Goal: Transaction & Acquisition: Purchase product/service

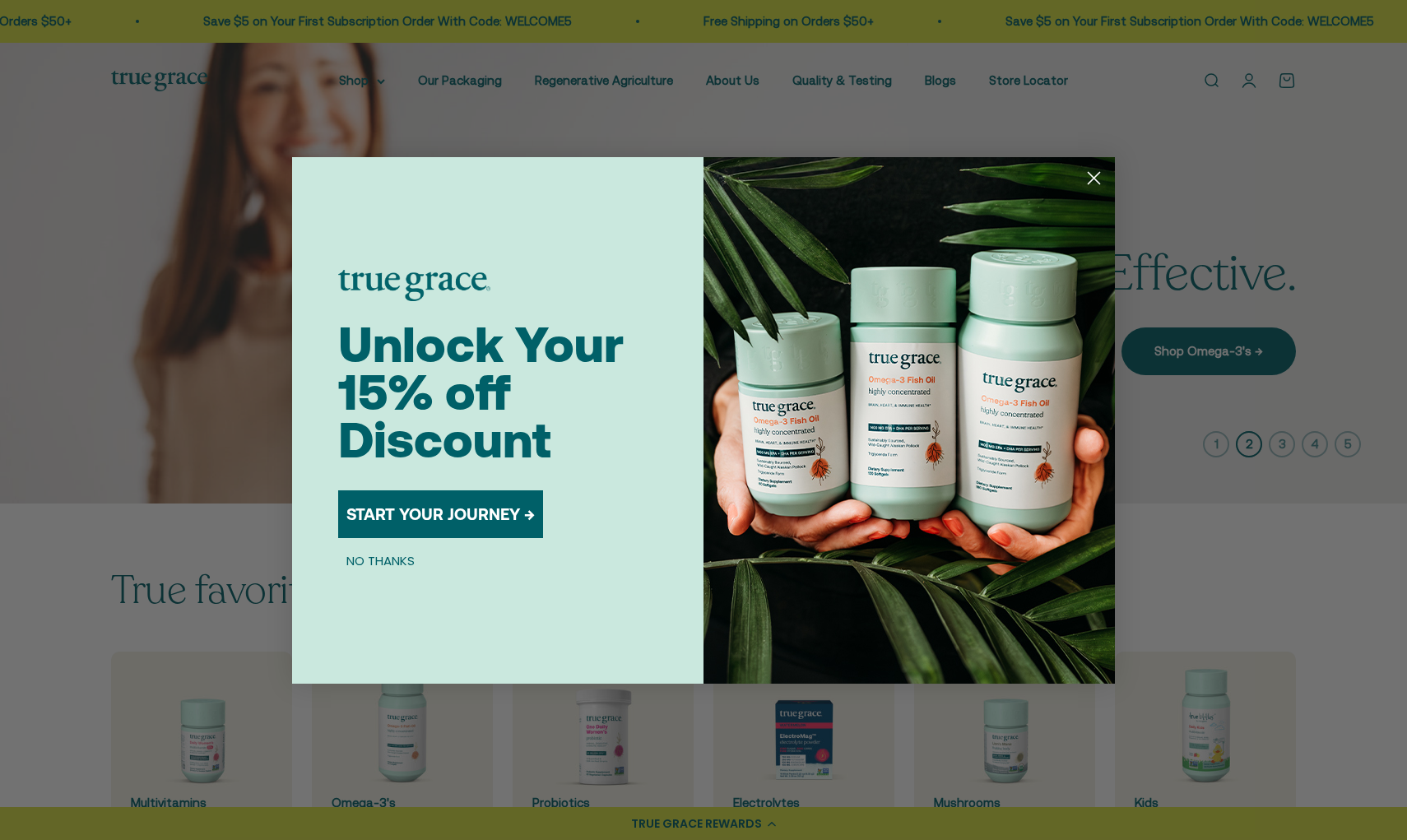
click at [1091, 176] on circle "Close dialog" at bounding box center [1094, 177] width 27 height 27
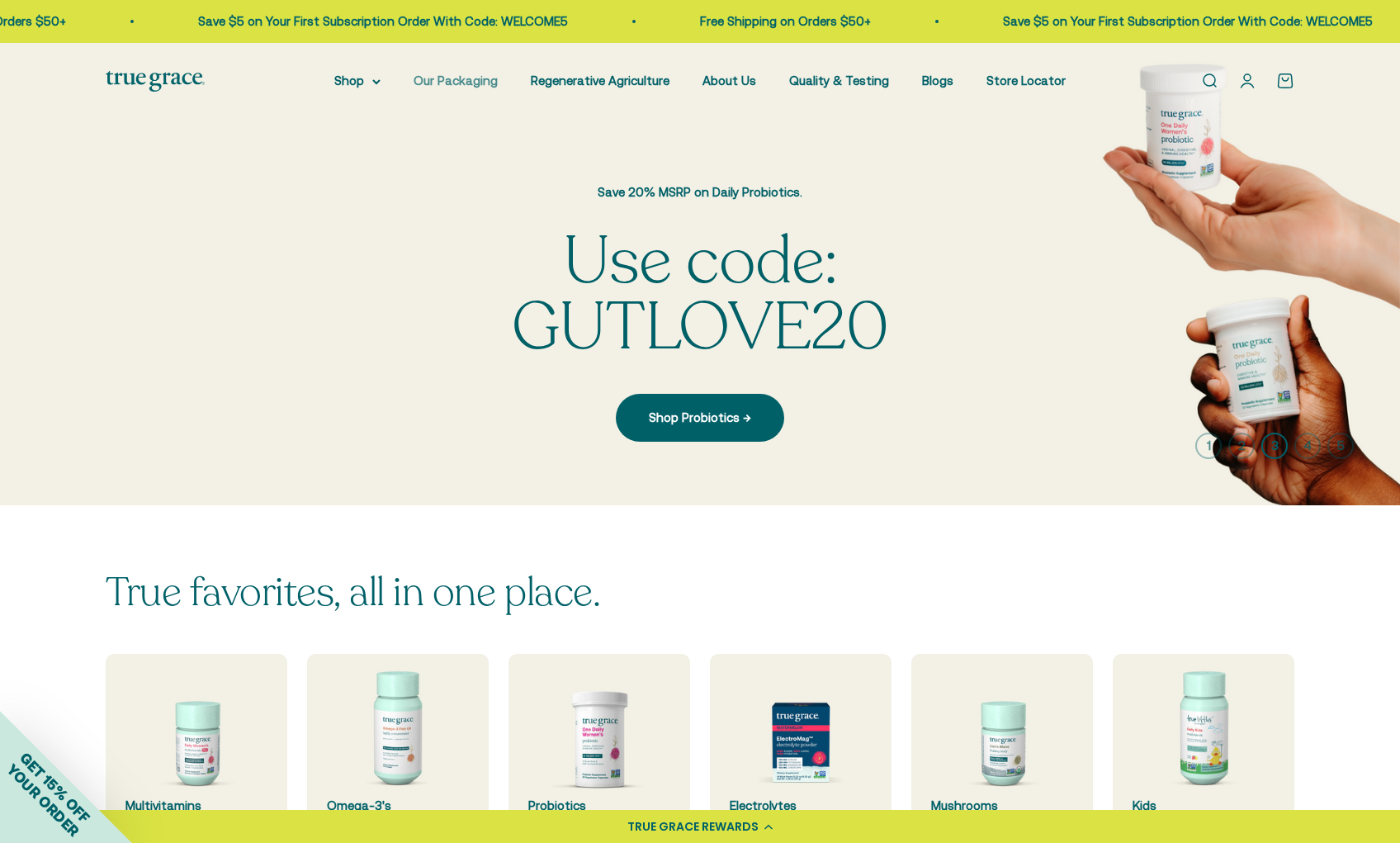
click at [469, 77] on link "Our Packaging" at bounding box center [455, 80] width 84 height 14
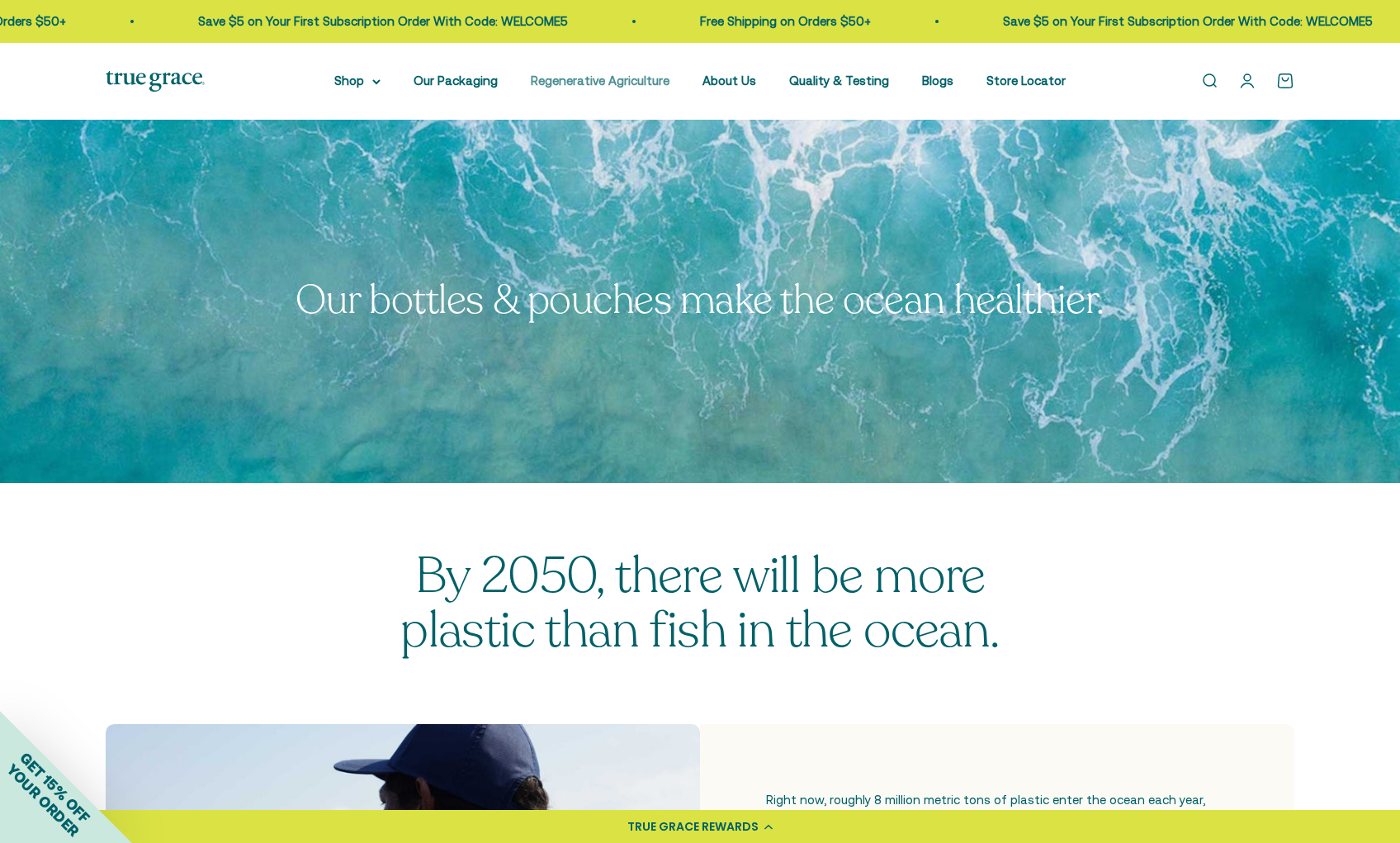
click at [621, 76] on link "Regenerative Agriculture" at bounding box center [601, 80] width 139 height 14
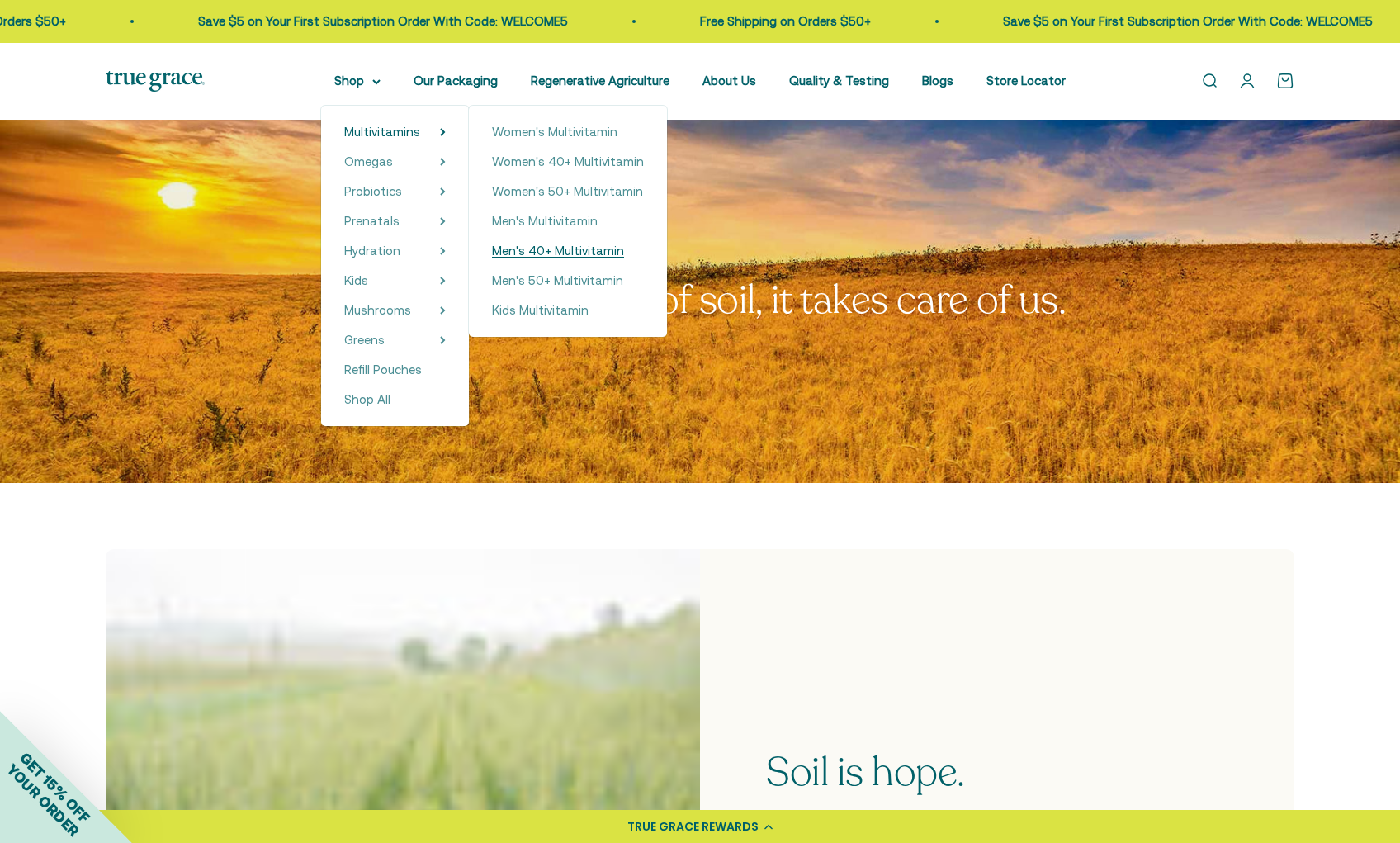
click at [530, 250] on span "Men's 40+ Multivitamin" at bounding box center [558, 251] width 132 height 14
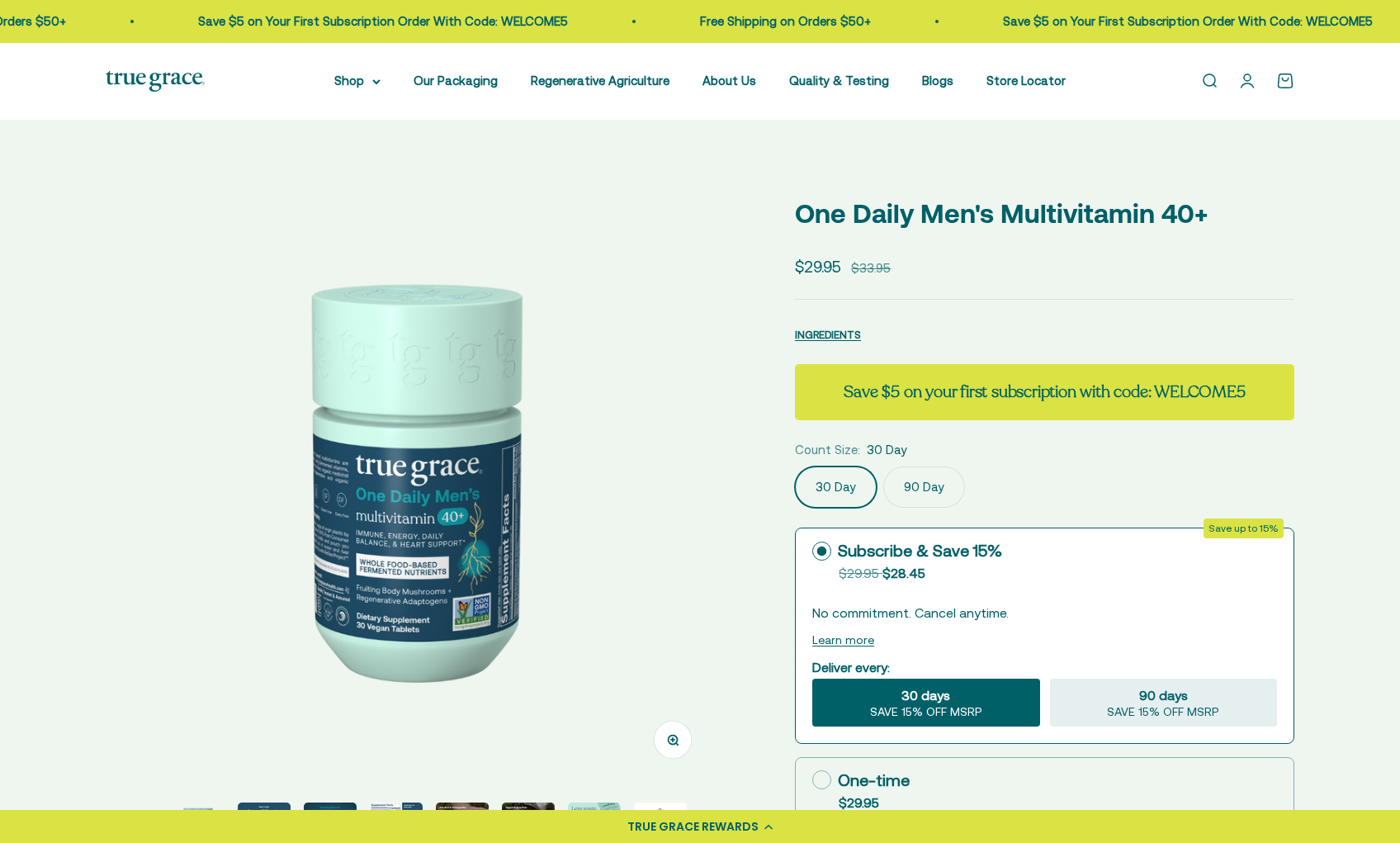
select select "3"
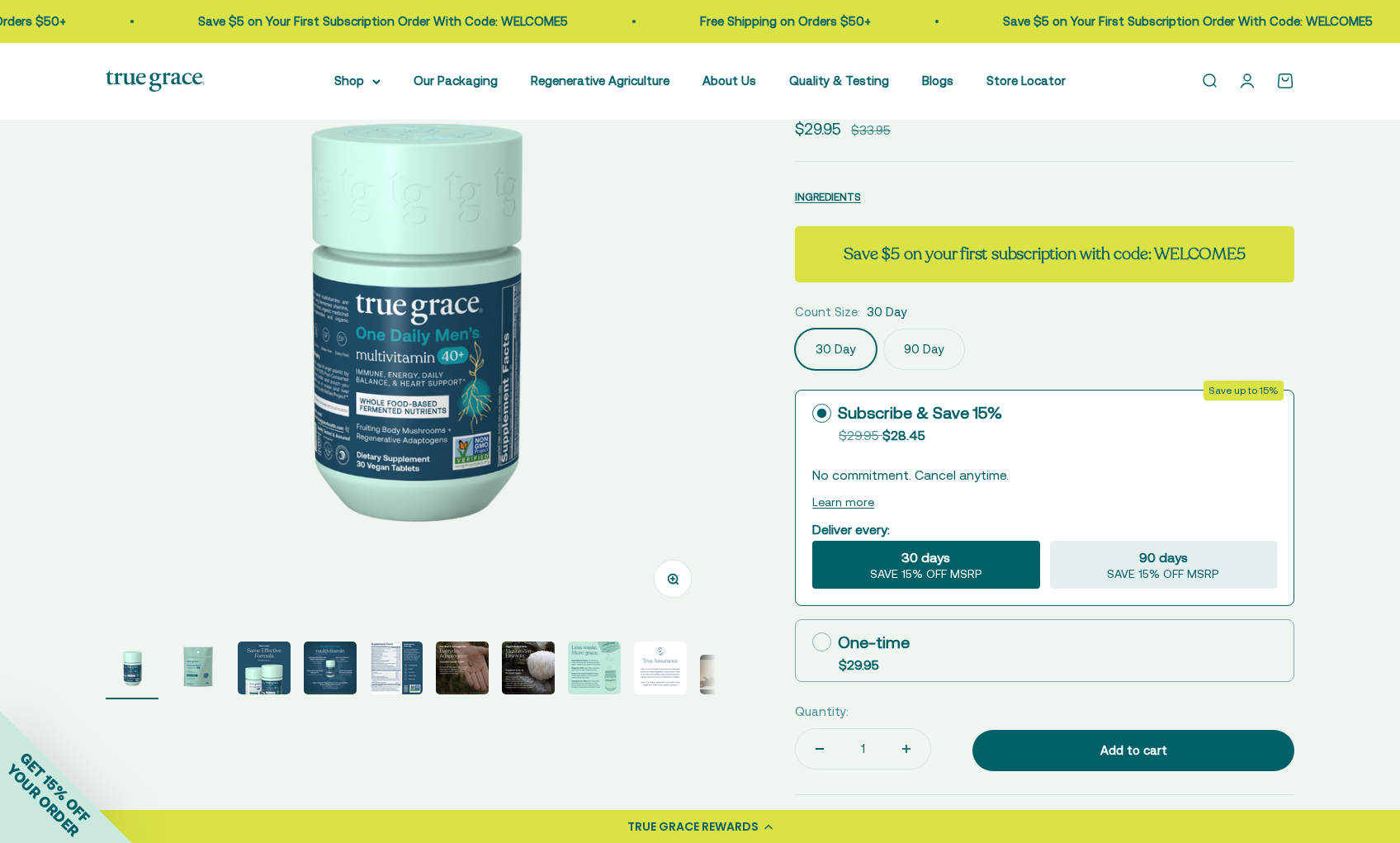
scroll to position [160, 0]
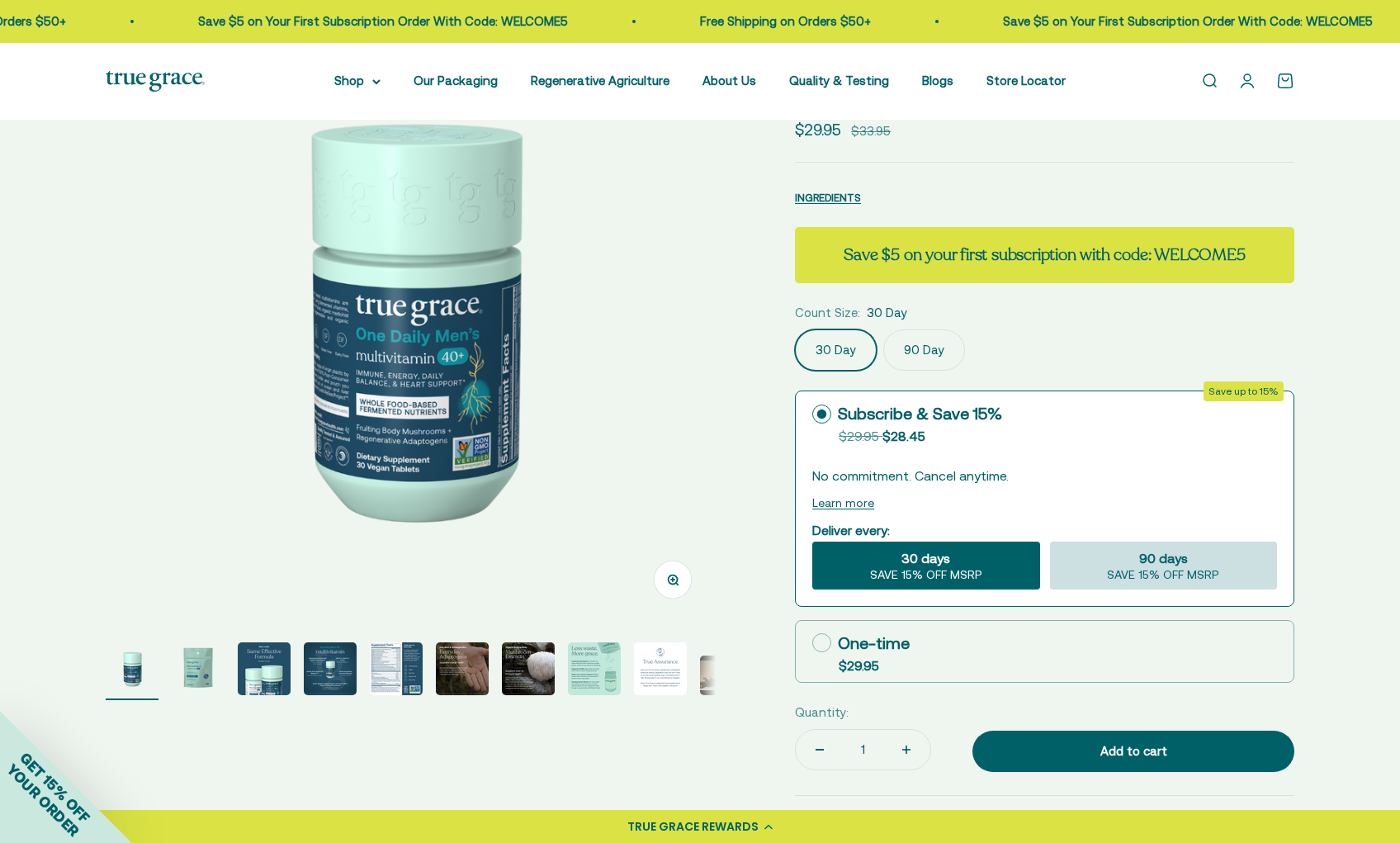
click at [1193, 552] on div "90 days SAVE 15% OFF MSRP" at bounding box center [1164, 565] width 227 height 48
click at [1050, 541] on input "90 days SAVE 15% OFF MSRP" at bounding box center [1049, 541] width 1 height 1
radio input "true"
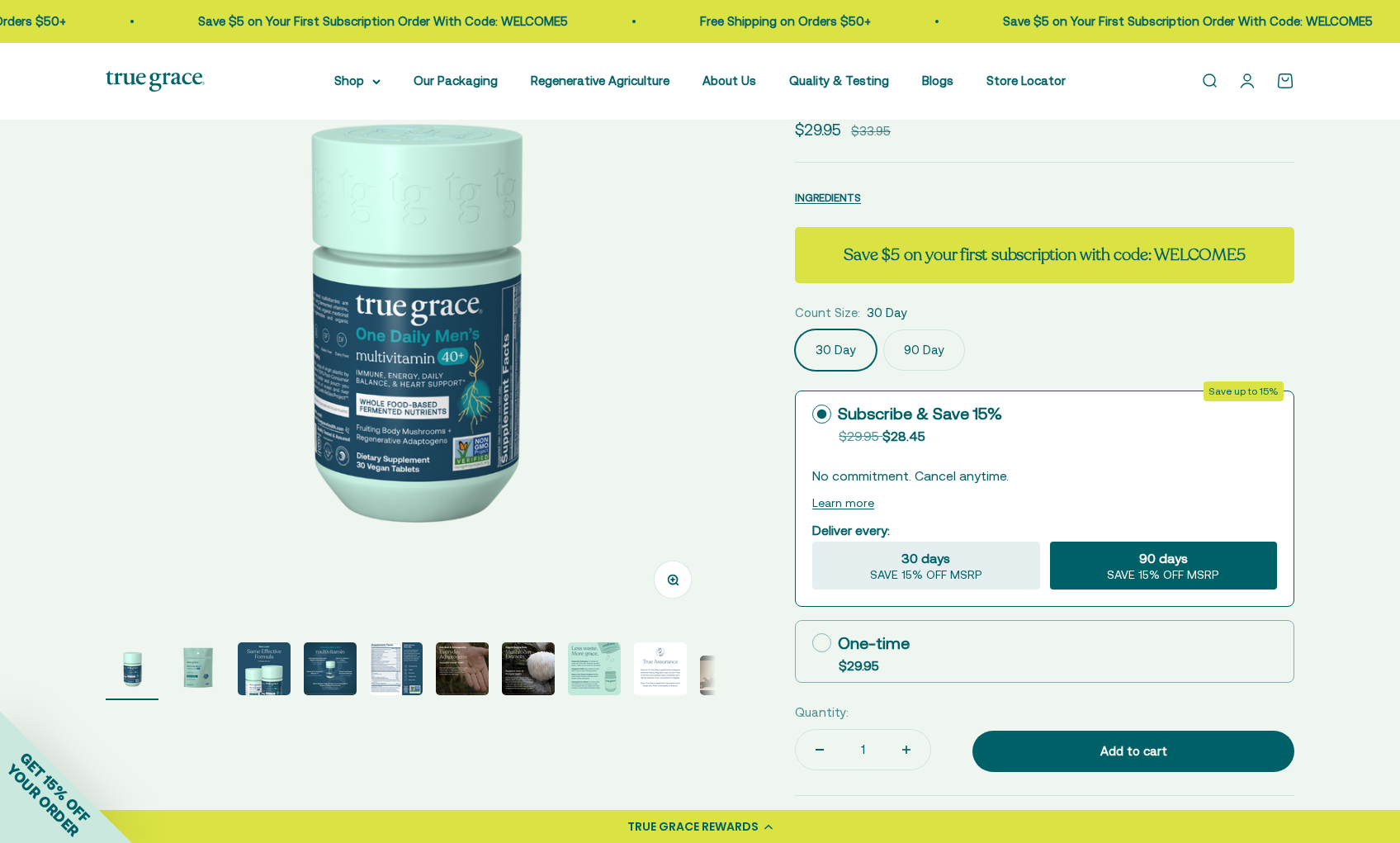
click at [946, 348] on label "90 Day" at bounding box center [925, 349] width 82 height 41
click at [795, 329] on input "90 Day" at bounding box center [794, 328] width 1 height 1
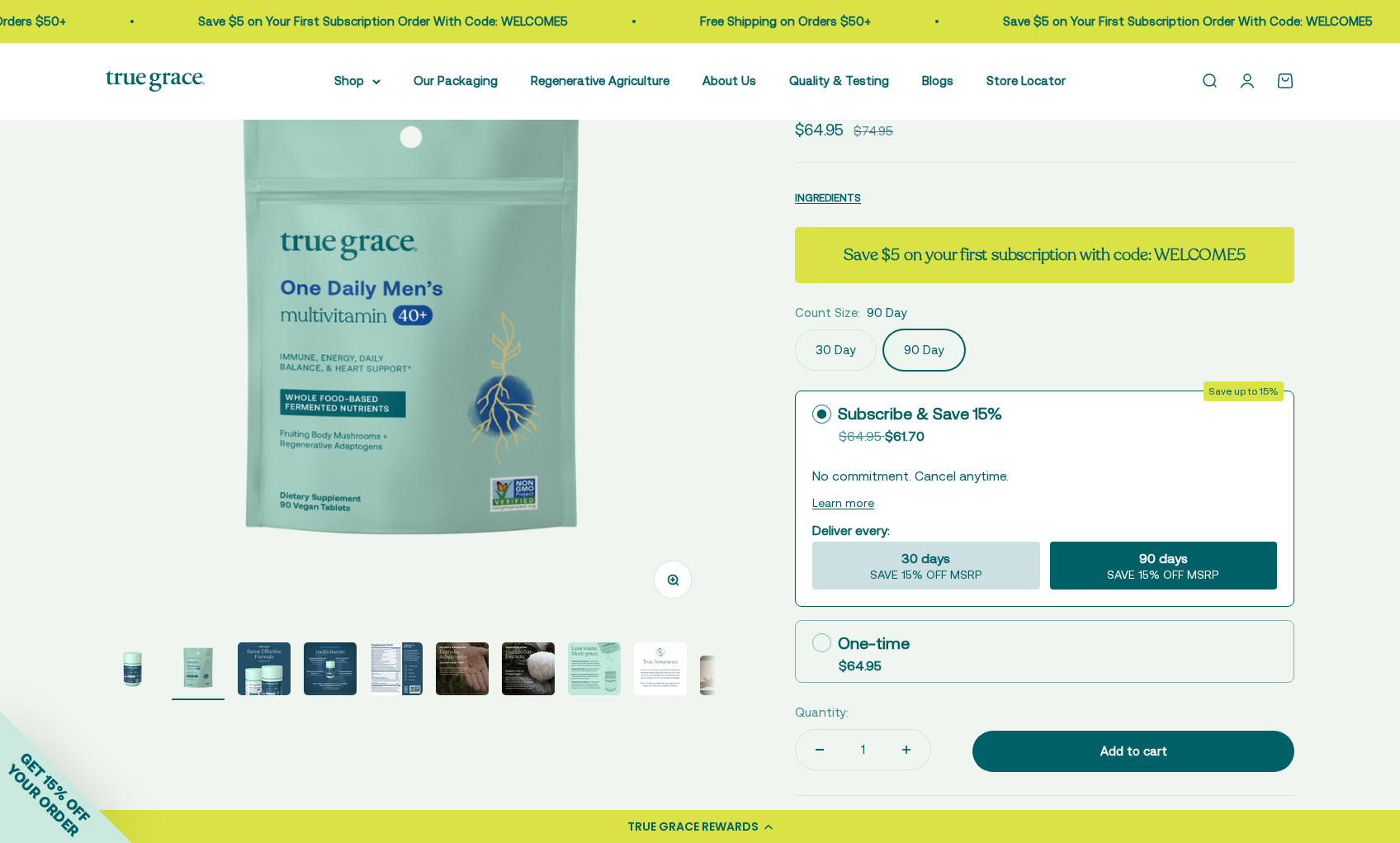
click at [934, 575] on span "SAVE 15% OFF MSRP" at bounding box center [926, 576] width 112 height 15
click at [813, 541] on input "30 days SAVE 15% OFF MSRP" at bounding box center [812, 541] width 1 height 1
radio input "true"
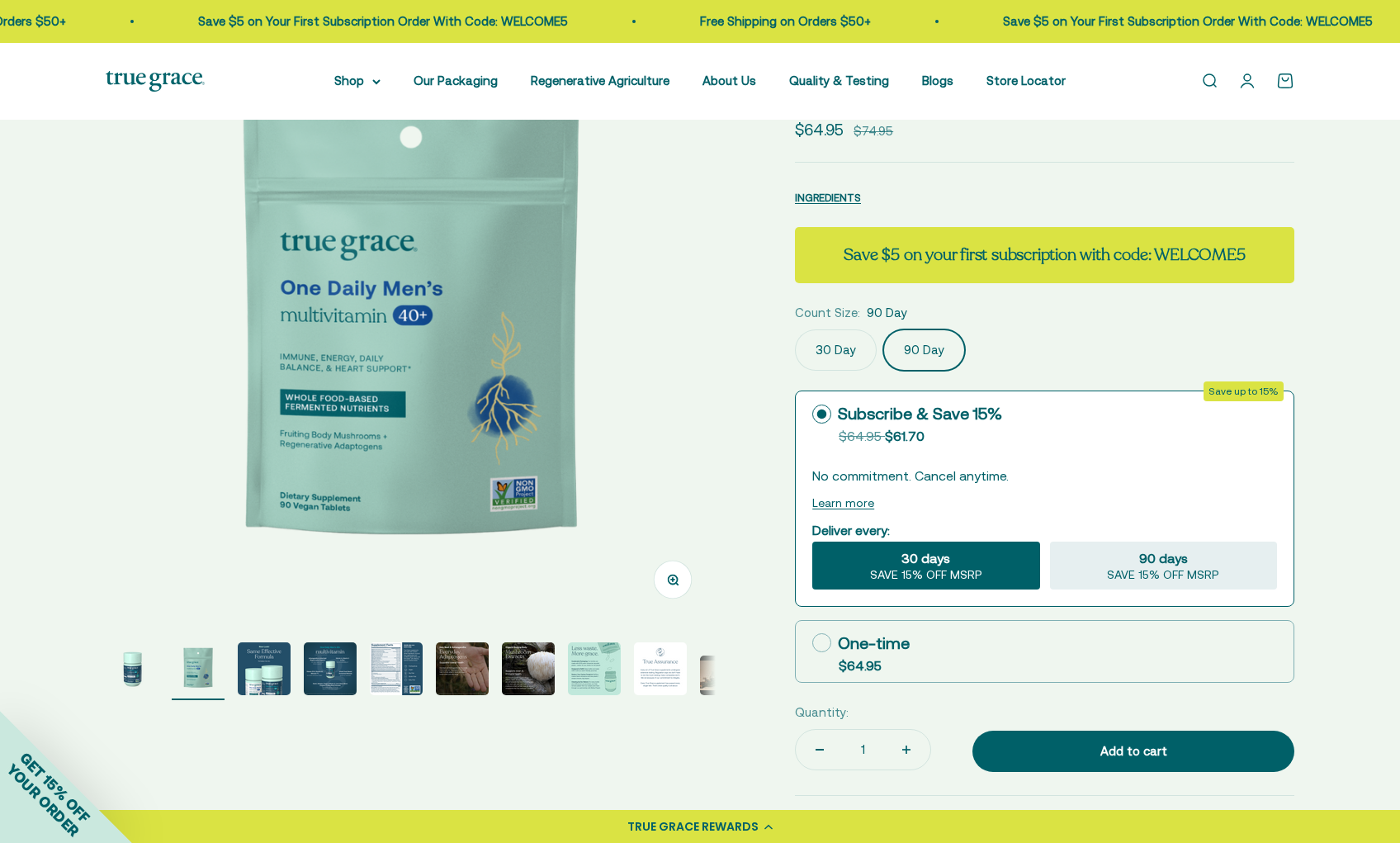
click at [841, 351] on label "30 Day" at bounding box center [836, 349] width 82 height 41
click at [795, 329] on input "30 Day" at bounding box center [794, 328] width 1 height 1
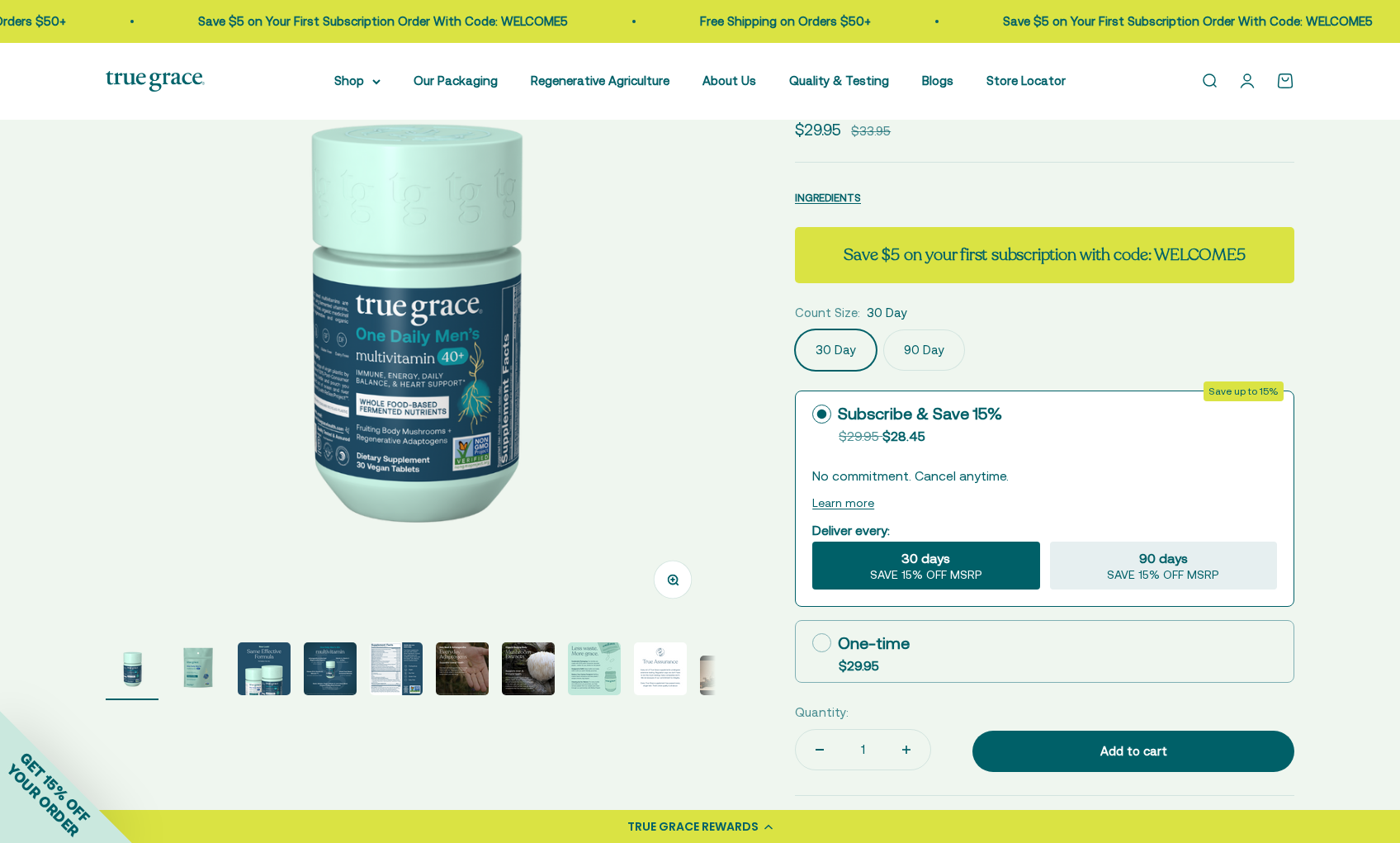
click at [934, 357] on label "90 Day" at bounding box center [925, 349] width 82 height 41
click at [795, 329] on input "90 Day" at bounding box center [794, 328] width 1 height 1
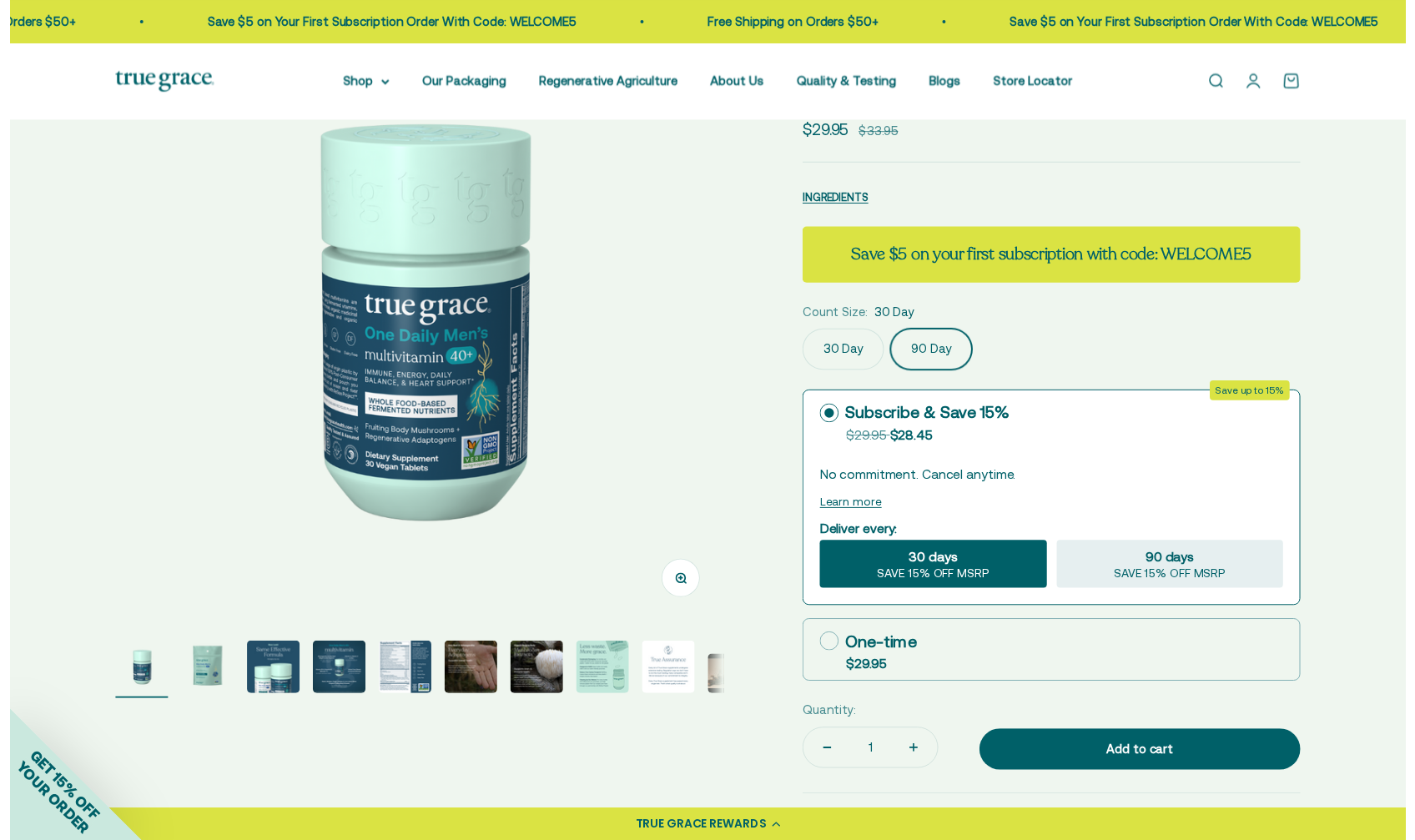
scroll to position [0, 637]
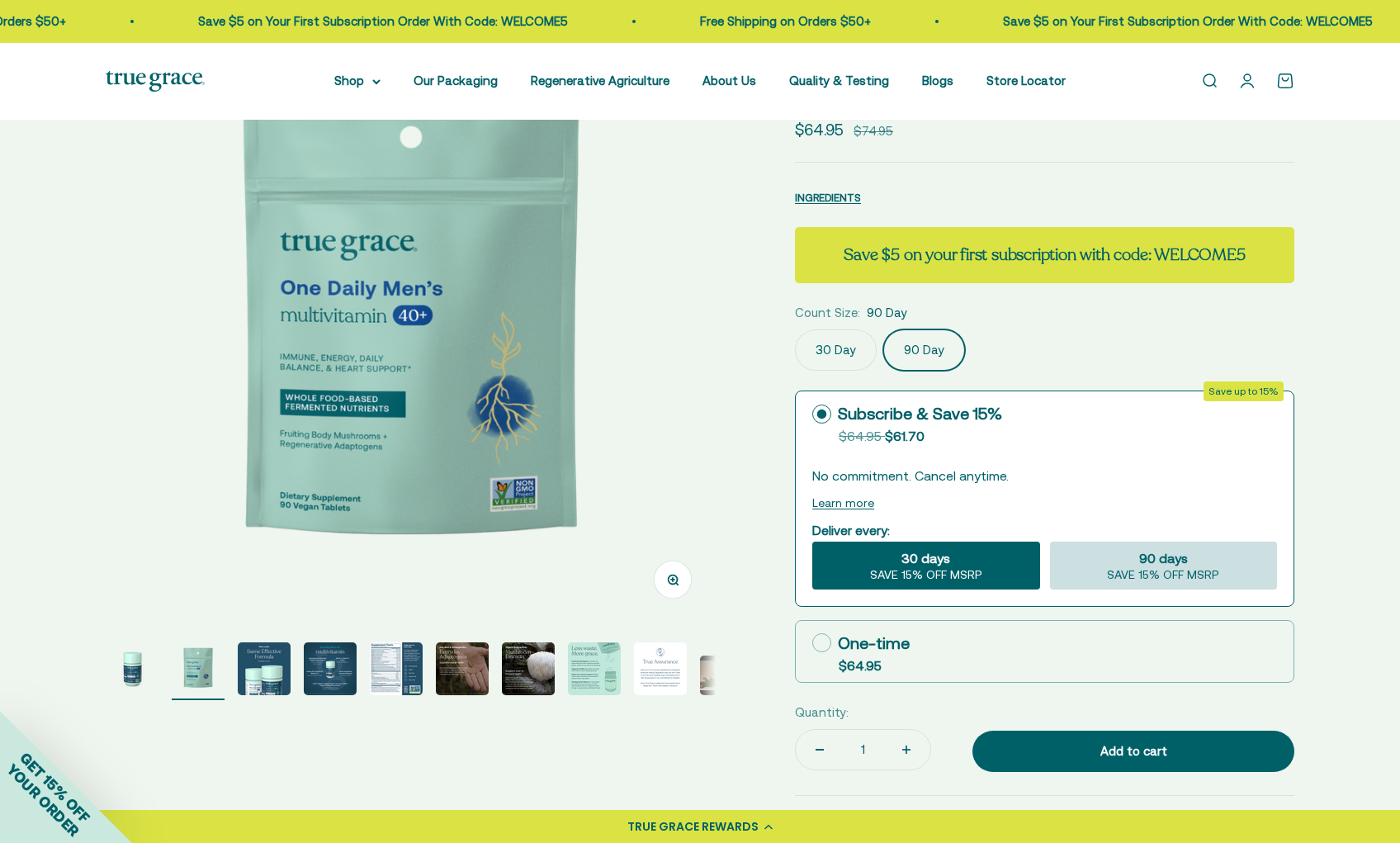
click at [1185, 566] on span "90 days" at bounding box center [1164, 558] width 48 height 20
click at [1050, 541] on input "90 days SAVE 15% OFF MSRP" at bounding box center [1049, 541] width 1 height 1
radio input "true"
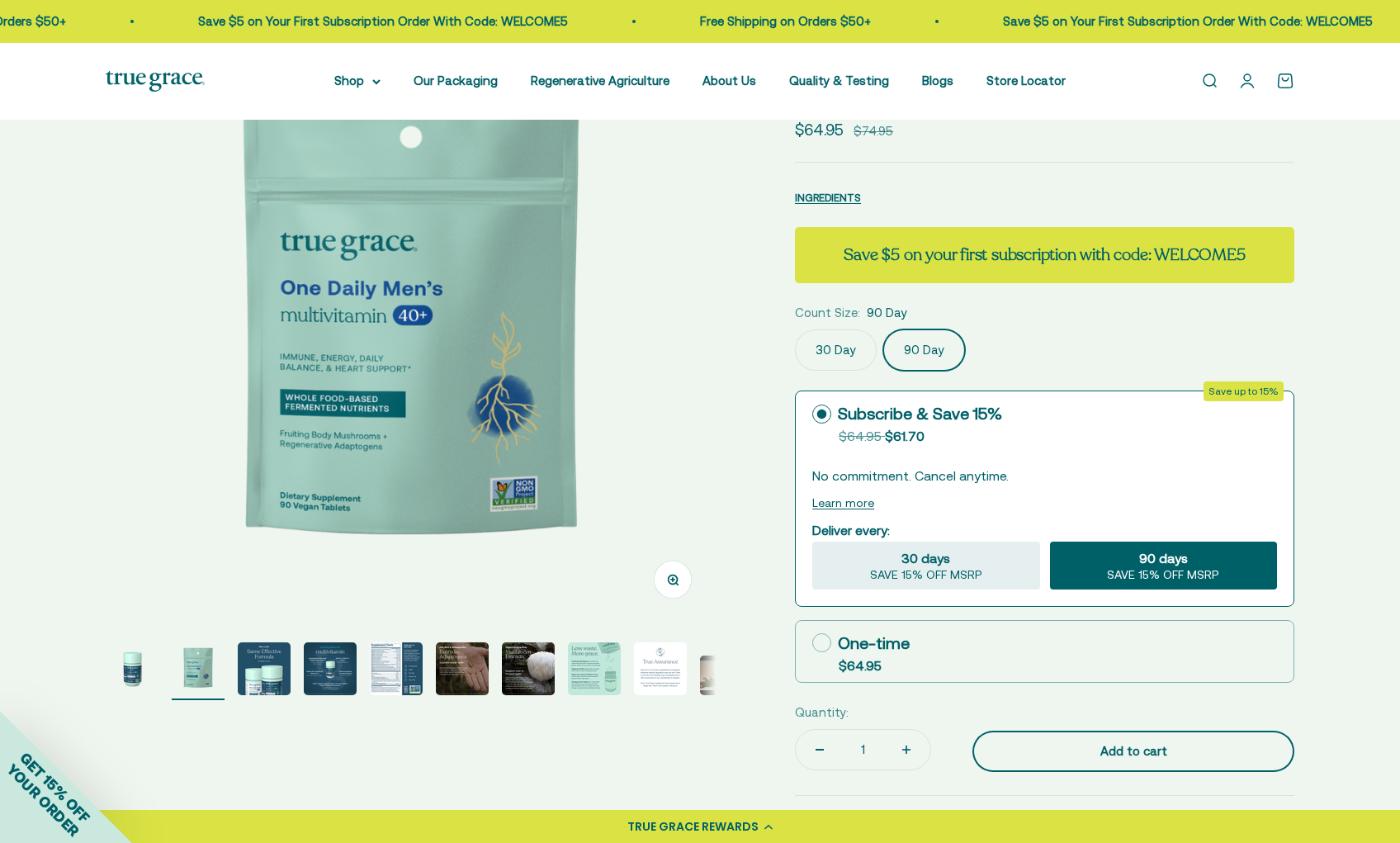
click at [1143, 743] on div "Add to cart" at bounding box center [1134, 752] width 256 height 20
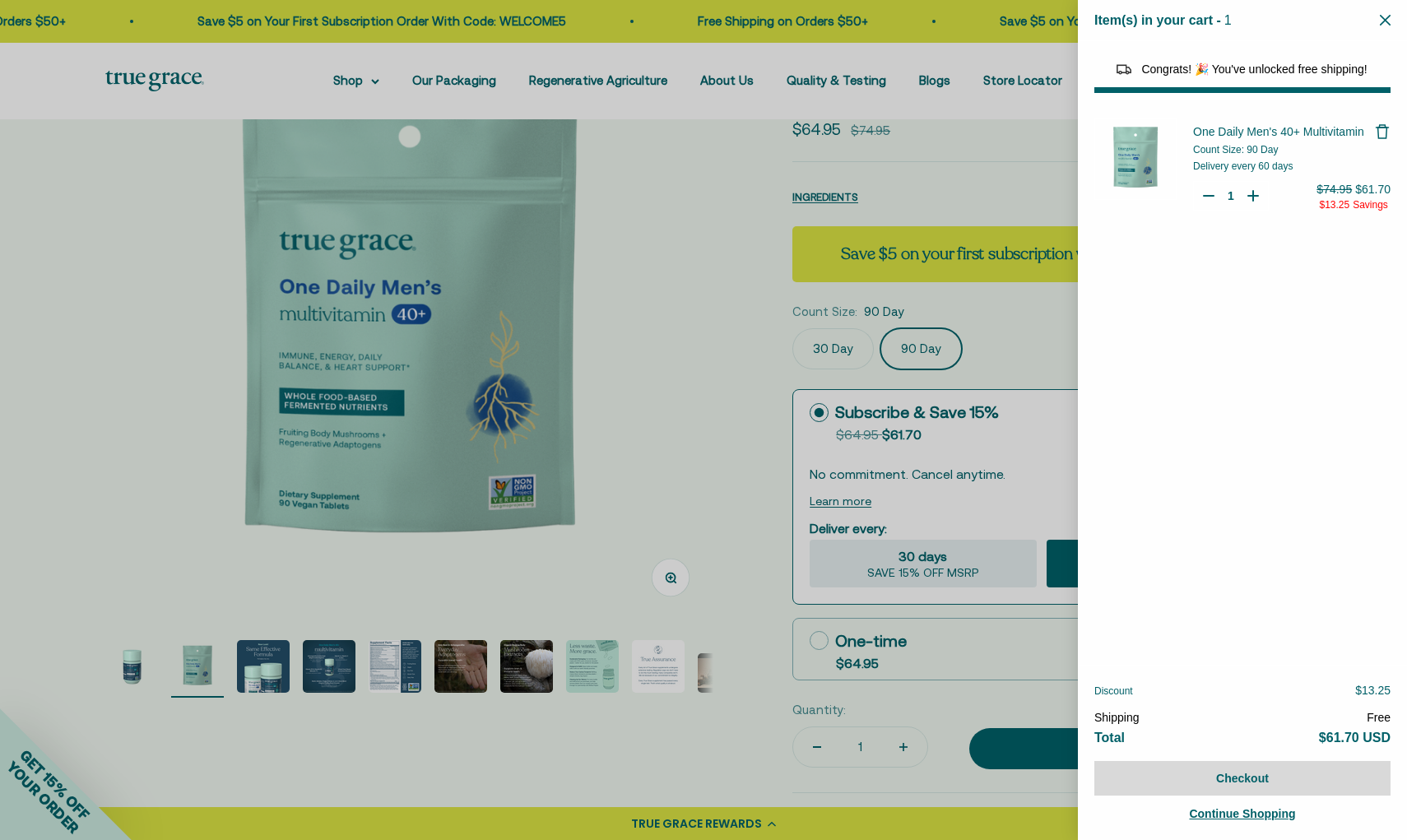
select select "40058346897600"
select select "40055698129088"
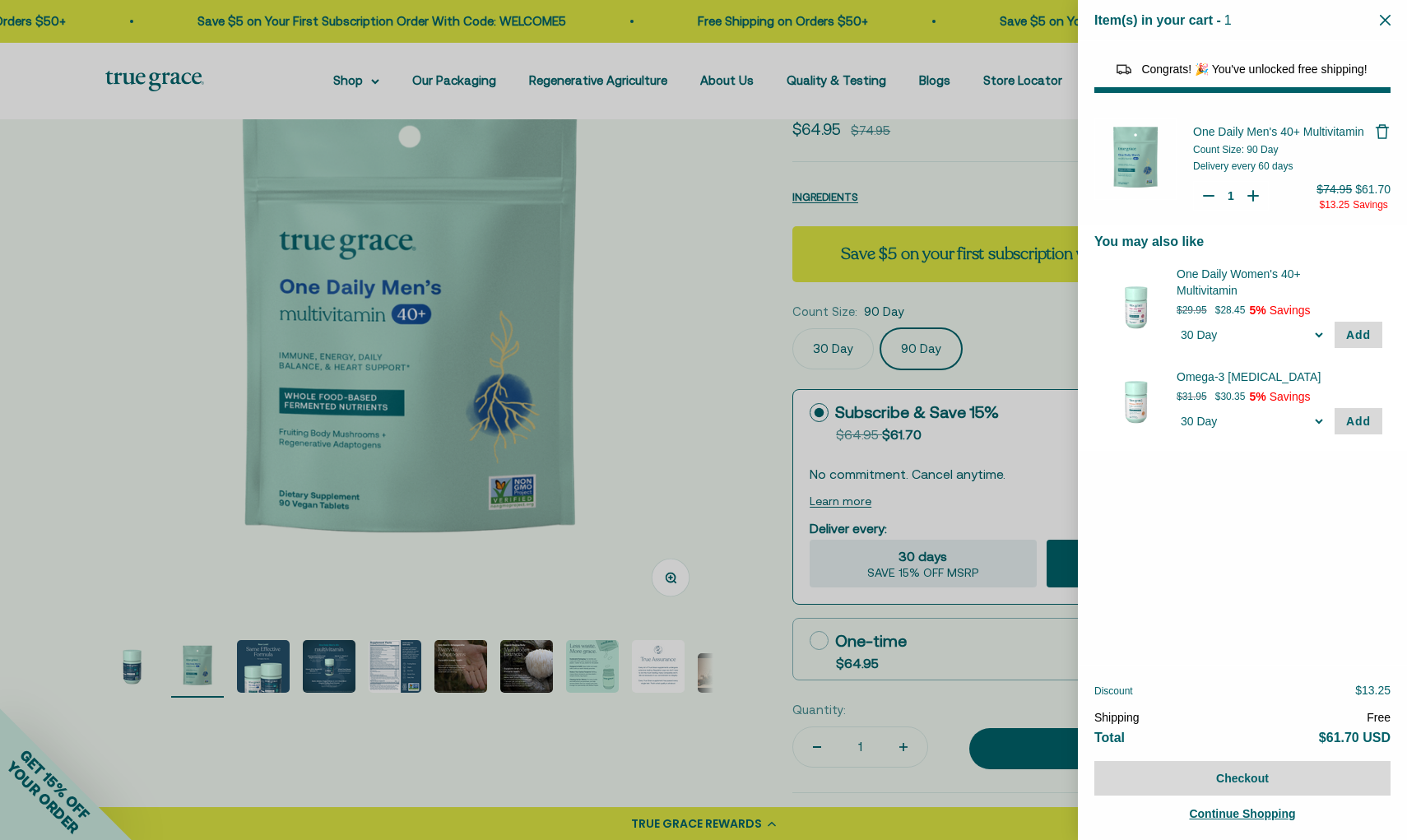
click at [1386, 21] on icon "Close" at bounding box center [1385, 20] width 11 height 11
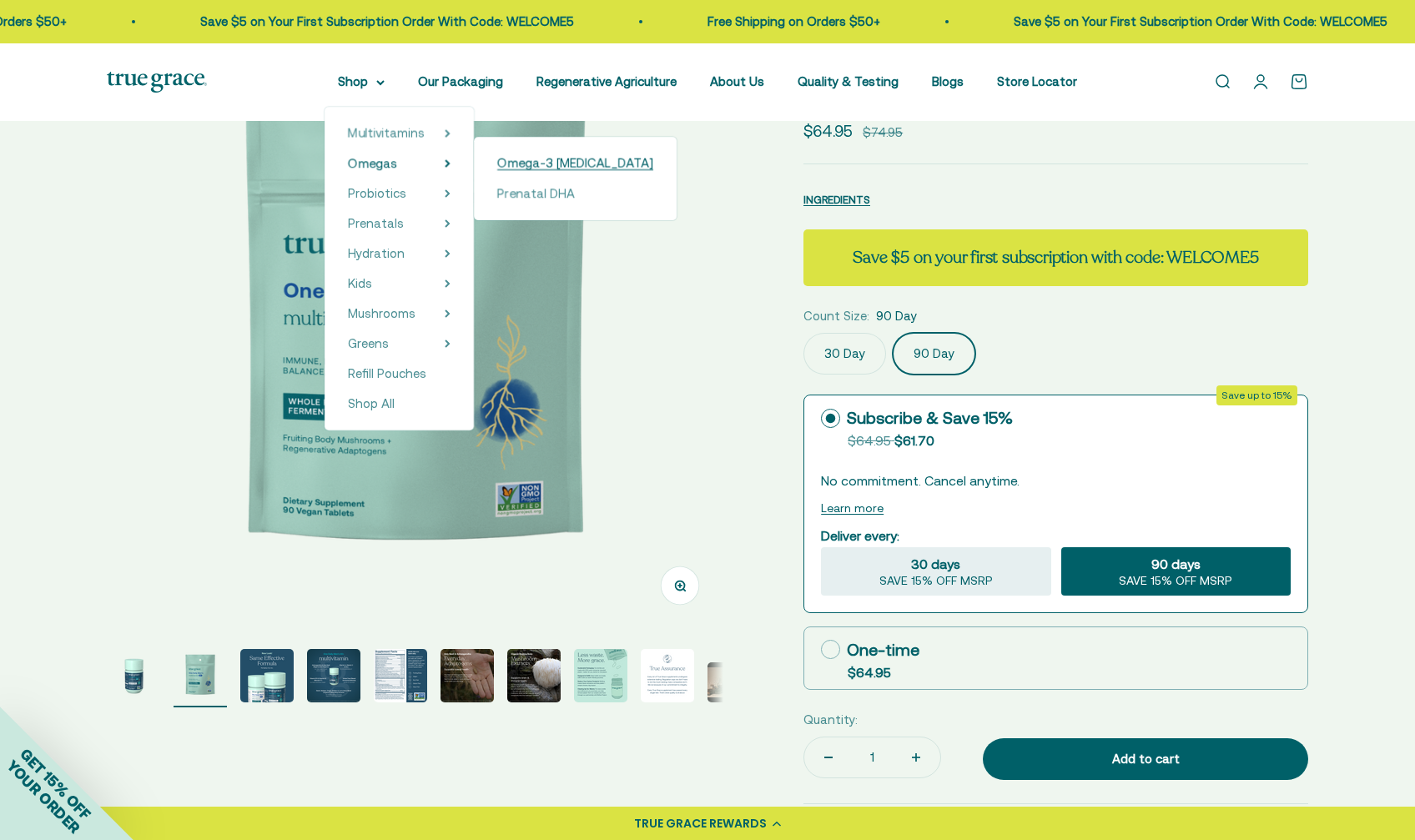
click at [513, 168] on span "Omega-3 [MEDICAL_DATA]" at bounding box center [575, 163] width 156 height 14
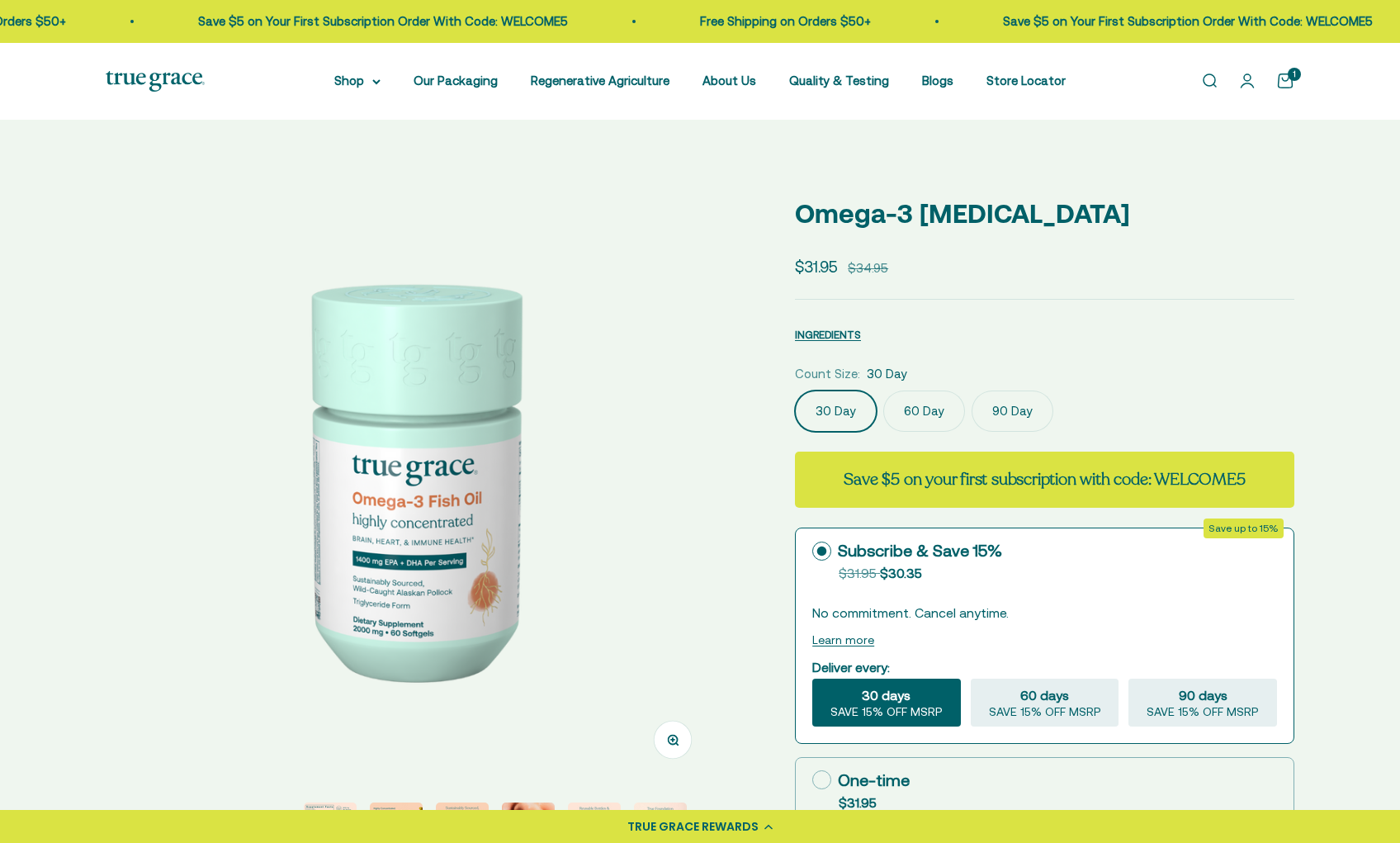
select select "3"
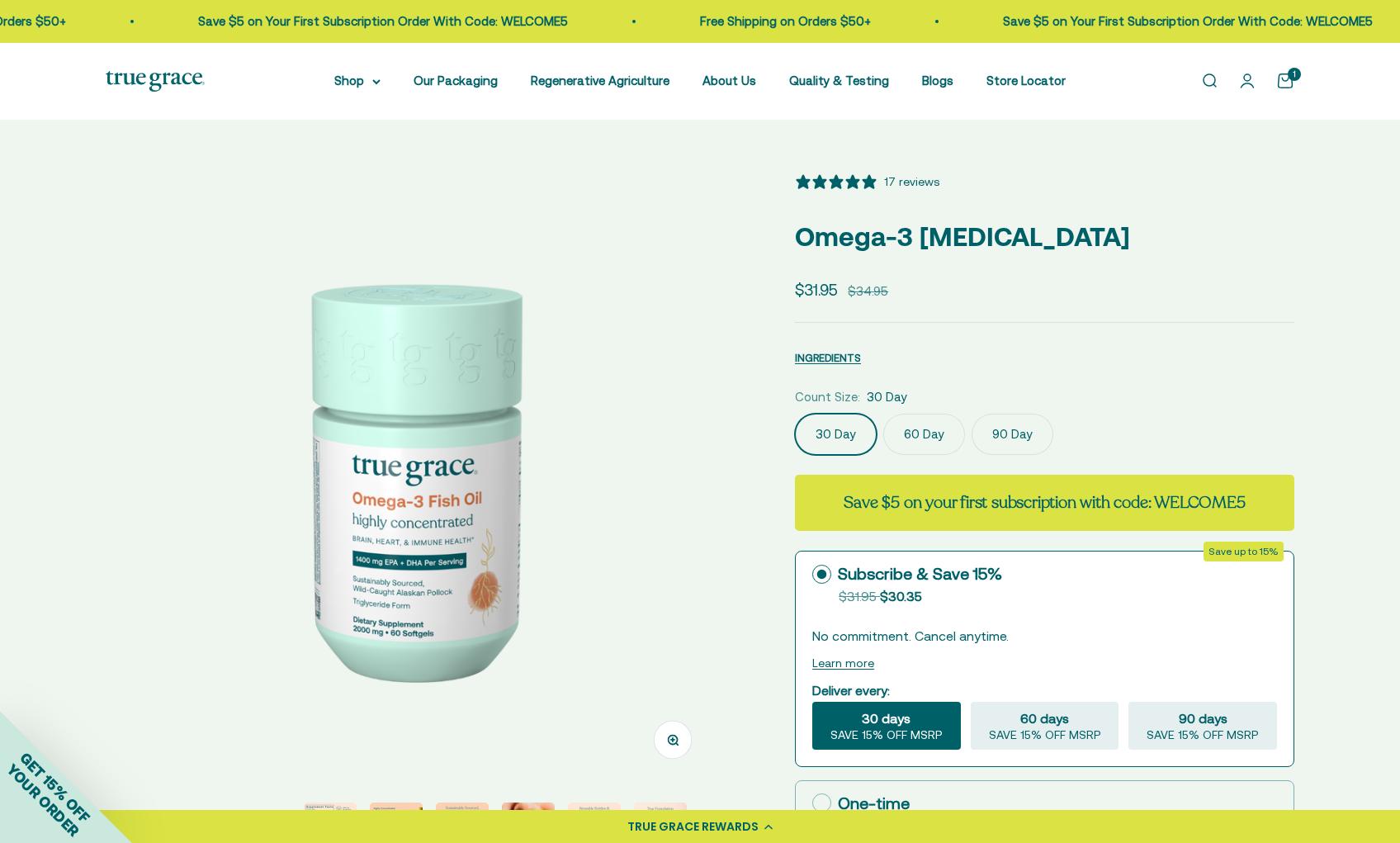
click at [1003, 426] on label "90 Day" at bounding box center [1012, 434] width 82 height 41
click at [795, 414] on input "90 Day" at bounding box center [794, 413] width 1 height 1
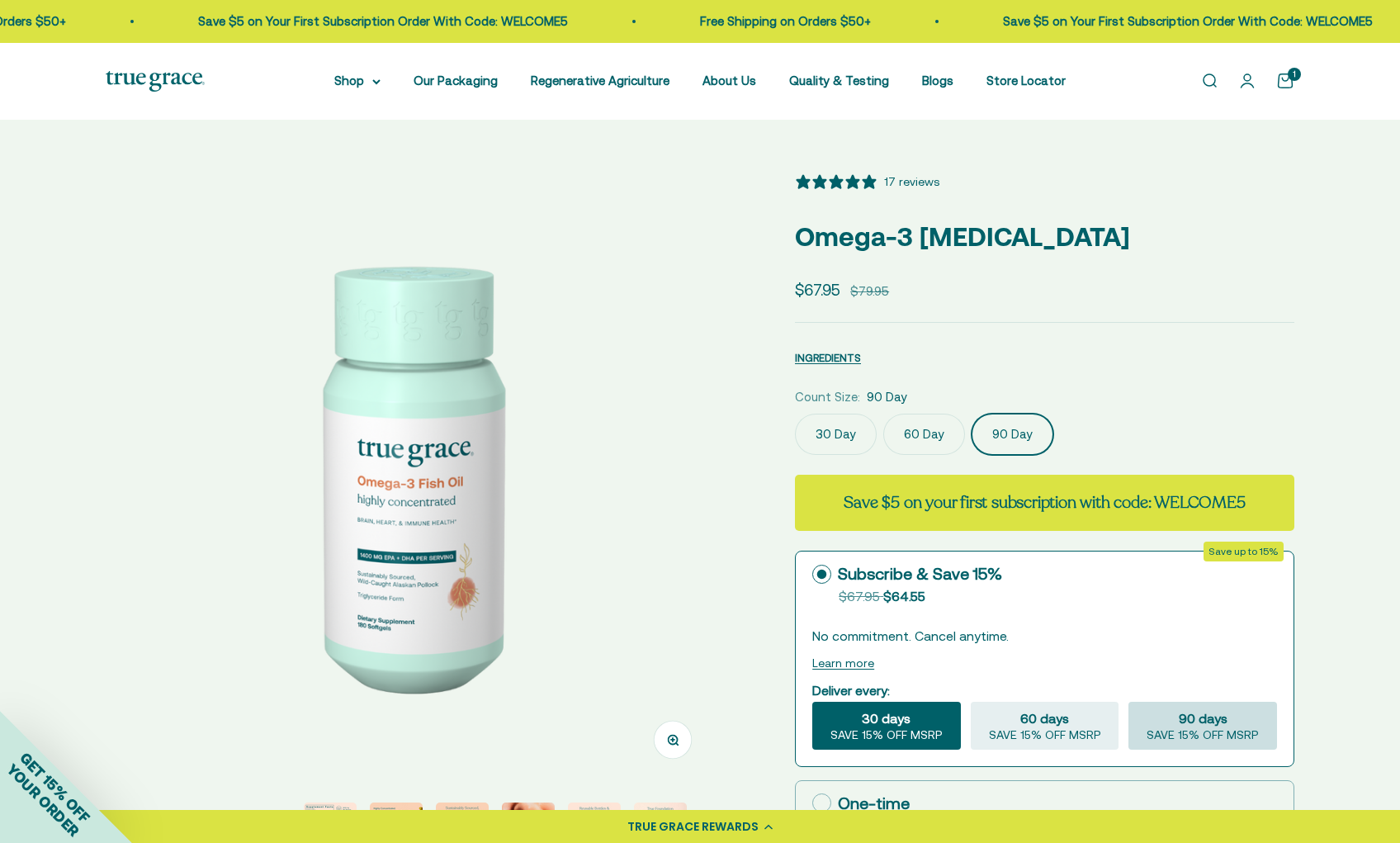
click at [1204, 722] on span "90 days" at bounding box center [1203, 719] width 48 height 20
click at [1129, 702] on input "90 days SAVE 15% OFF MSRP" at bounding box center [1128, 701] width 1 height 1
radio input "true"
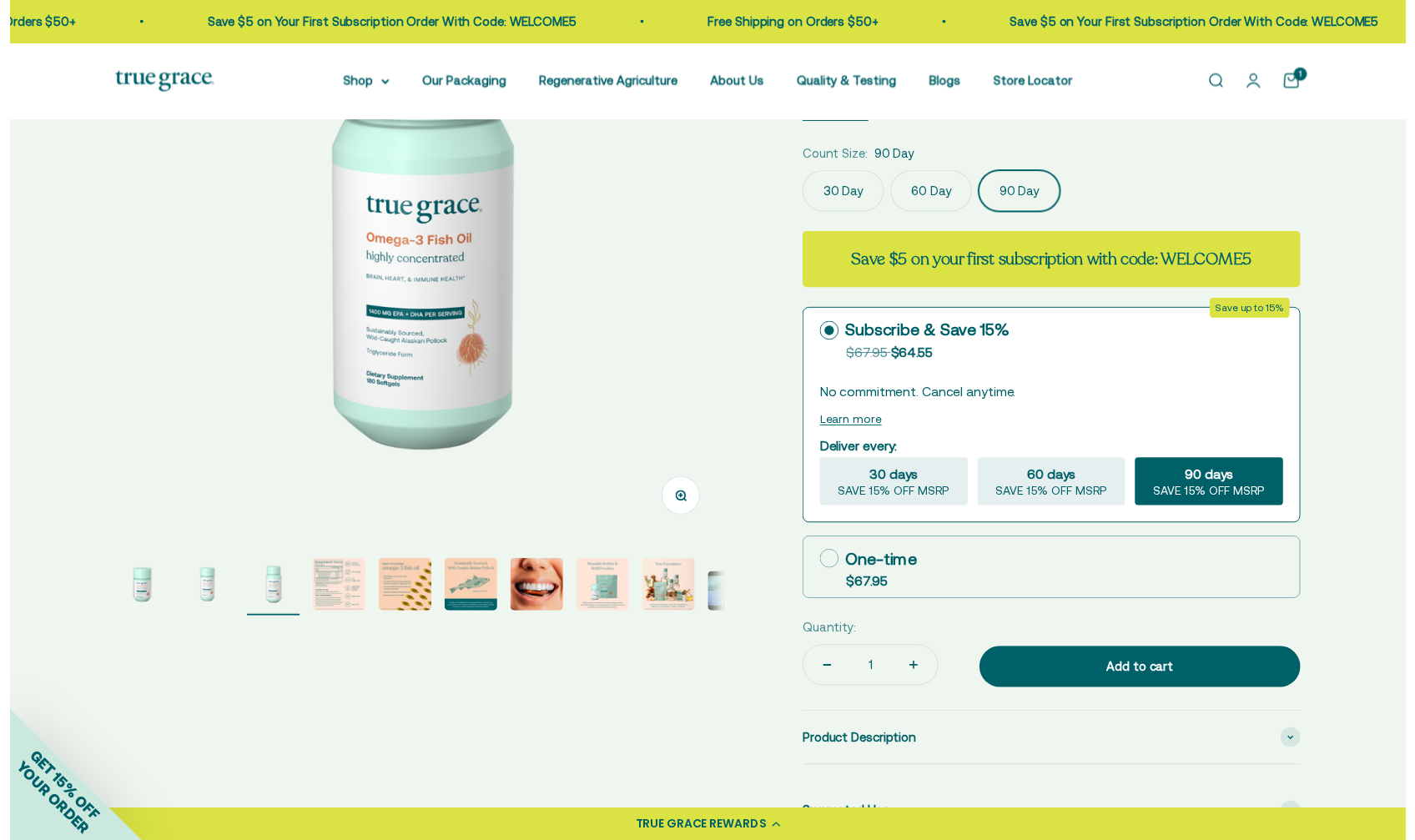
scroll to position [248, 0]
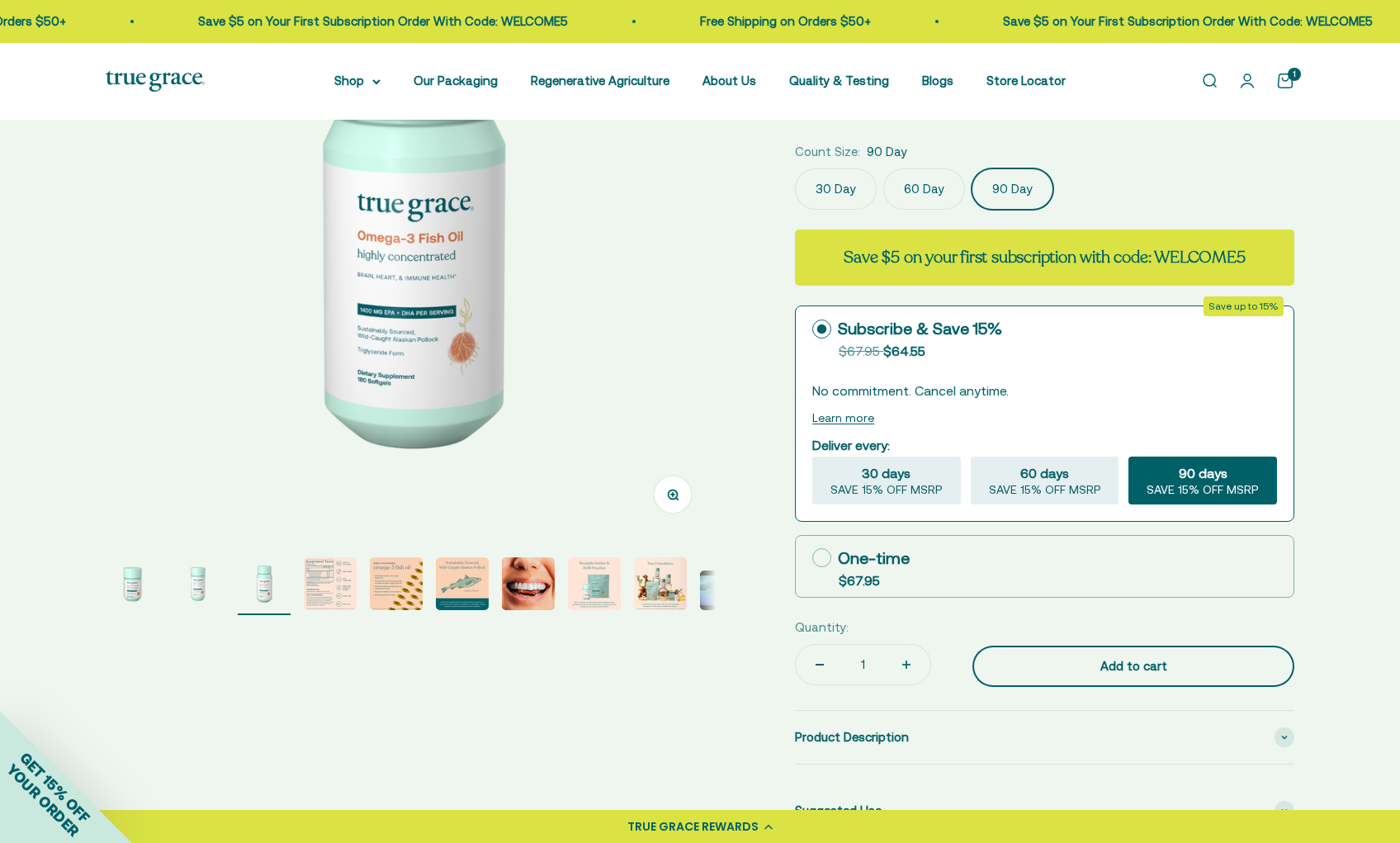
click at [1117, 668] on div "Add to cart" at bounding box center [1134, 667] width 256 height 20
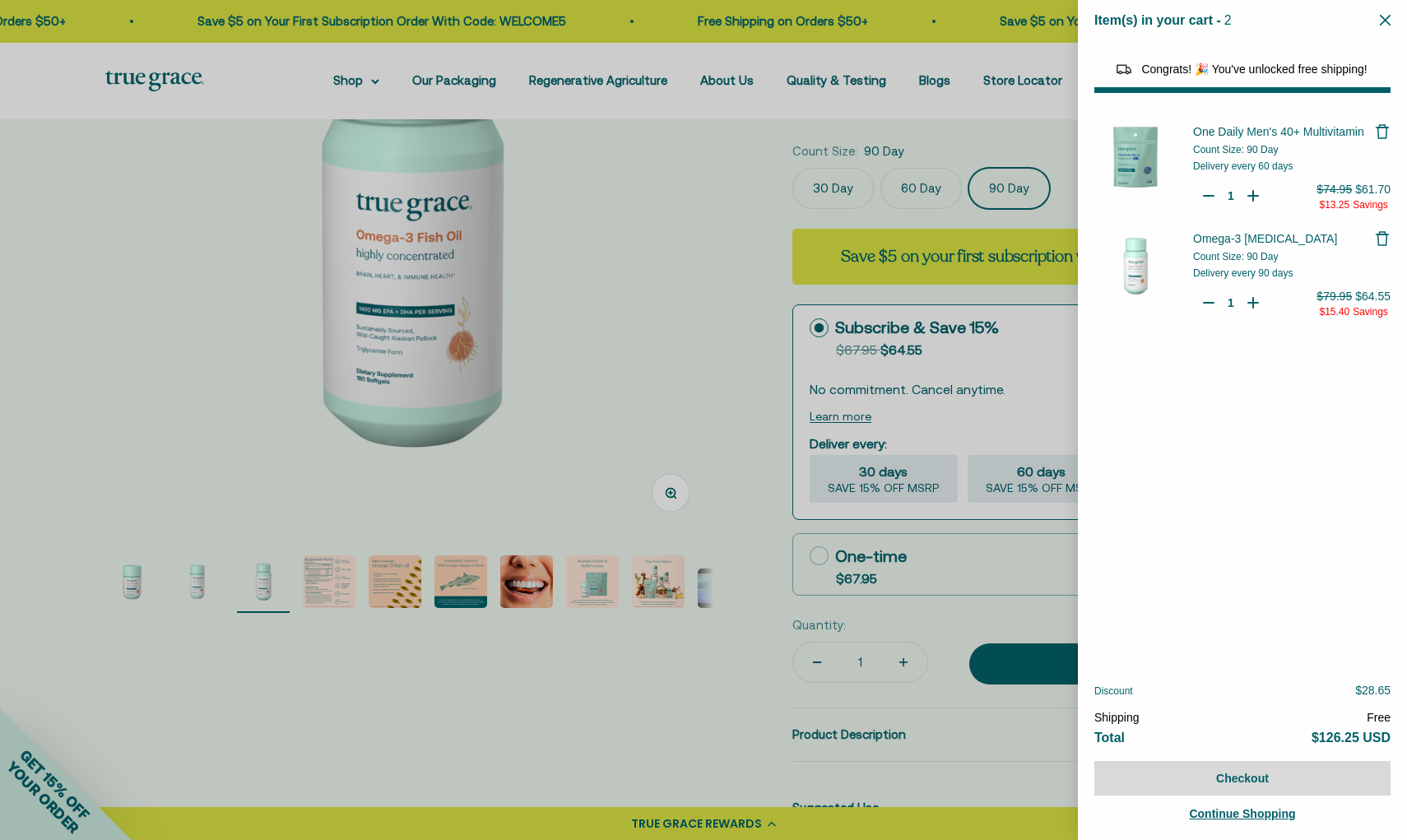
select select "40058346897600"
select select "46284026183894"
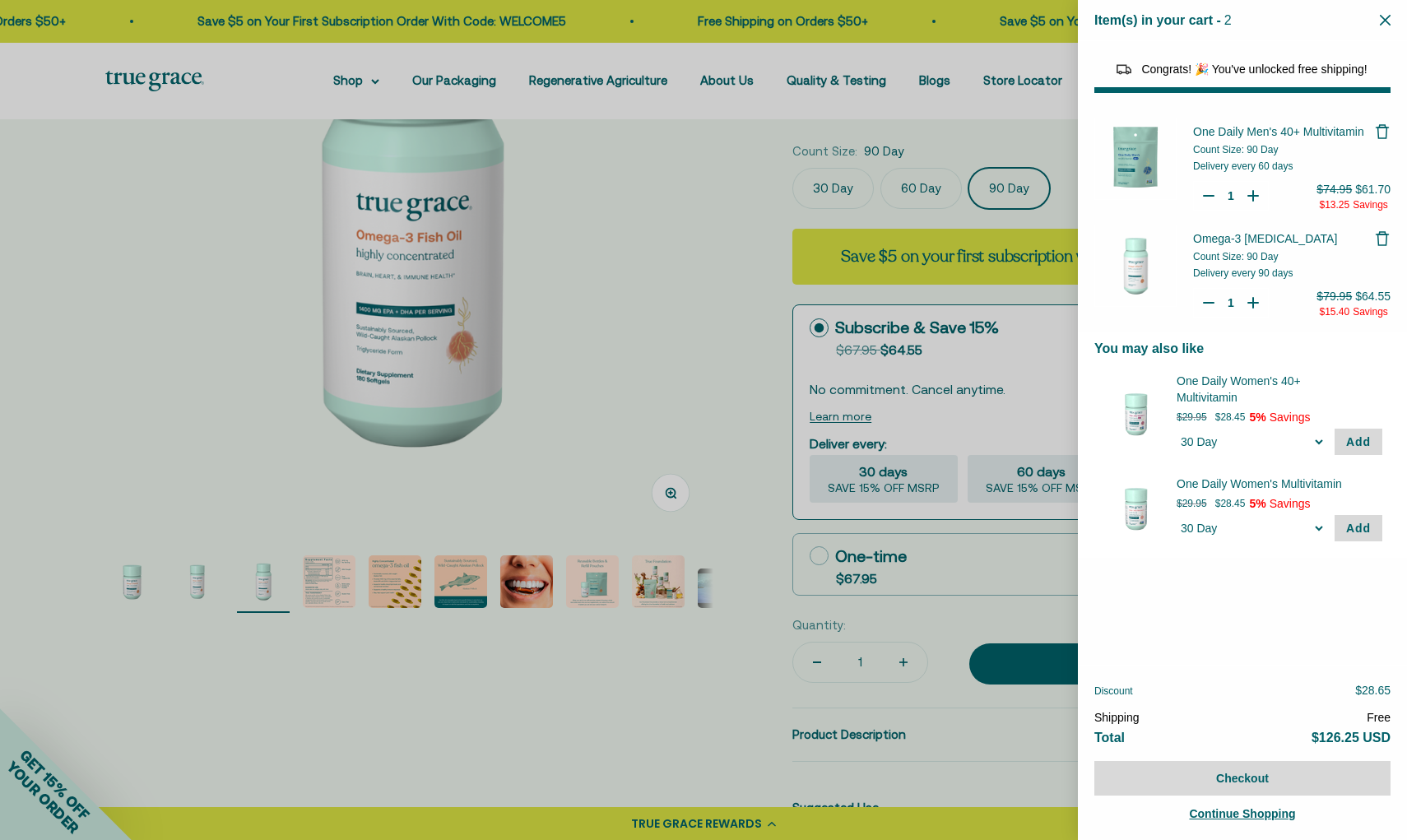
click at [1383, 18] on icon "Close" at bounding box center [1385, 20] width 11 height 11
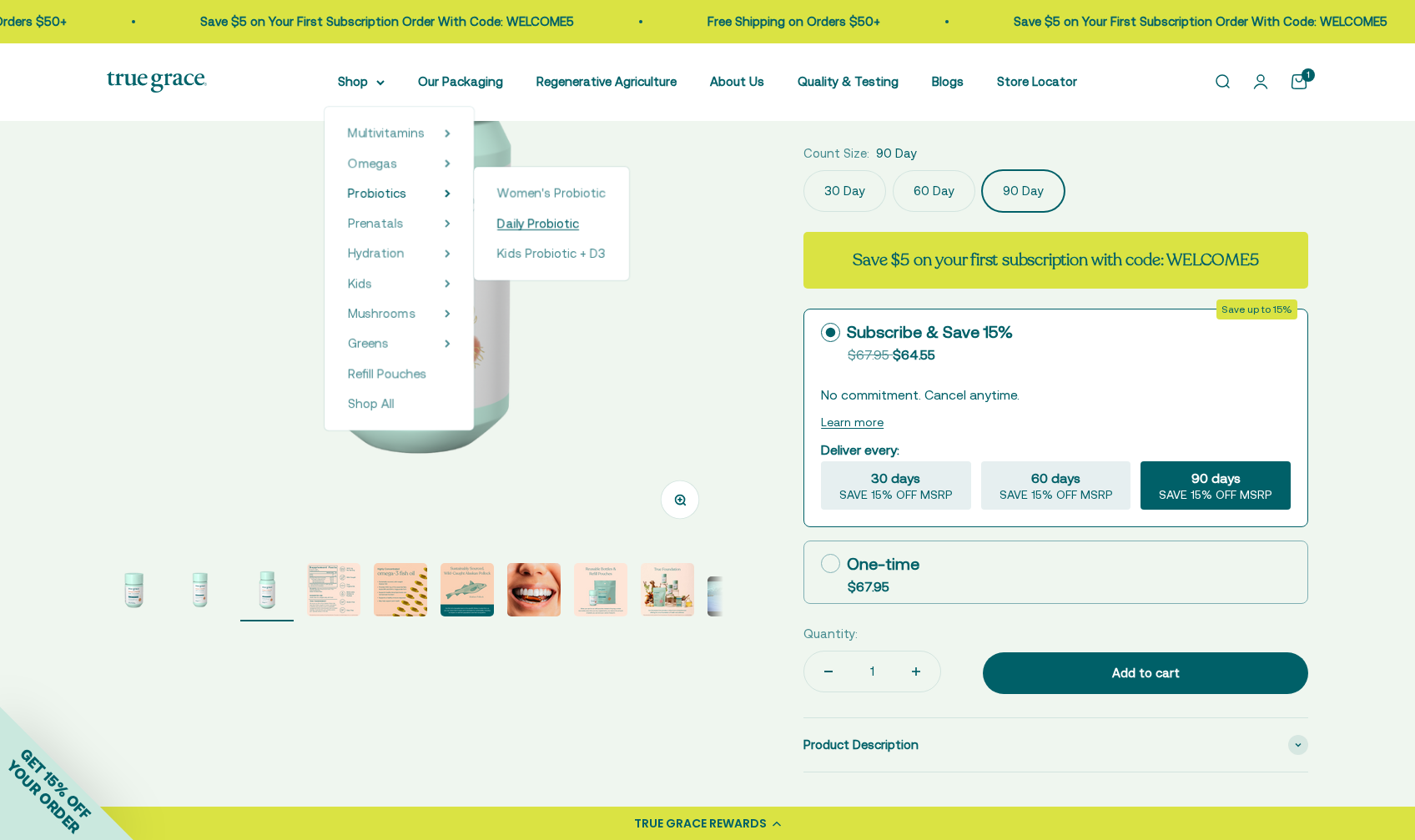
click at [515, 219] on span "Daily Probiotic" at bounding box center [538, 223] width 82 height 14
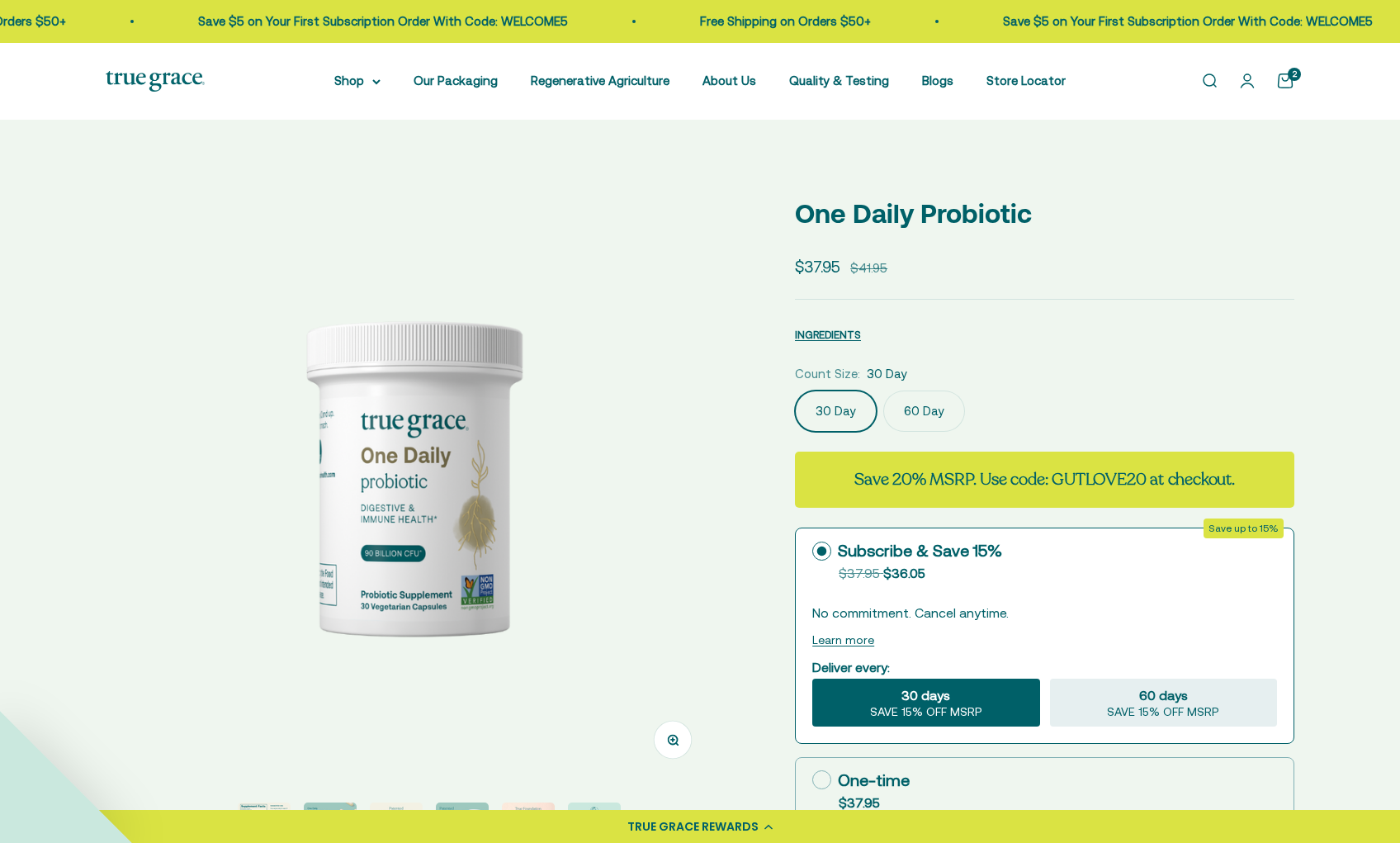
select select "3"
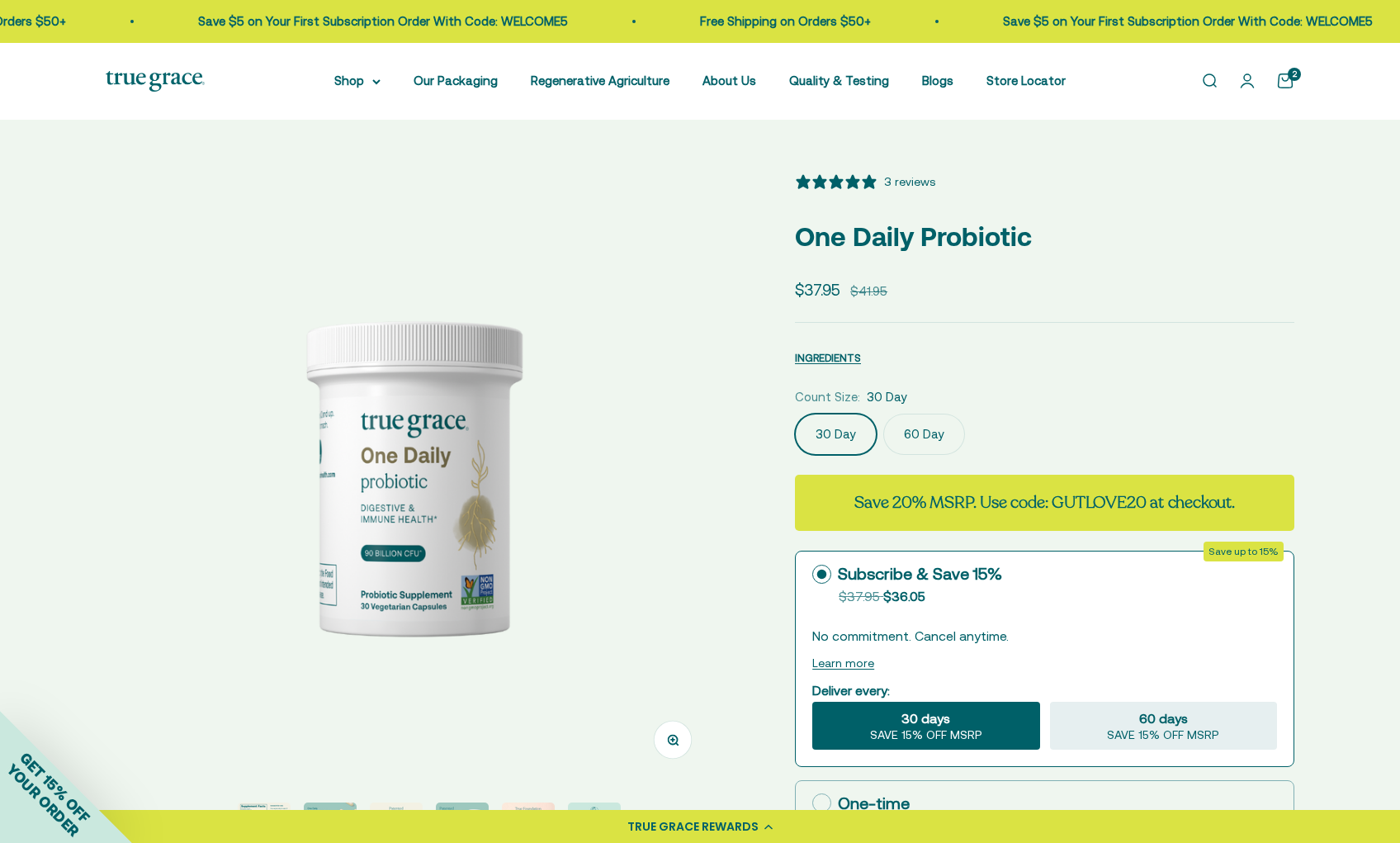
click at [926, 440] on label "60 Day" at bounding box center [925, 434] width 82 height 41
click at [795, 414] on input "60 Day" at bounding box center [794, 413] width 1 height 1
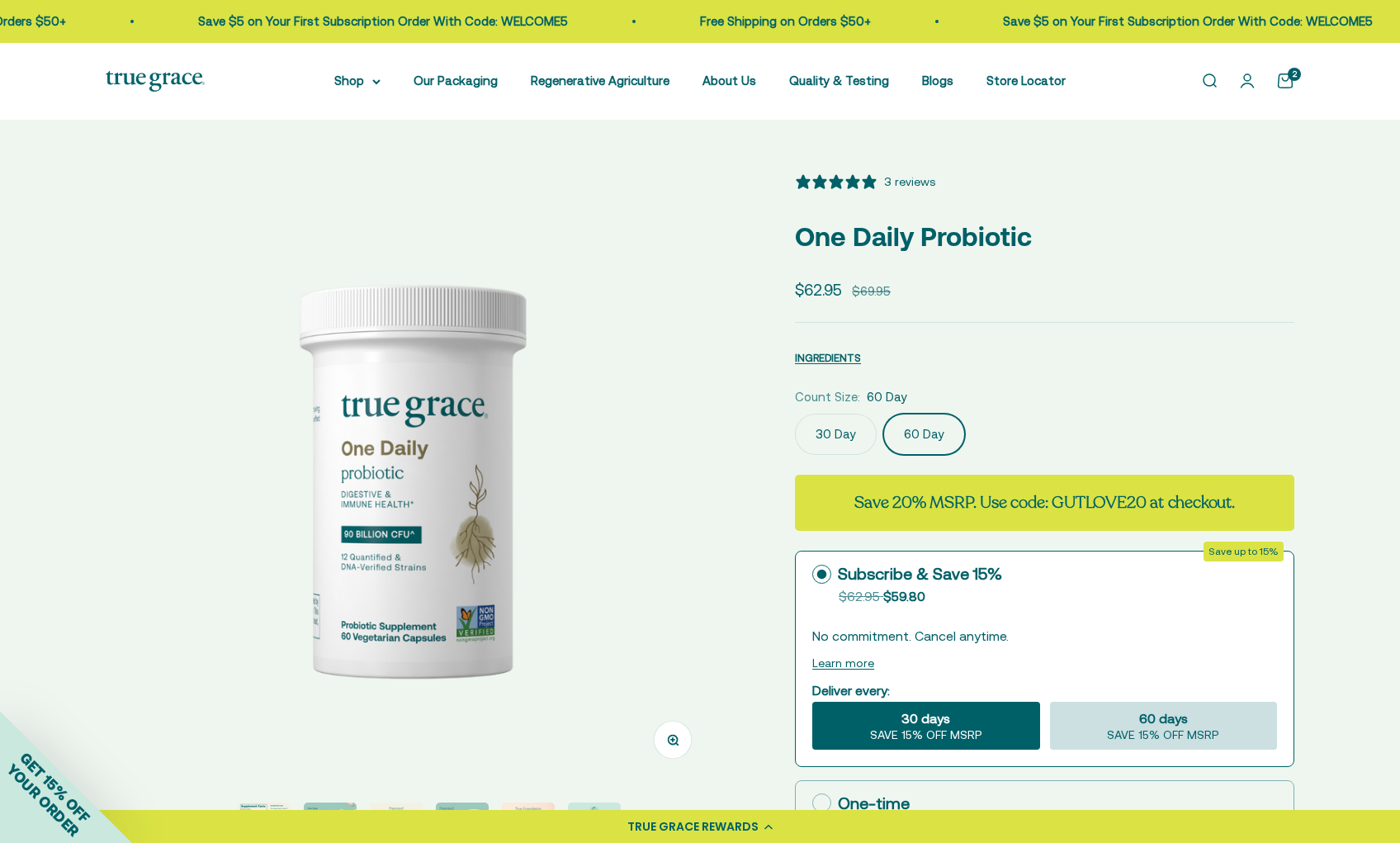
click at [1190, 730] on span "SAVE 15% OFF MSRP" at bounding box center [1163, 736] width 112 height 15
click at [1050, 702] on input "60 days SAVE 15% OFF MSRP" at bounding box center [1049, 701] width 1 height 1
radio input "true"
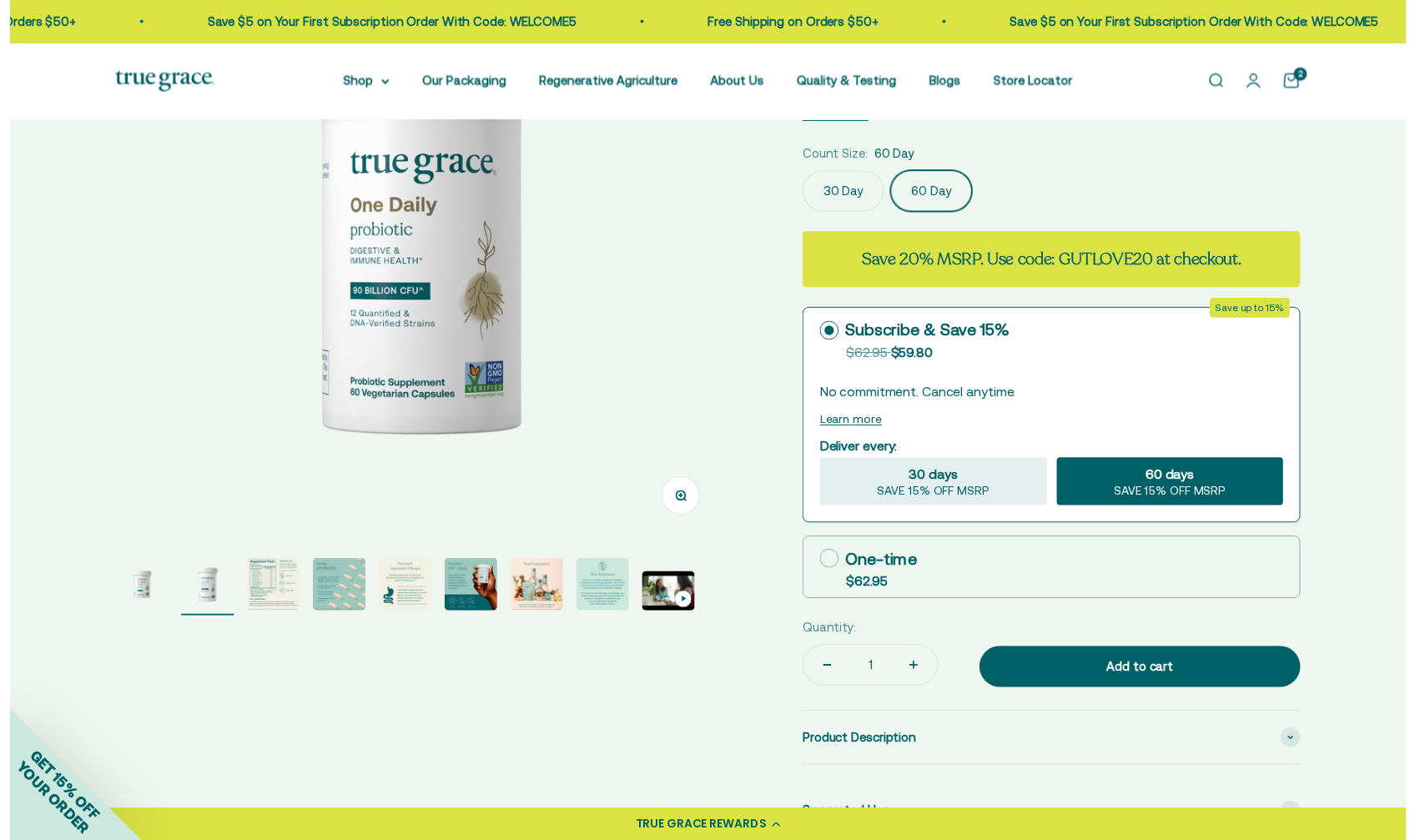
scroll to position [246, 0]
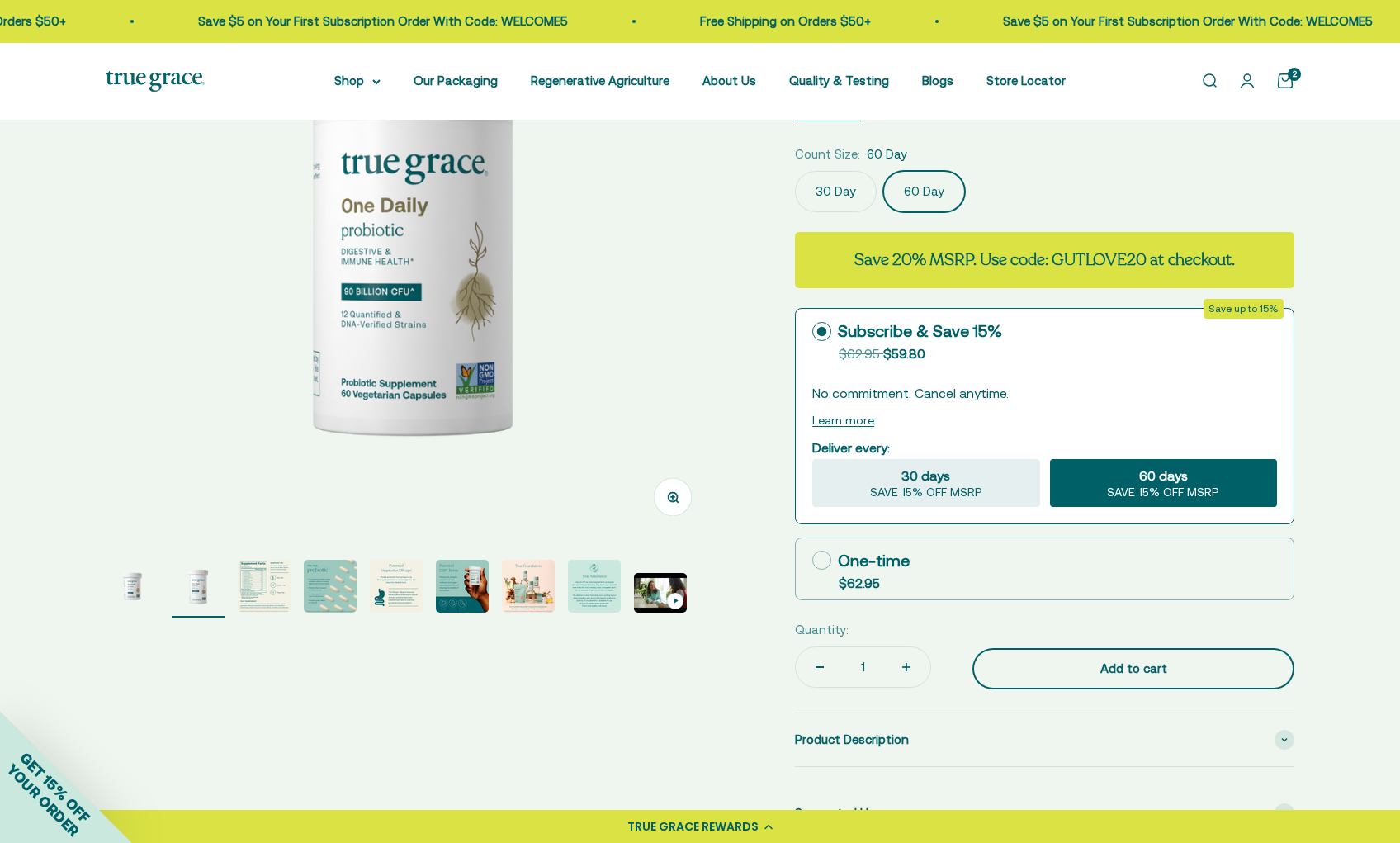
click at [1141, 675] on button "Add to cart" at bounding box center [1133, 668] width 322 height 41
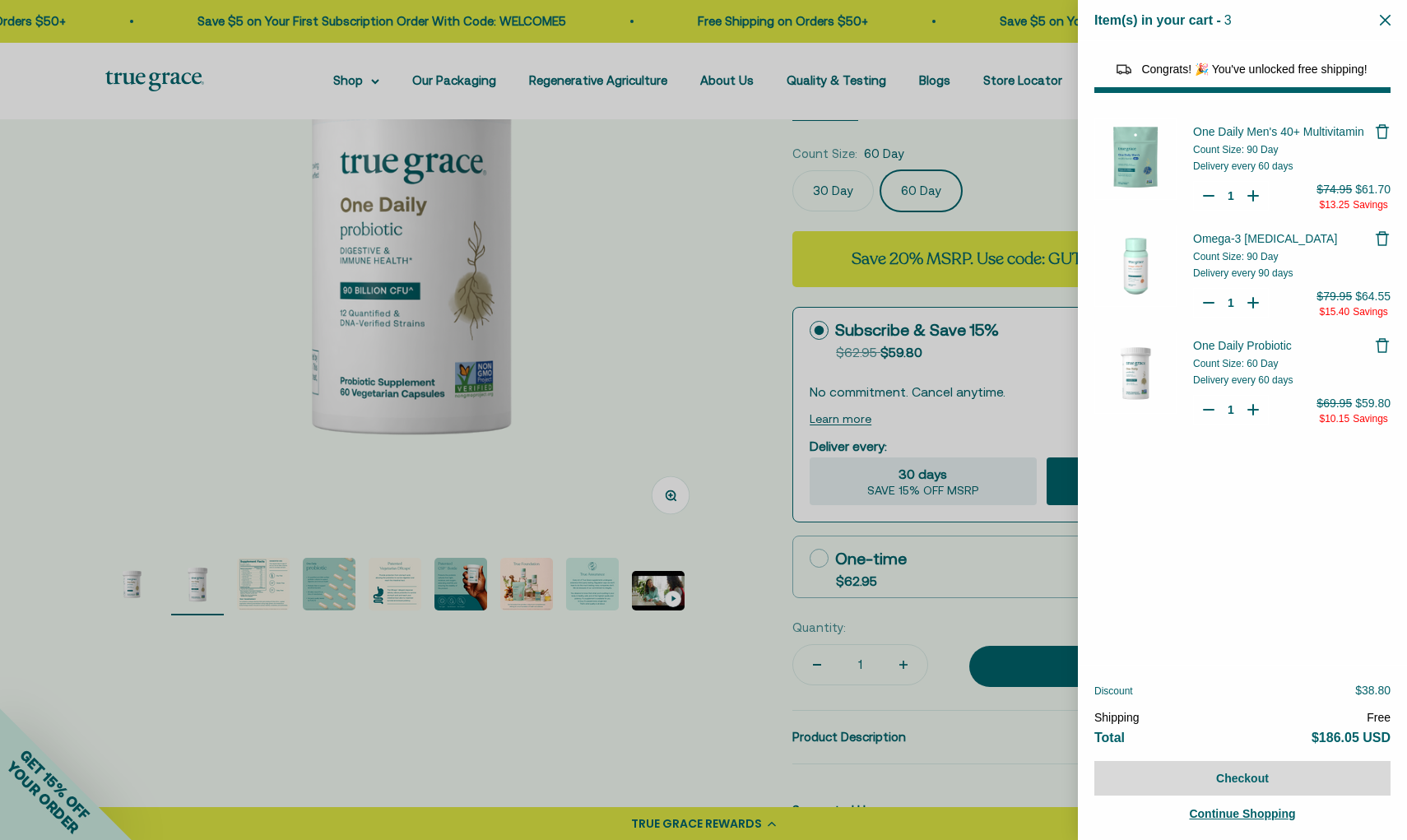
select select "40058346897600"
select select "46284026183894"
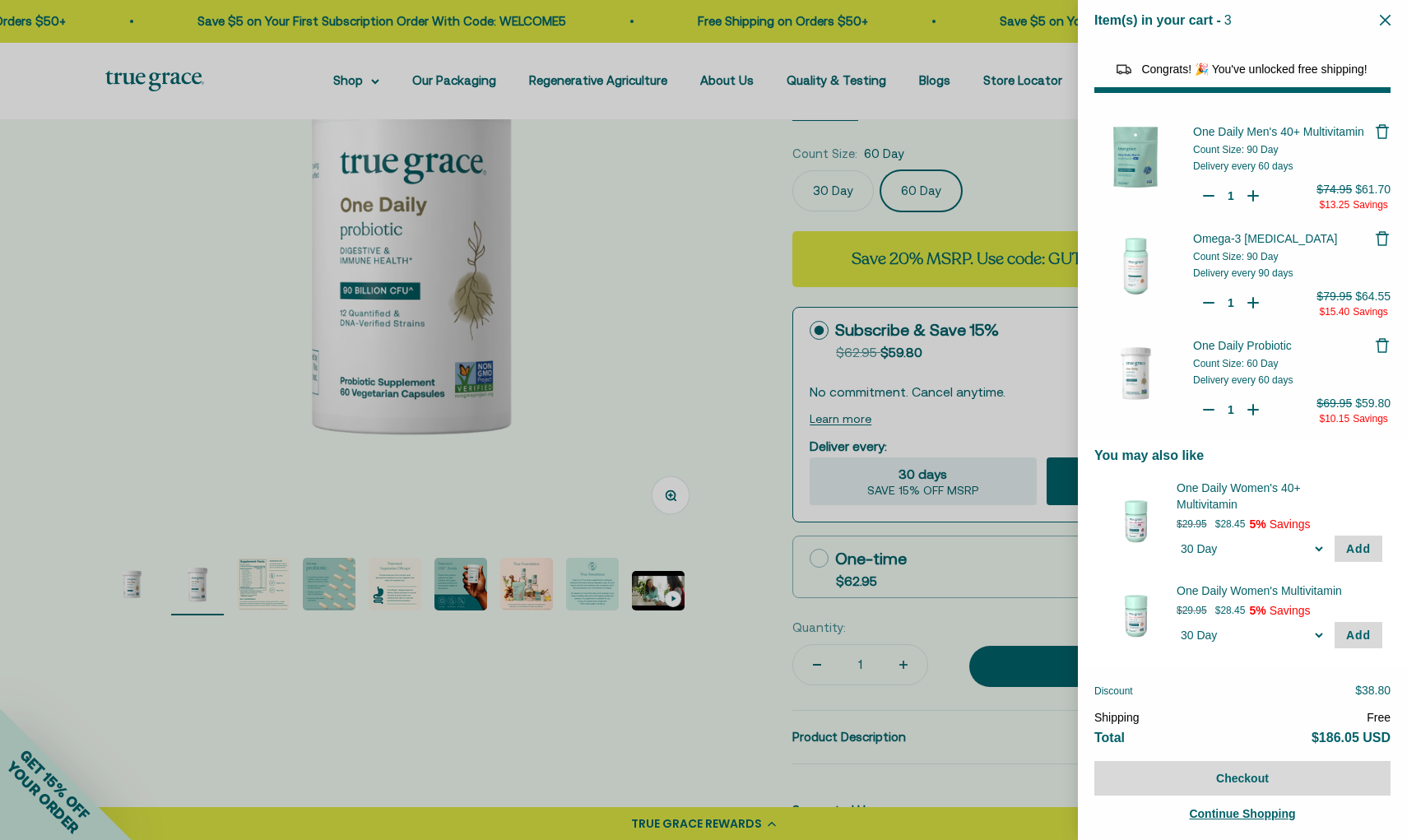
click at [1384, 22] on icon "Close" at bounding box center [1385, 20] width 11 height 11
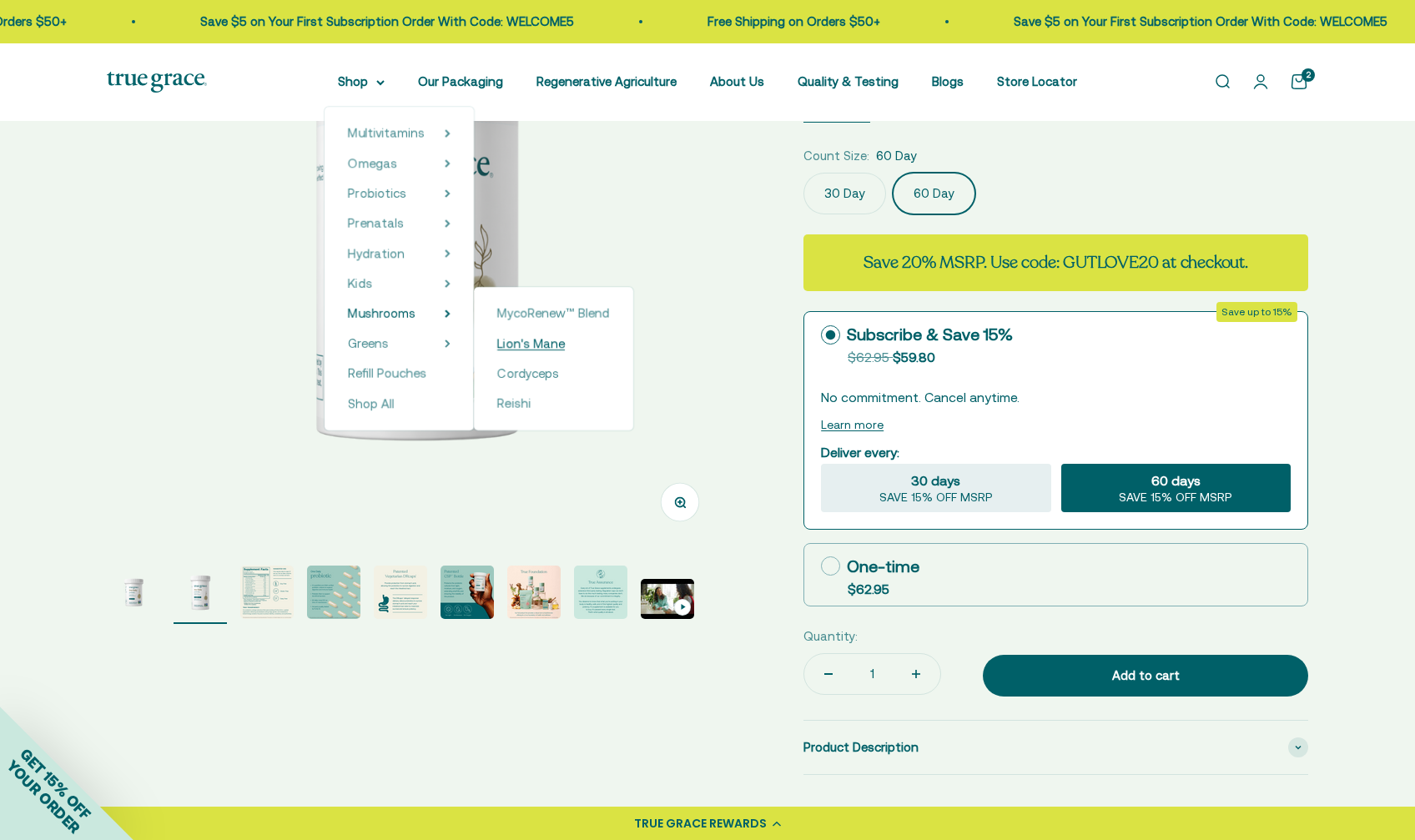
click at [530, 343] on span "Lion's Mane" at bounding box center [531, 343] width 68 height 14
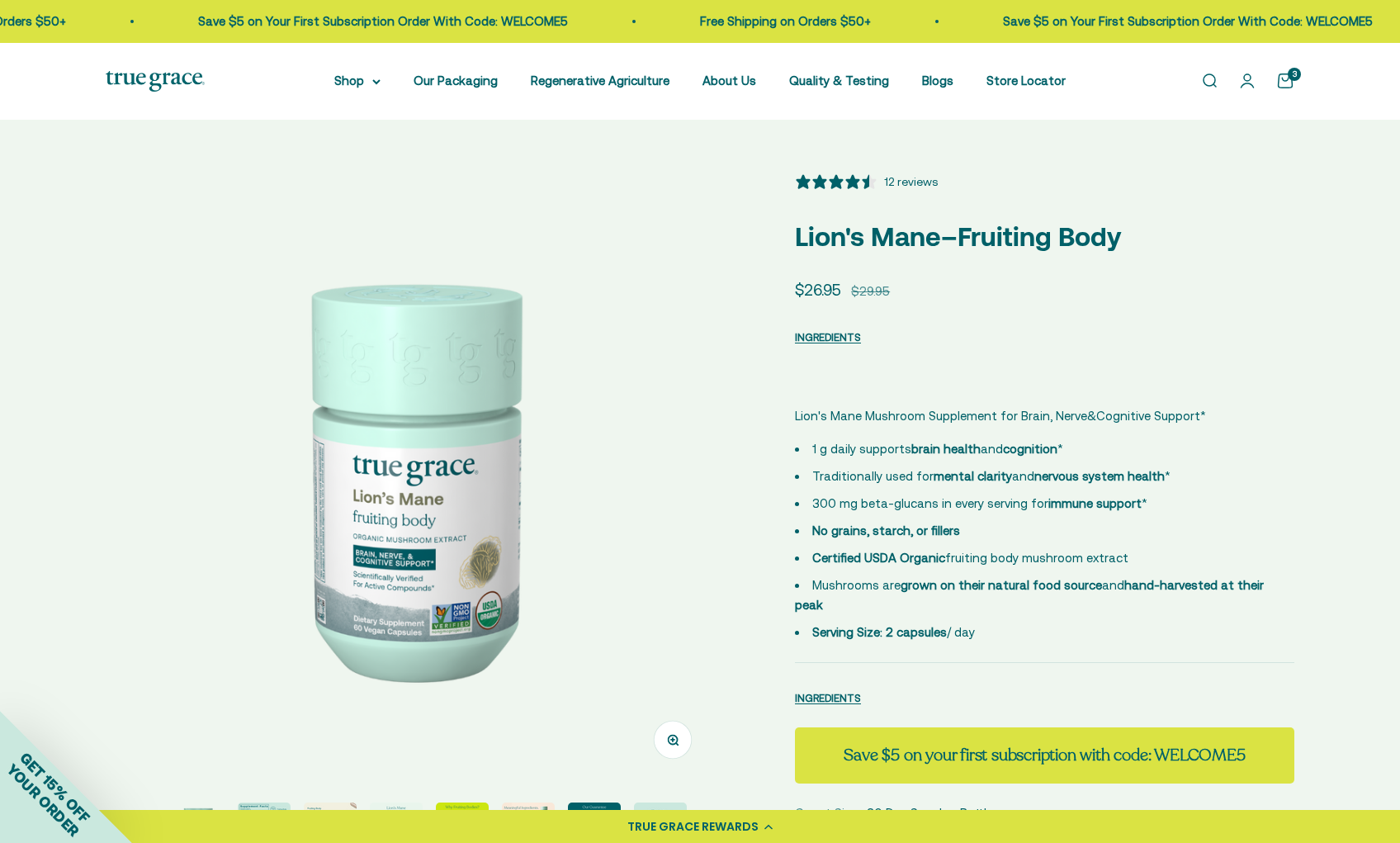
select select "3"
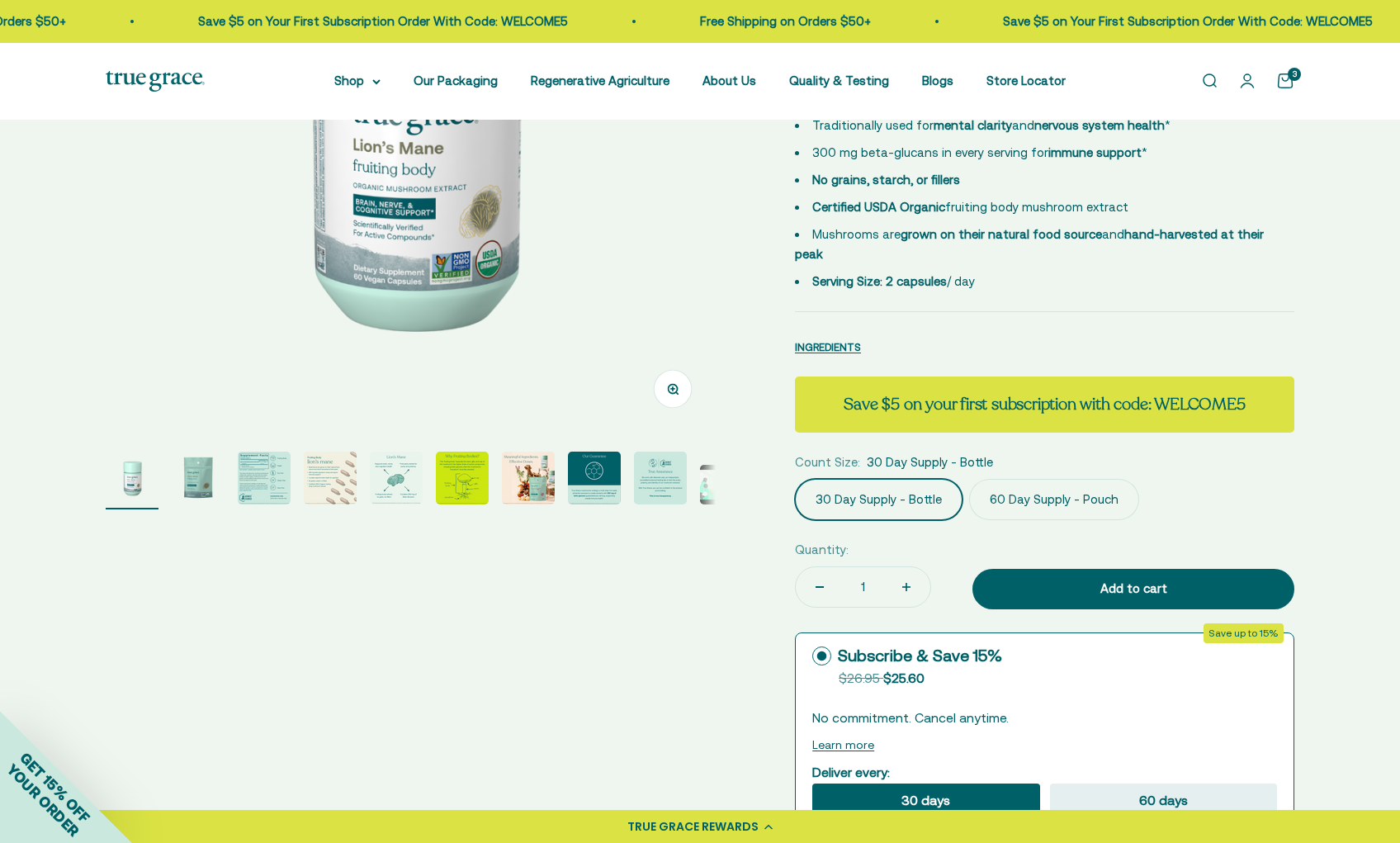
scroll to position [353, 0]
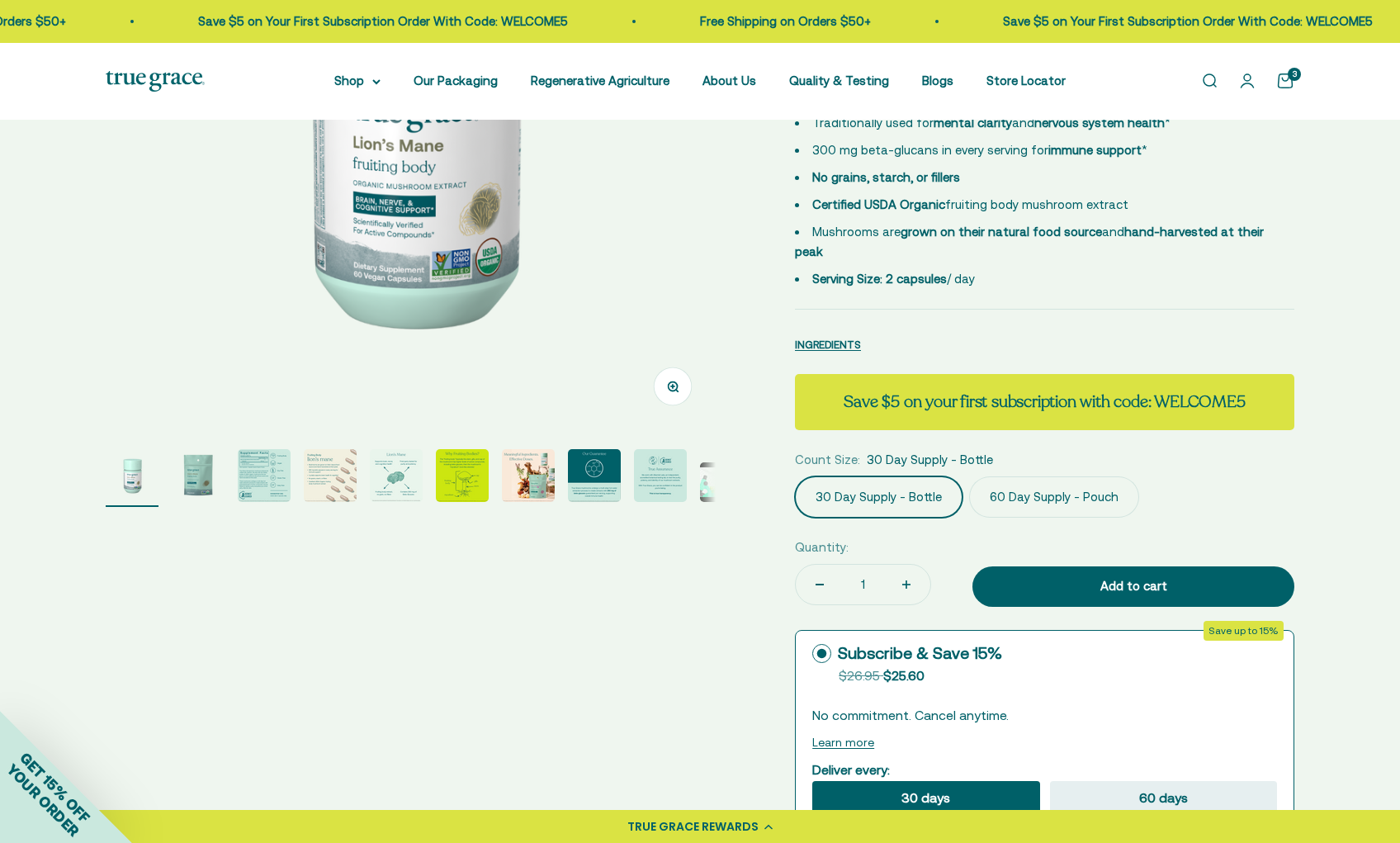
click at [1064, 504] on label "60 Day Supply - Pouch" at bounding box center [1054, 496] width 170 height 41
click at [795, 476] on input "60 Day Supply - Pouch" at bounding box center [794, 475] width 1 height 1
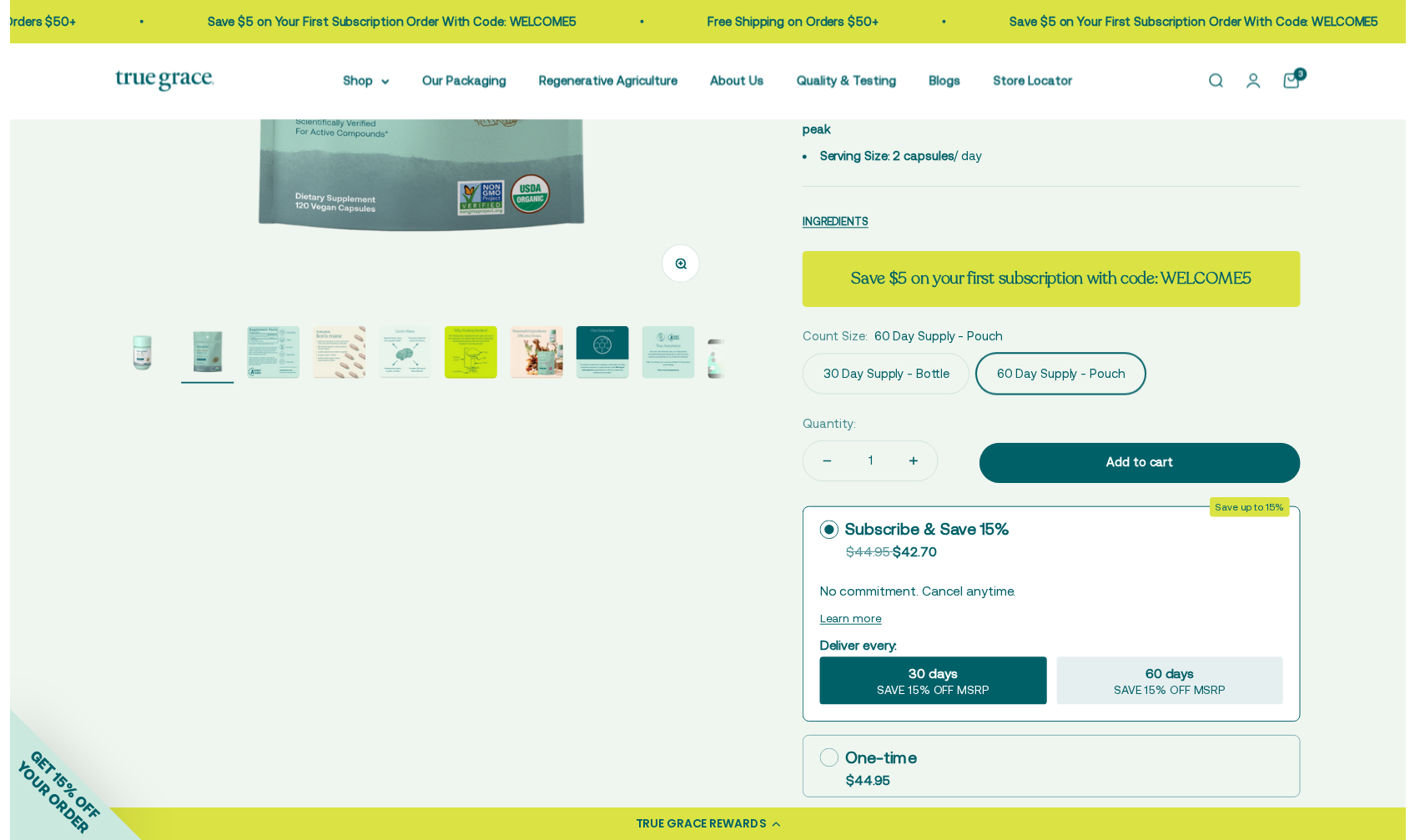
scroll to position [486, 0]
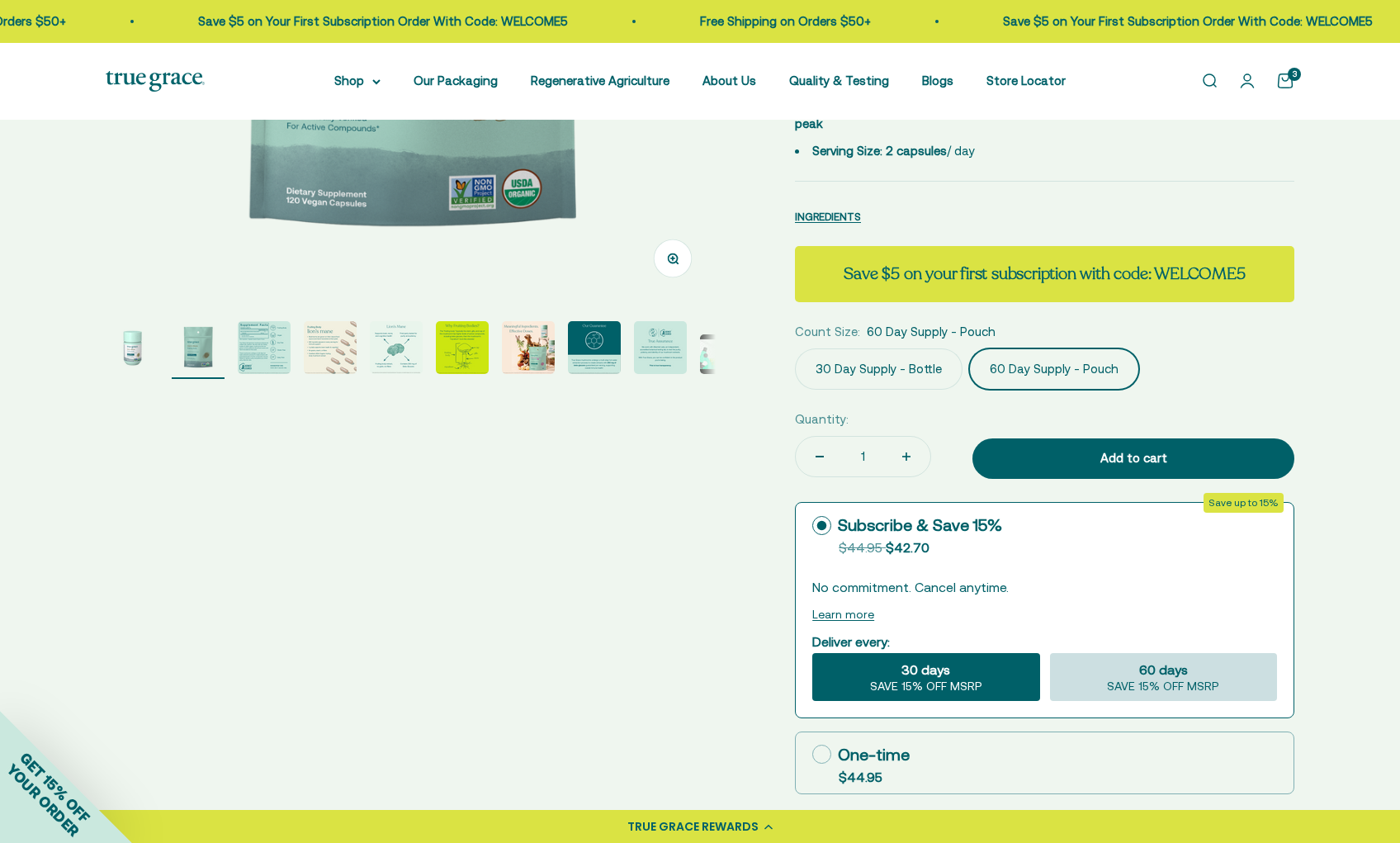
click at [1181, 679] on span "SAVE 15% OFF MSRP" at bounding box center [1163, 687] width 112 height 15
click at [1050, 653] on input "60 days SAVE 15% OFF MSRP" at bounding box center [1049, 653] width 1 height 1
radio input "true"
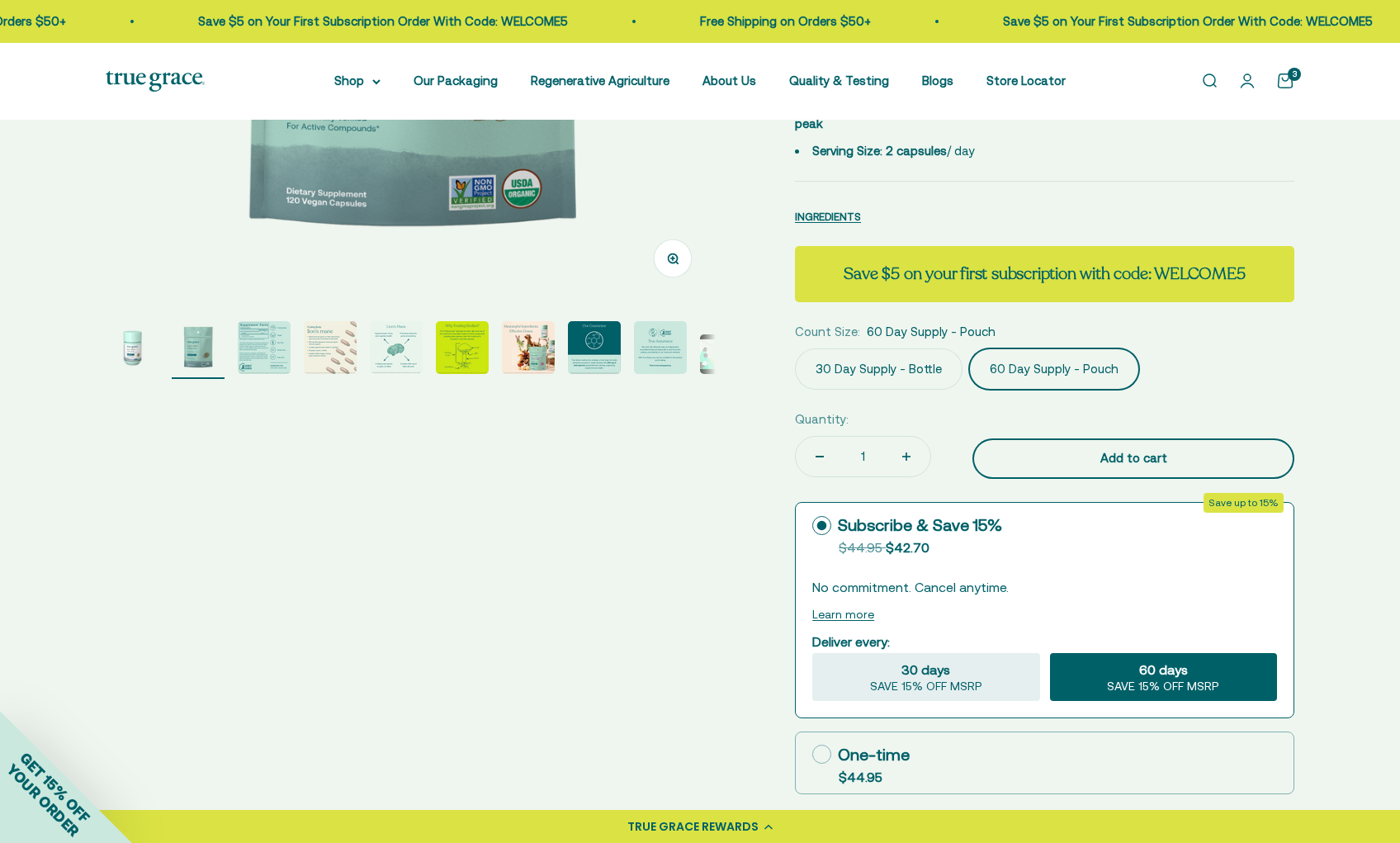
click at [1137, 457] on div "Add to cart" at bounding box center [1134, 459] width 256 height 20
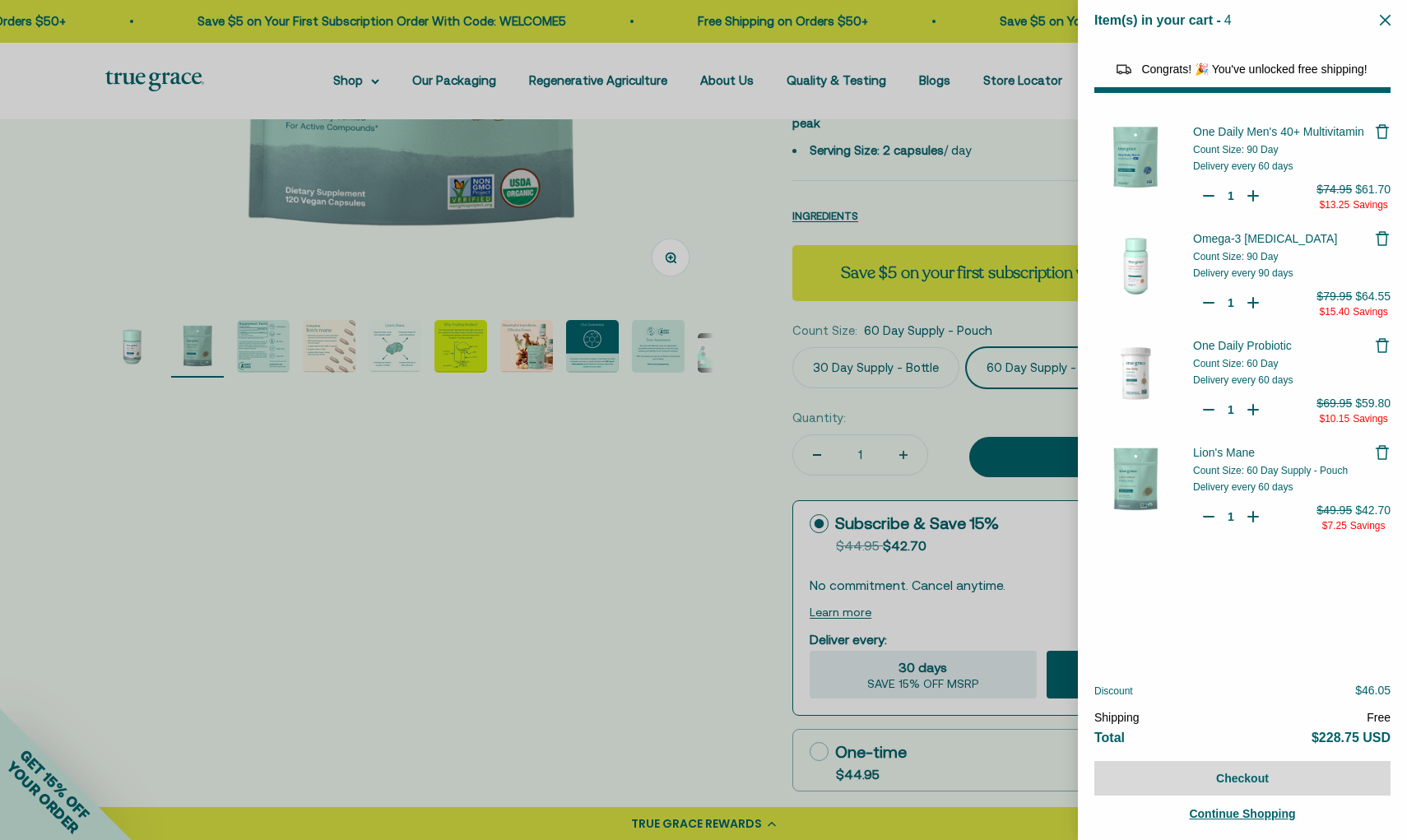
select select "40058346897600"
select select "46284026183894"
click at [1385, 19] on icon "Close" at bounding box center [1385, 20] width 11 height 11
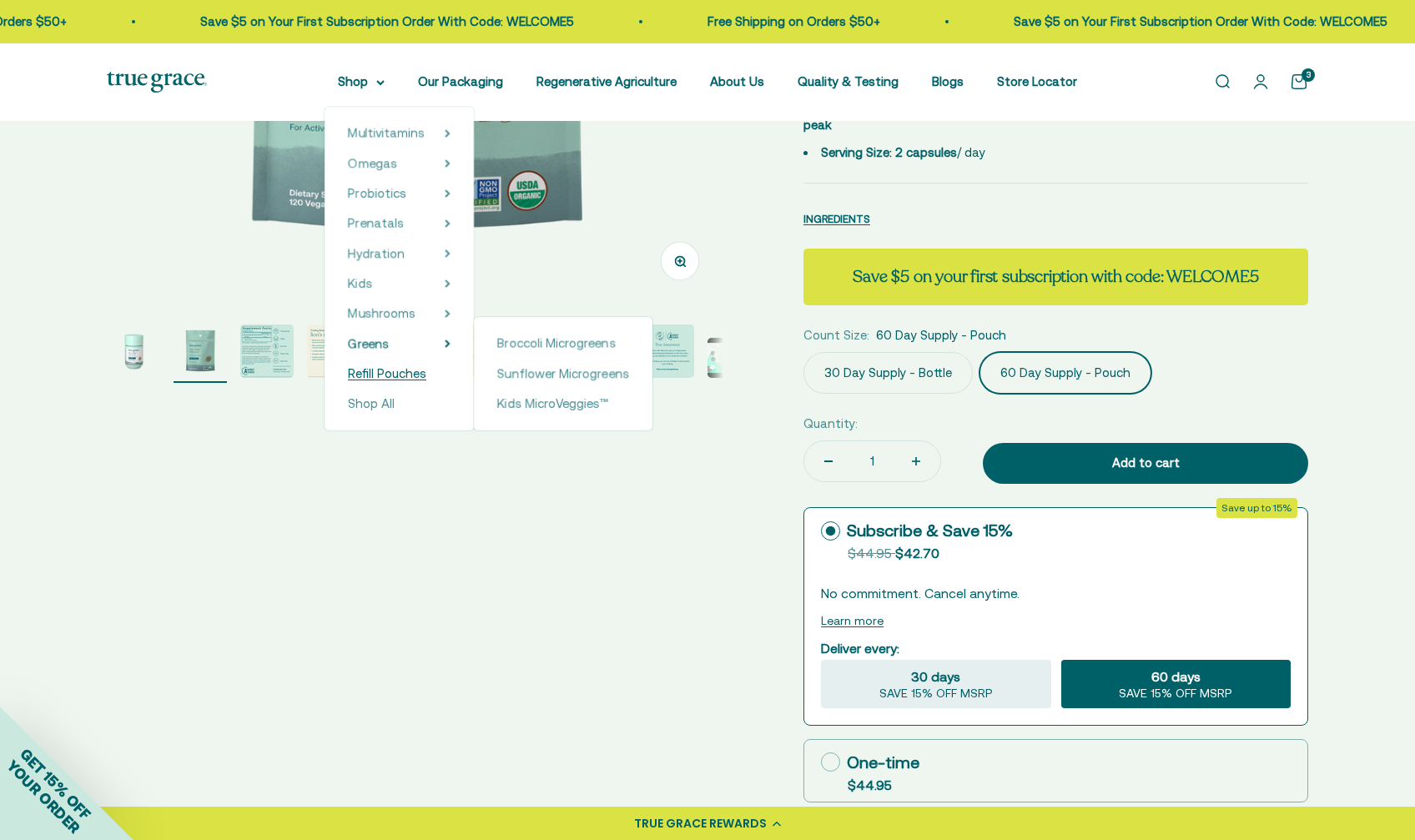
click at [392, 379] on span "Refill Pouches" at bounding box center [387, 373] width 79 height 14
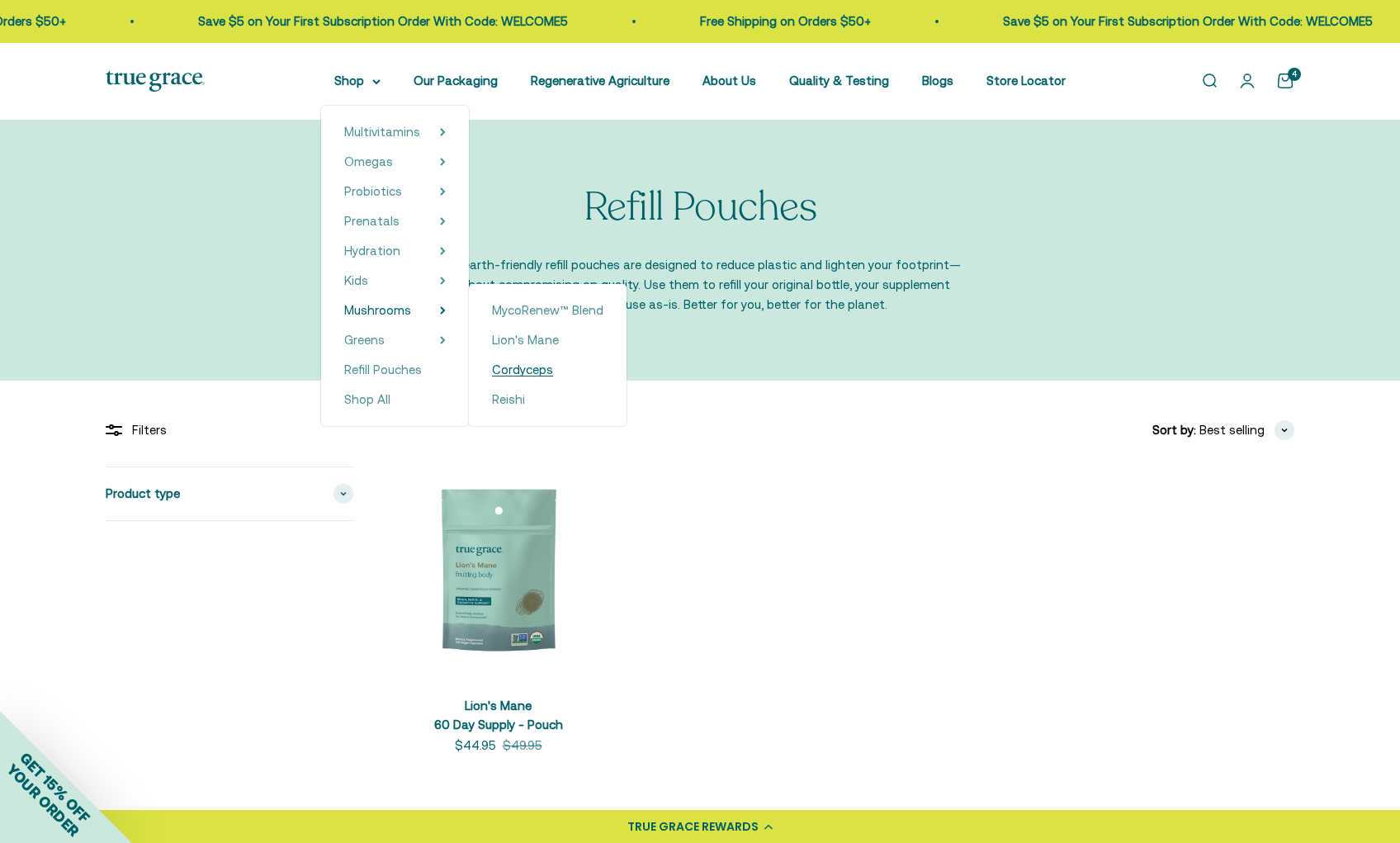
click at [517, 363] on span "Cordyceps" at bounding box center [522, 369] width 61 height 14
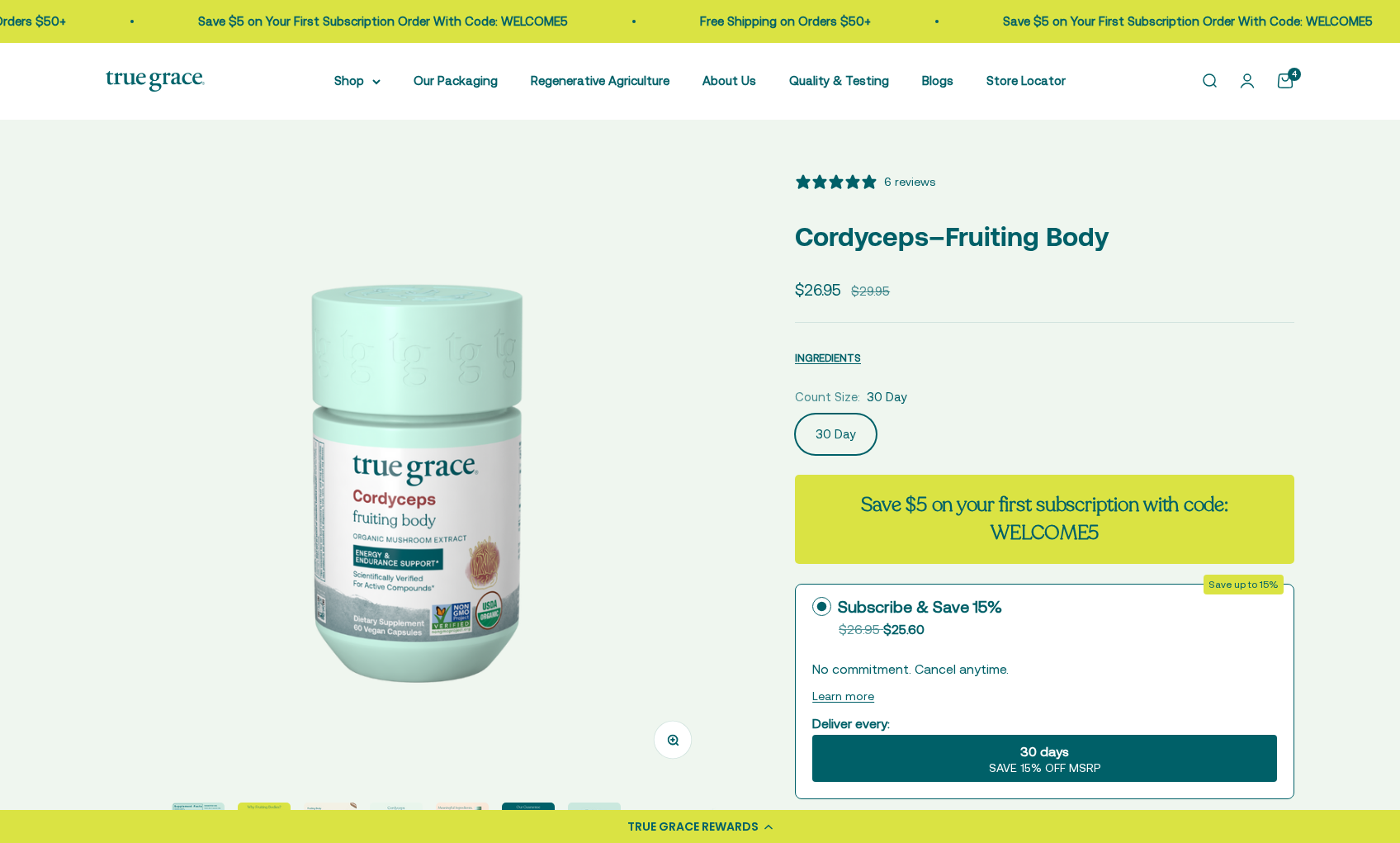
select select "3"
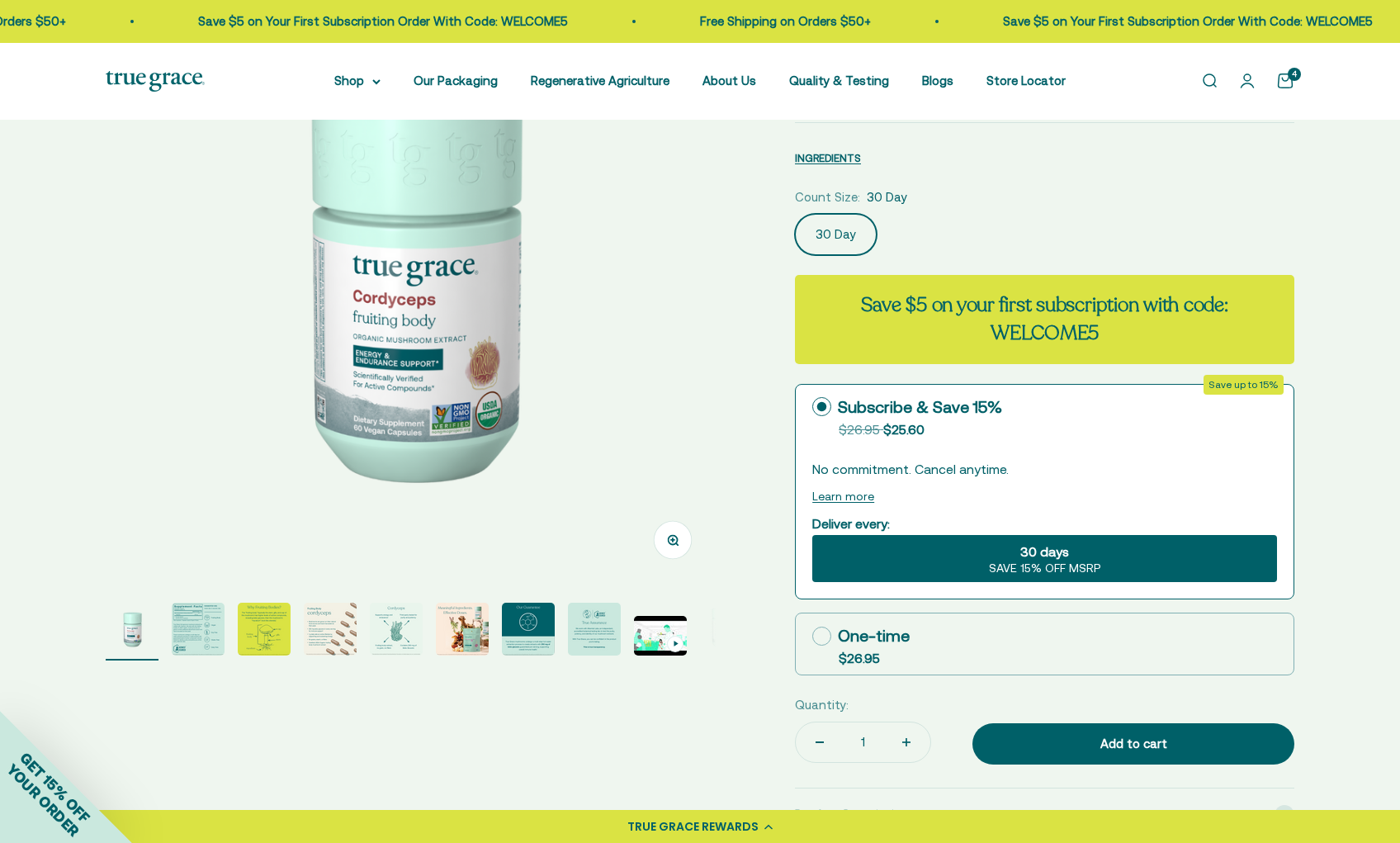
scroll to position [211, 0]
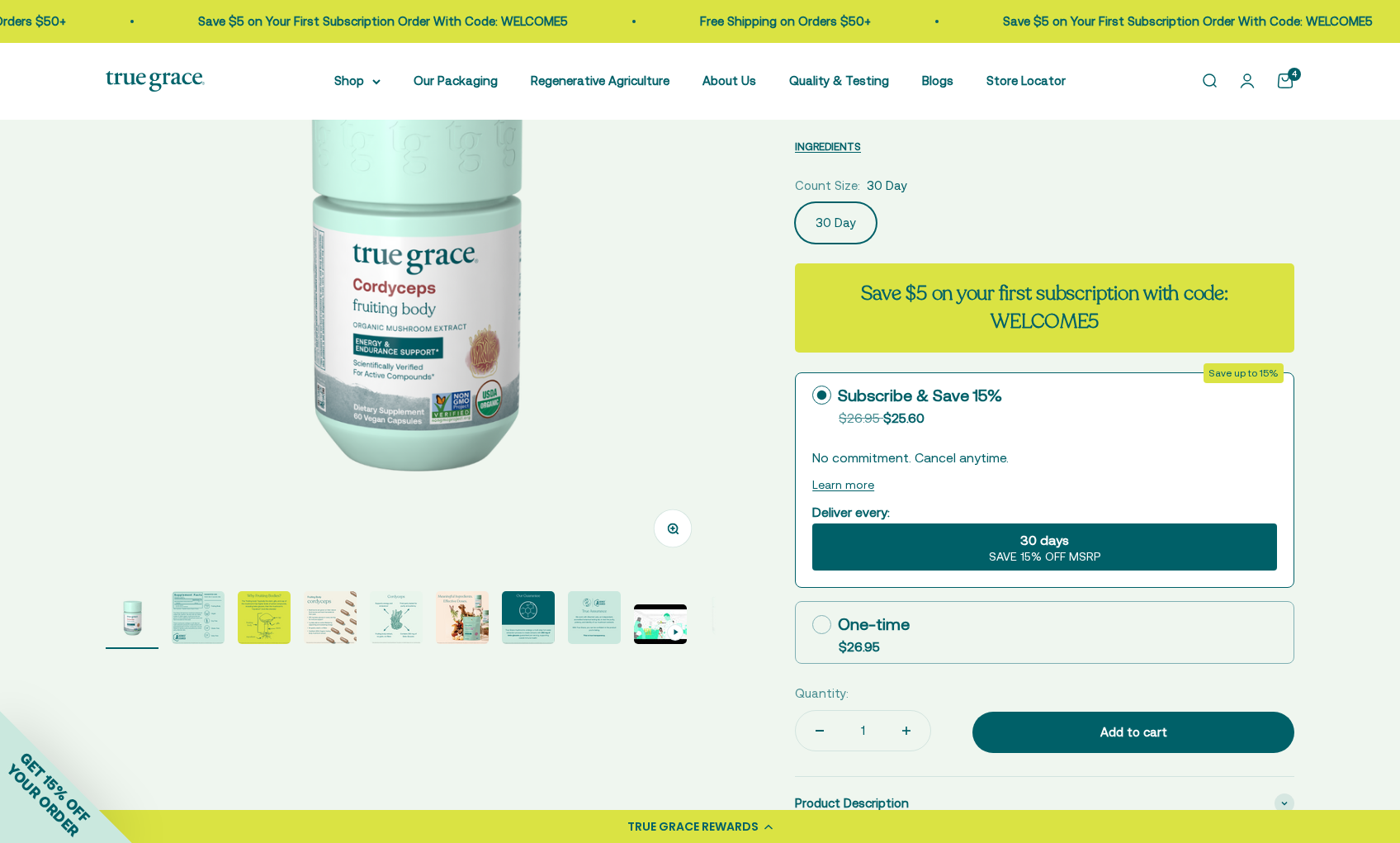
click at [206, 619] on img "Go to item 2" at bounding box center [198, 617] width 53 height 53
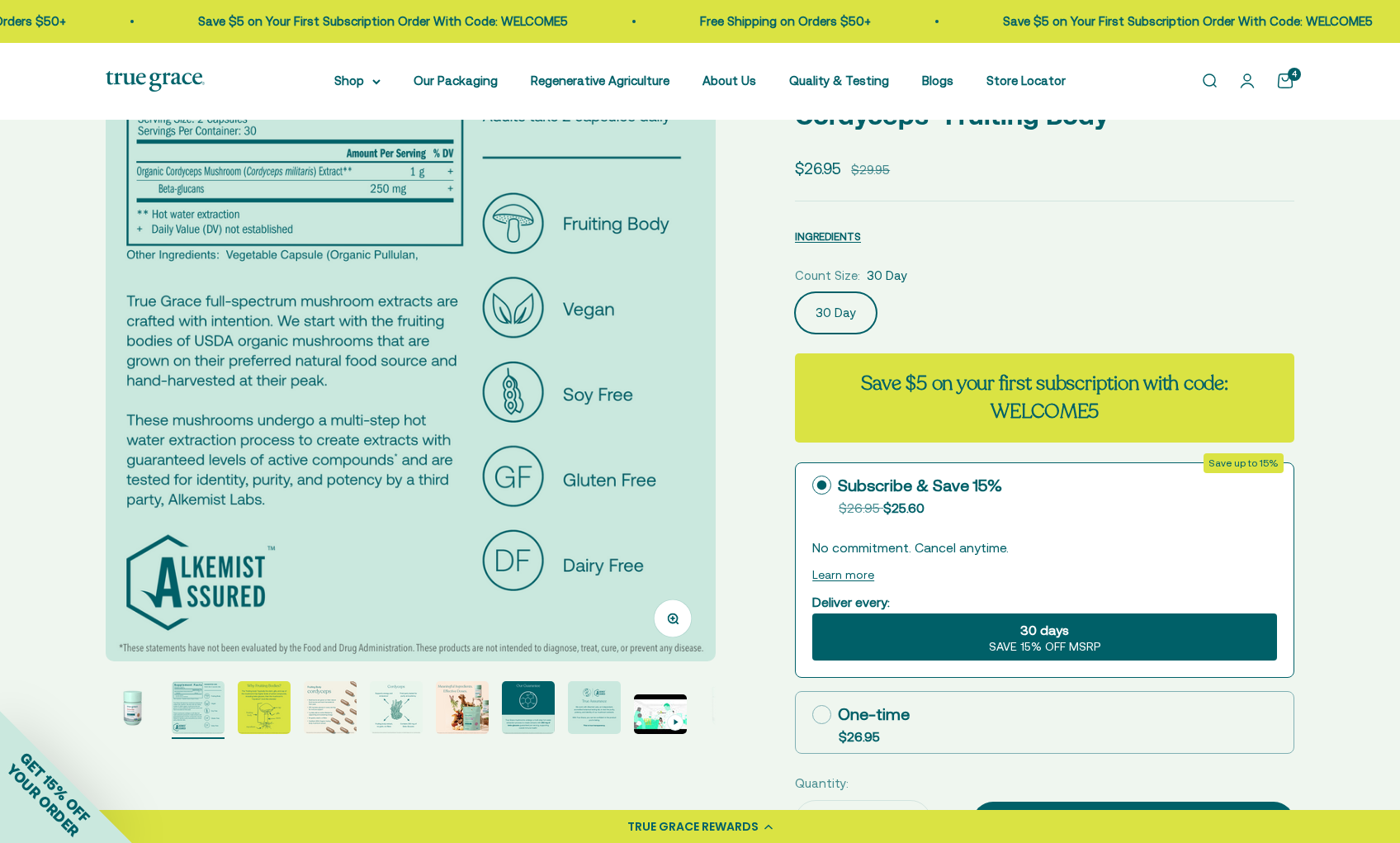
scroll to position [129, 0]
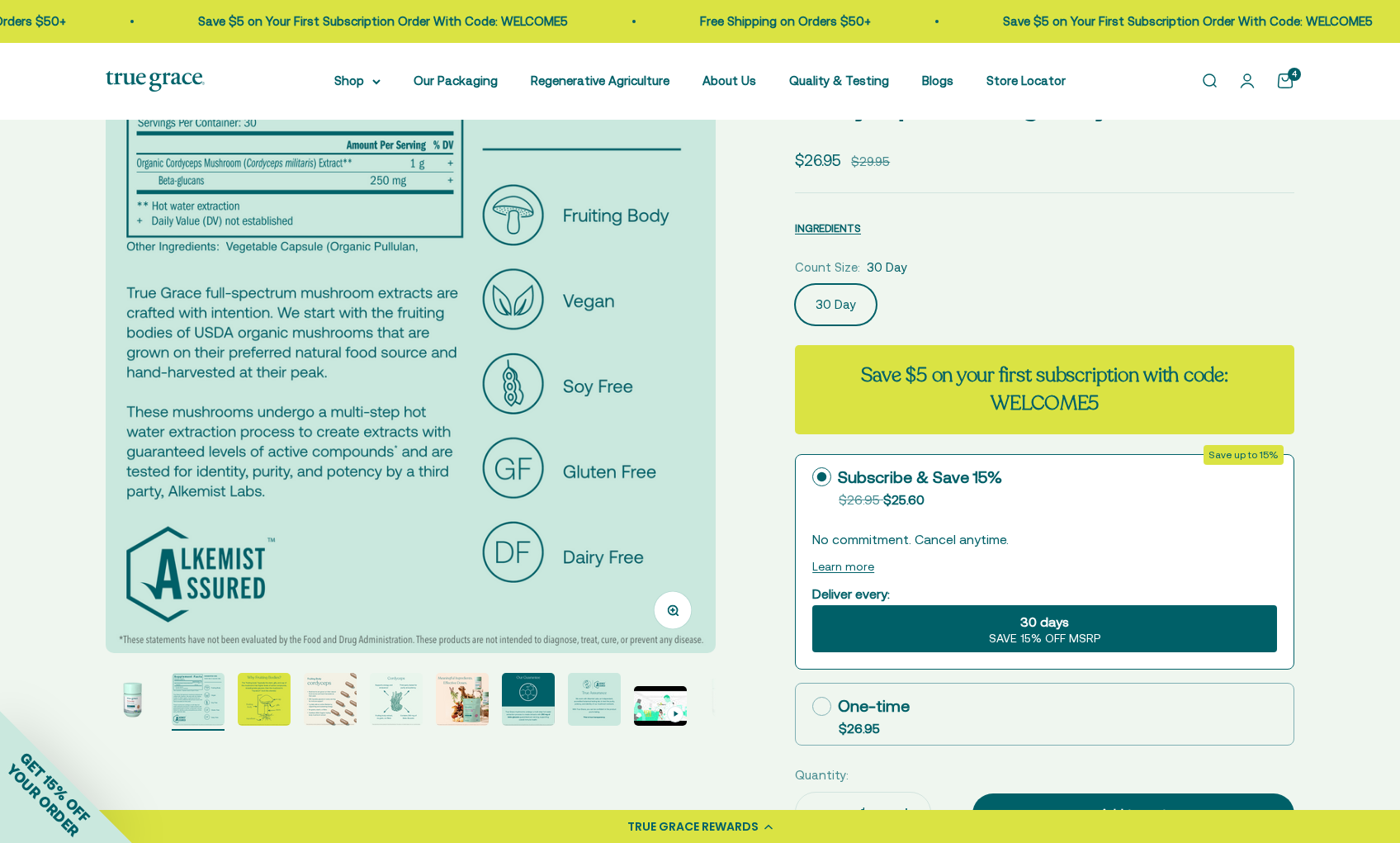
click at [264, 707] on img "Go to item 3" at bounding box center [264, 698] width 53 height 53
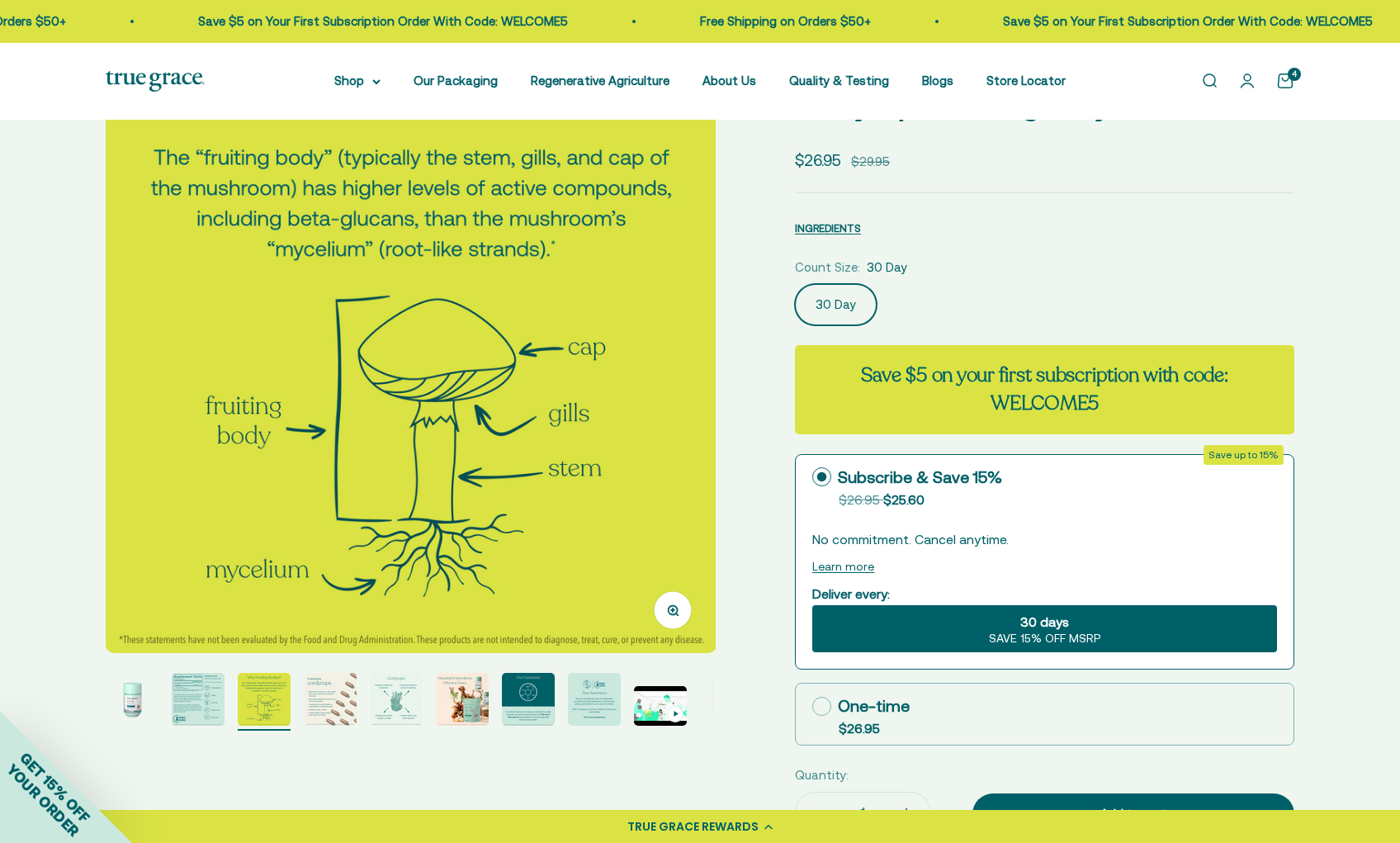
click at [324, 699] on img "Go to item 4" at bounding box center [330, 698] width 53 height 53
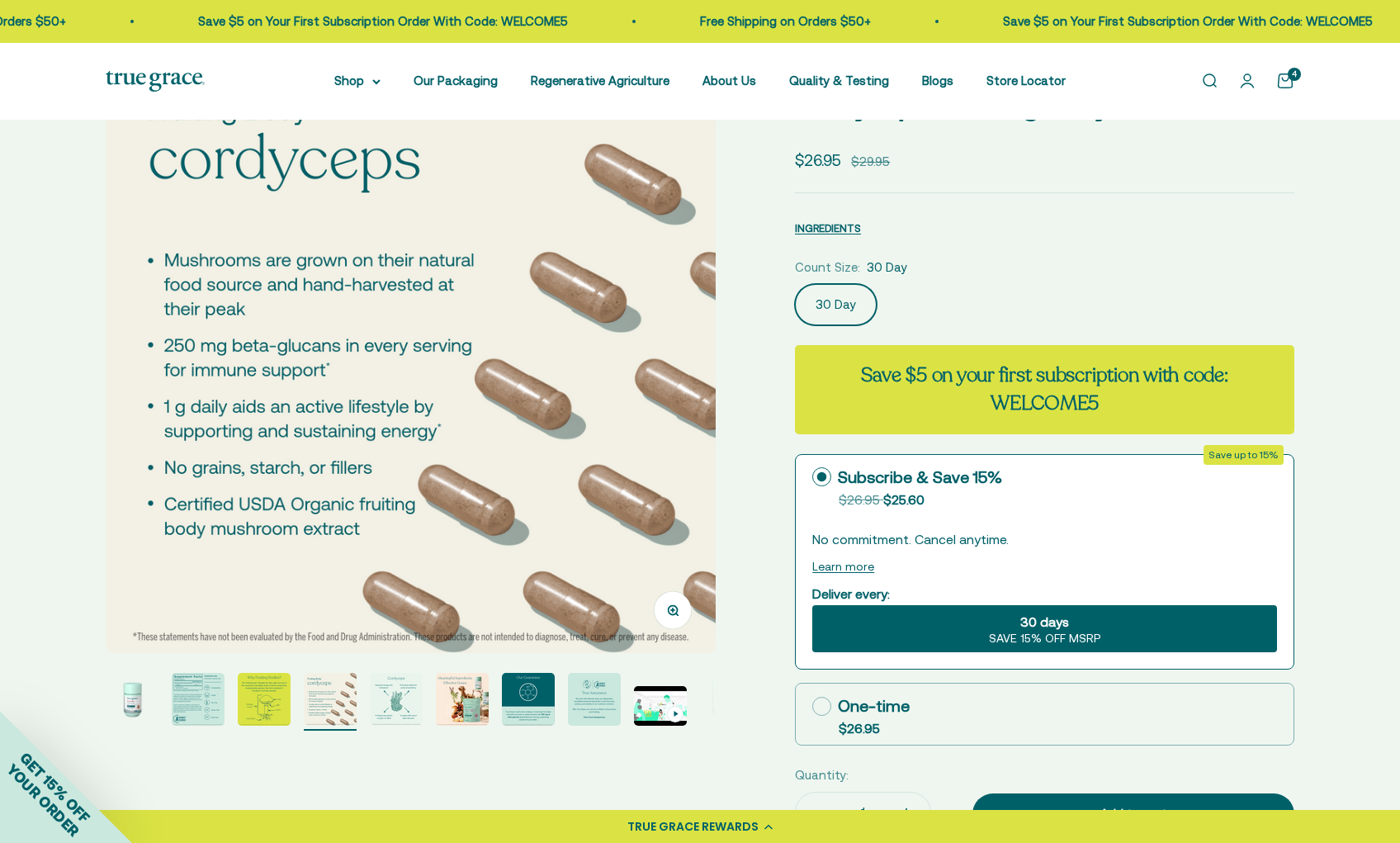
click at [395, 702] on img "Go to item 5" at bounding box center [396, 698] width 53 height 53
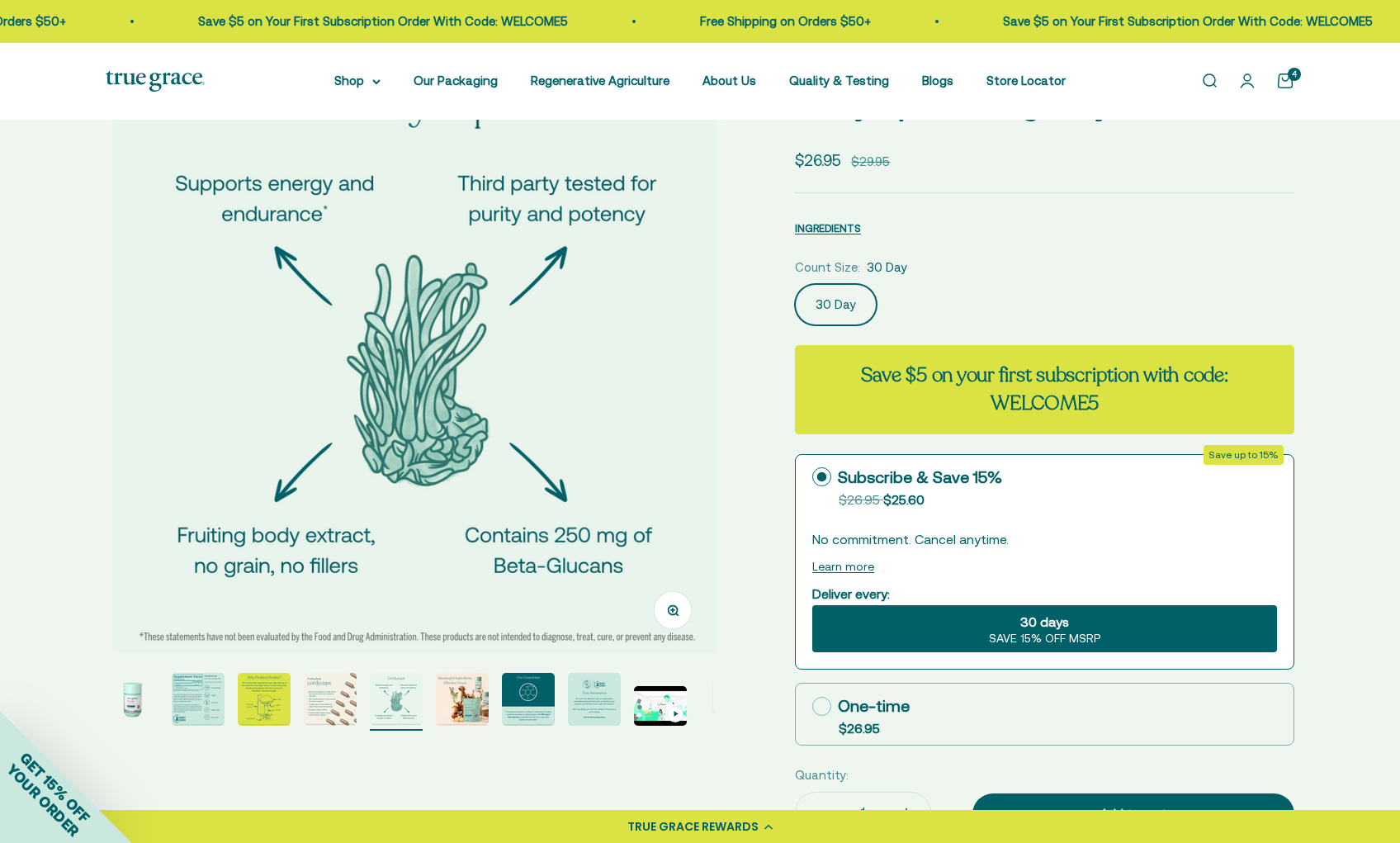
scroll to position [0, 2520]
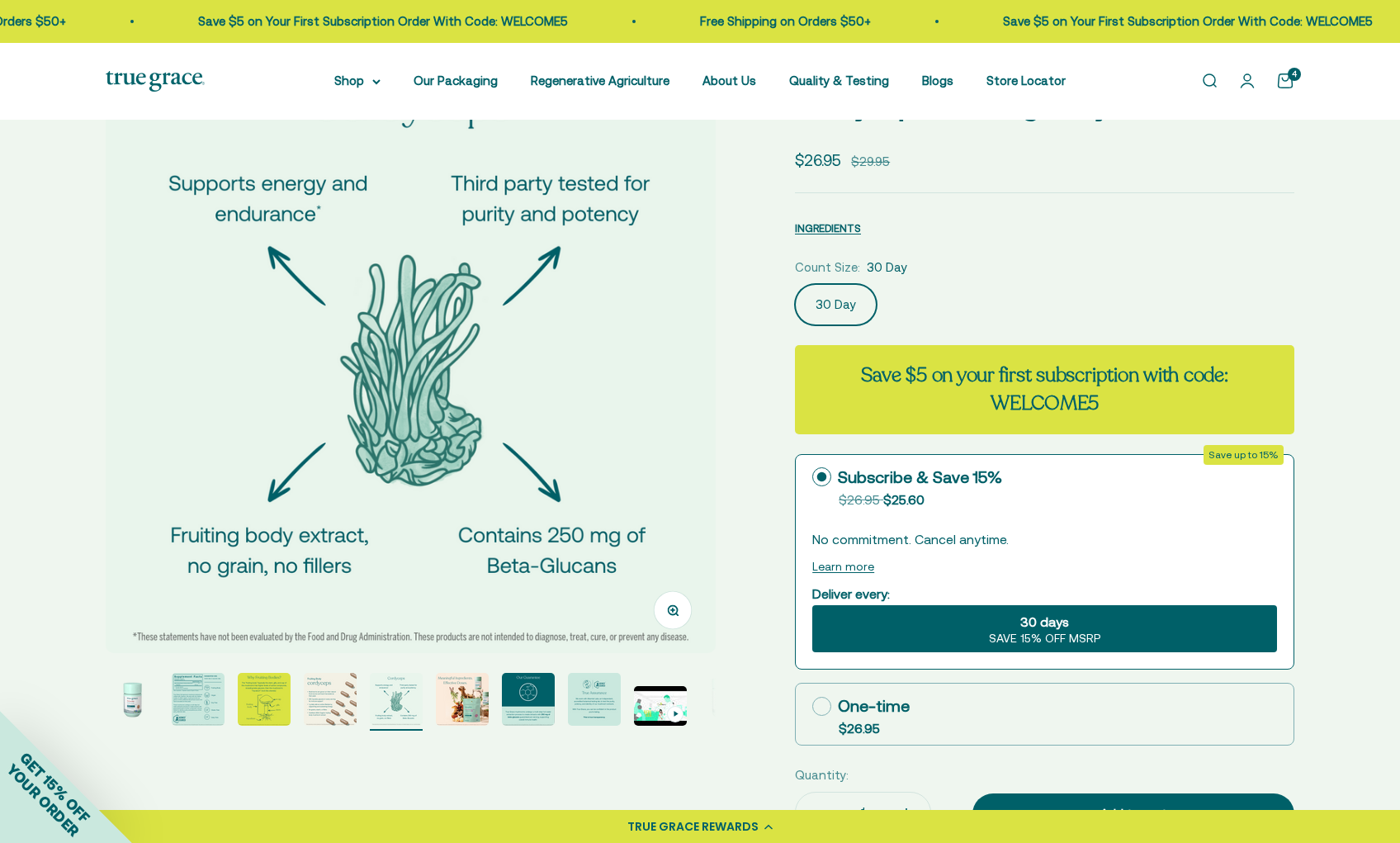
click at [467, 711] on img "Go to item 6" at bounding box center [462, 698] width 53 height 53
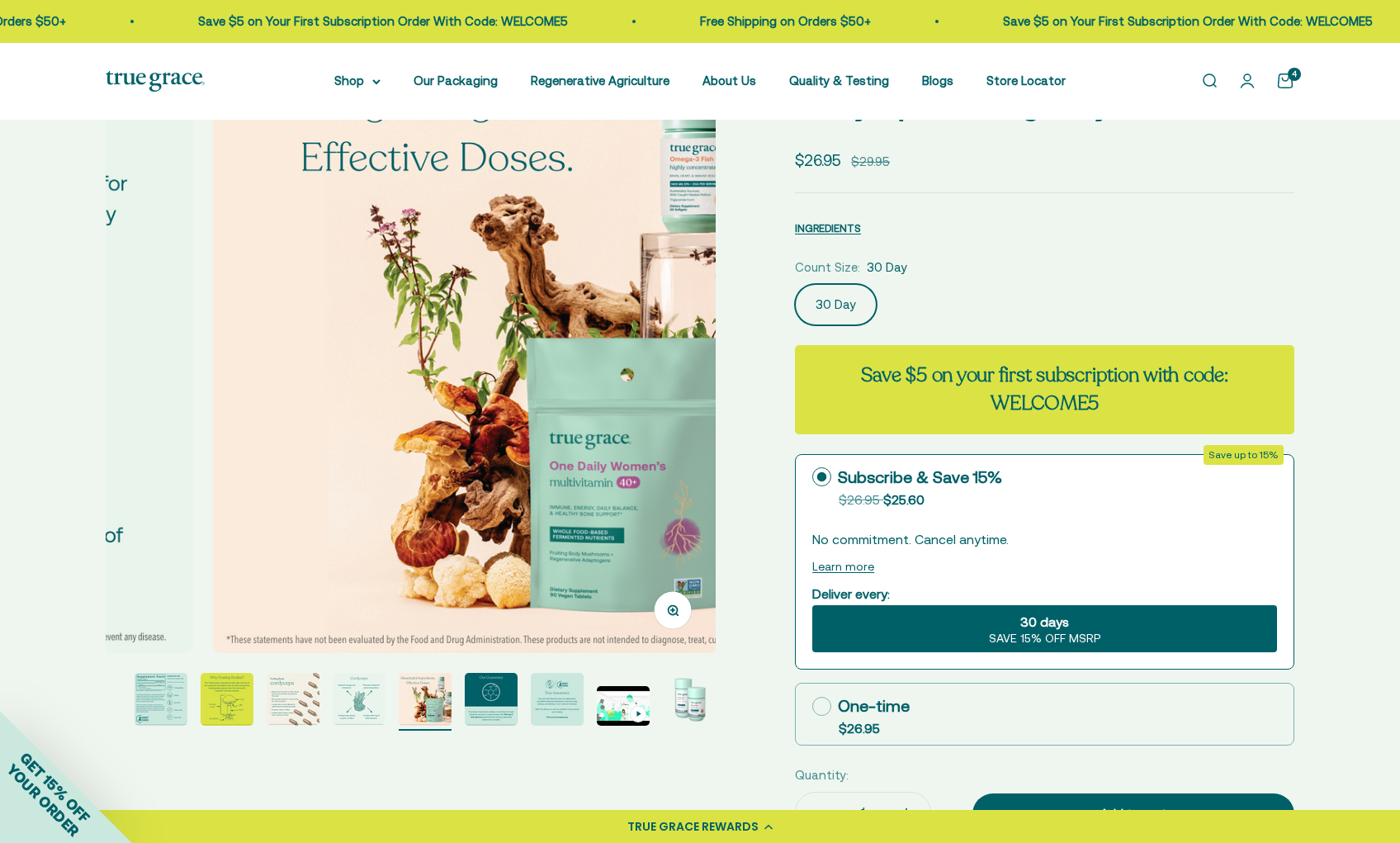
scroll to position [0, 3151]
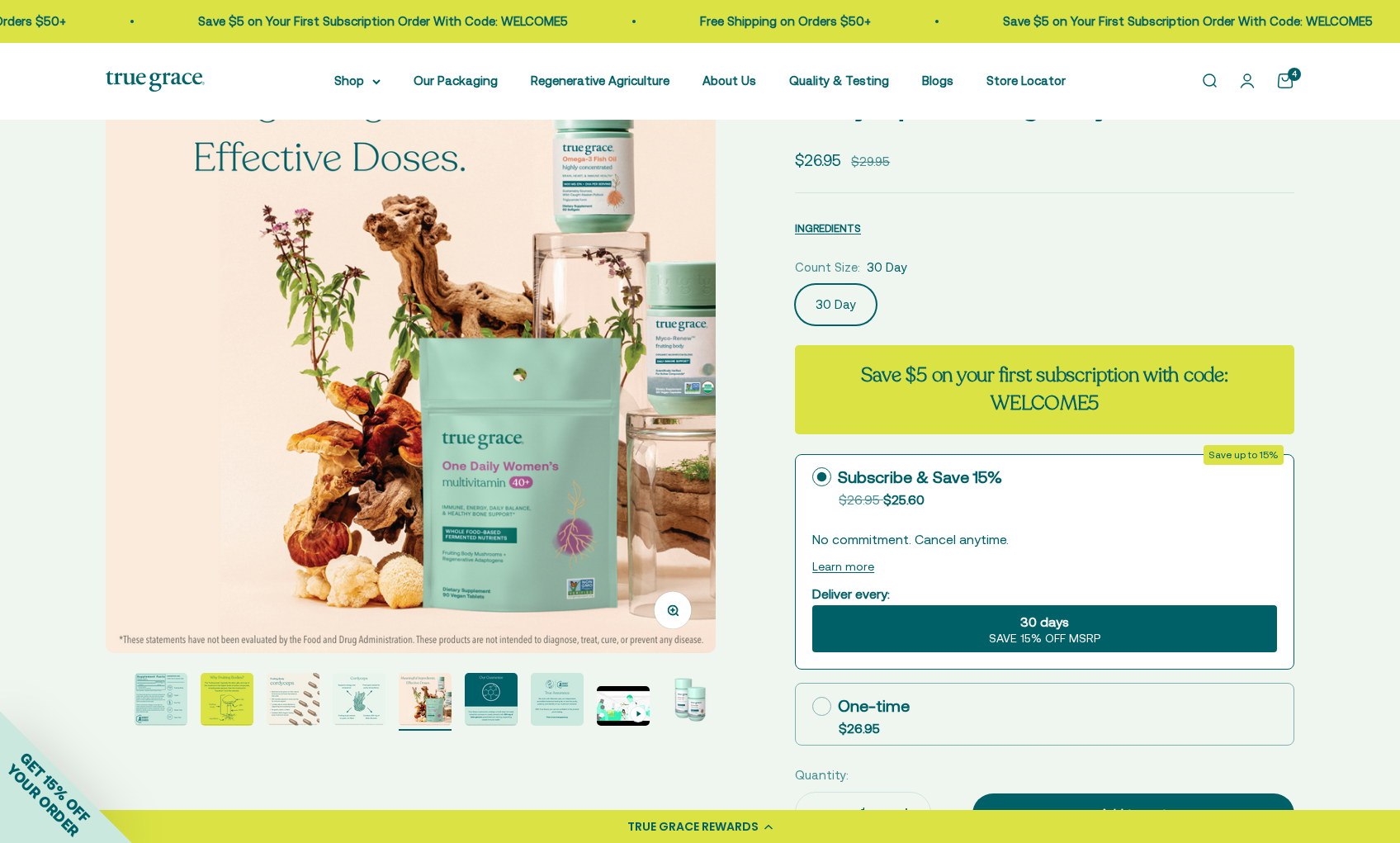
click at [548, 712] on img "Go to item 8" at bounding box center [557, 698] width 53 height 53
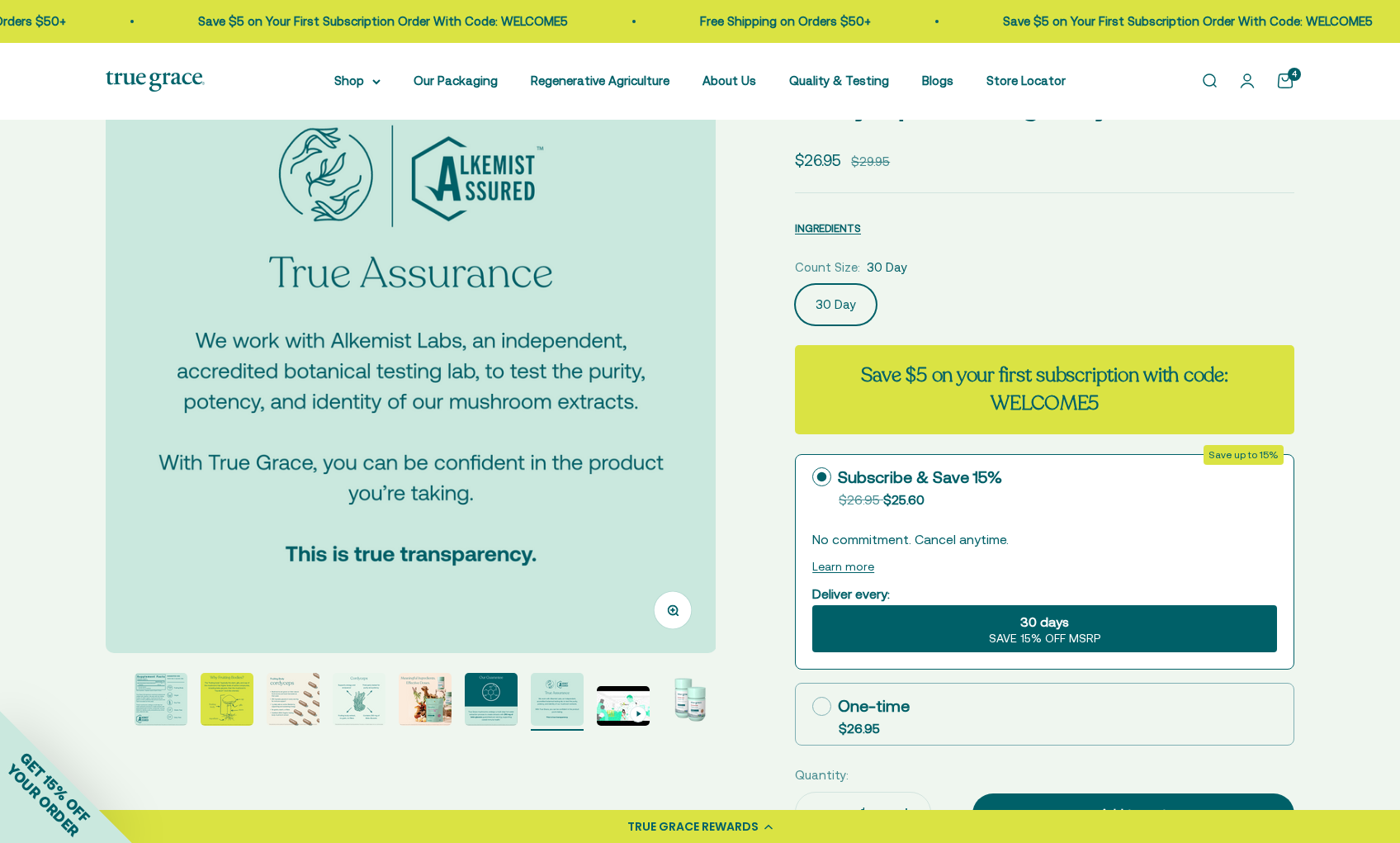
click at [632, 710] on div "Go to item 9" at bounding box center [638, 714] width 17 height 17
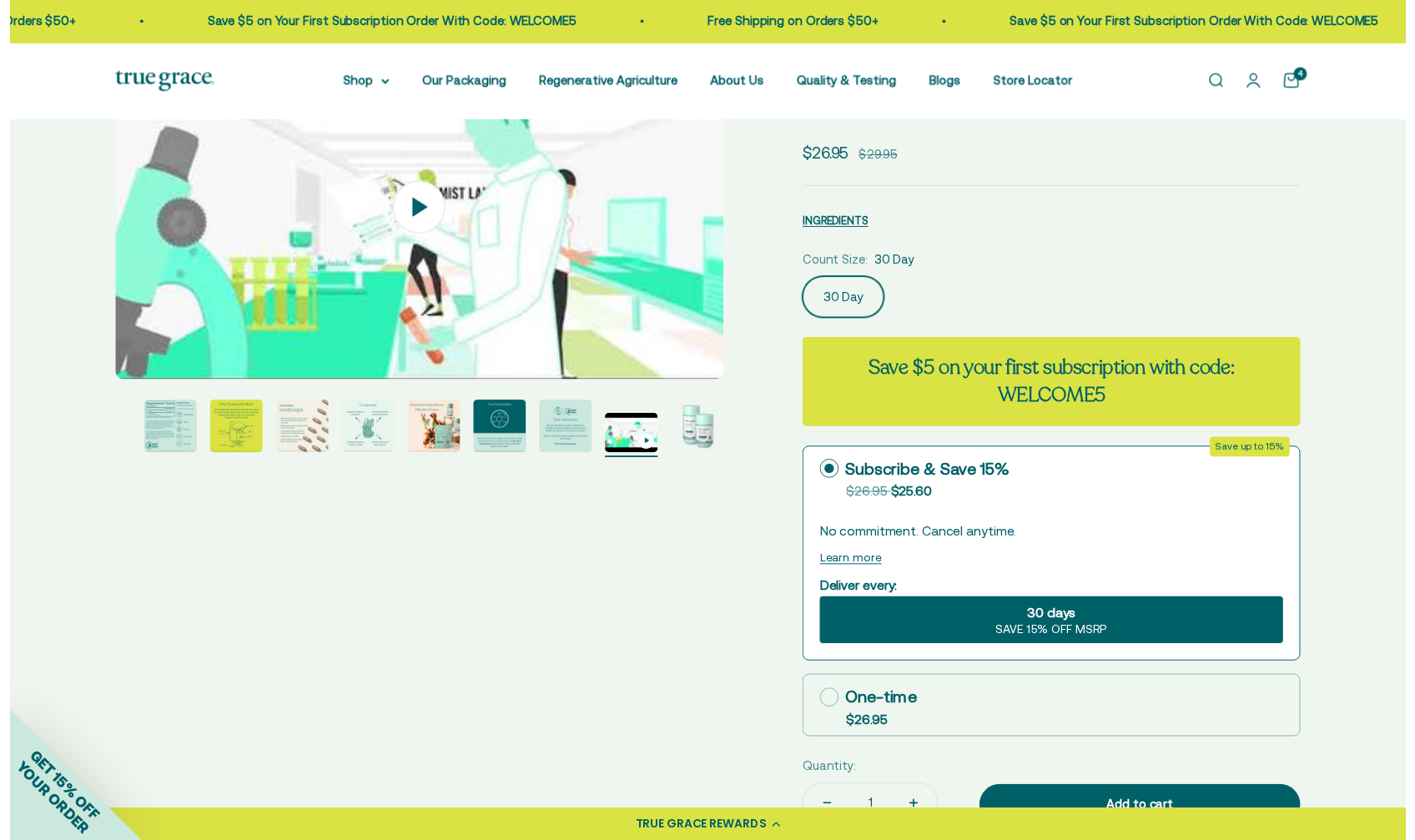
scroll to position [154, 0]
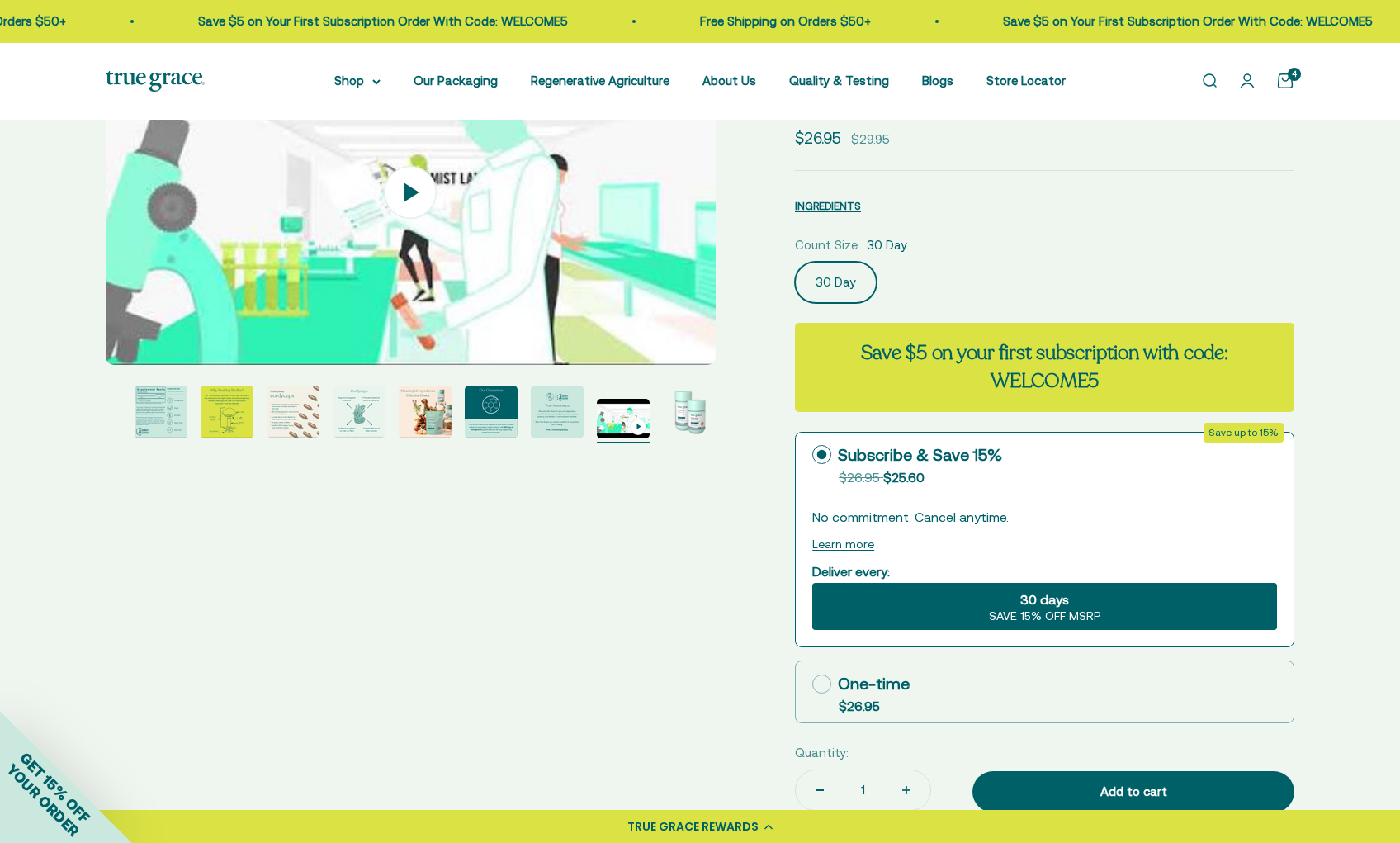
click at [1071, 618] on span "SAVE 15% OFF MSRP" at bounding box center [1045, 617] width 112 height 15
click at [813, 583] on input "30 days SAVE 15% OFF MSRP" at bounding box center [812, 582] width 1 height 1
click at [1048, 605] on span "30 days" at bounding box center [1045, 600] width 48 height 20
click at [813, 583] on input "30 days SAVE 15% OFF MSRP" at bounding box center [812, 582] width 1 height 1
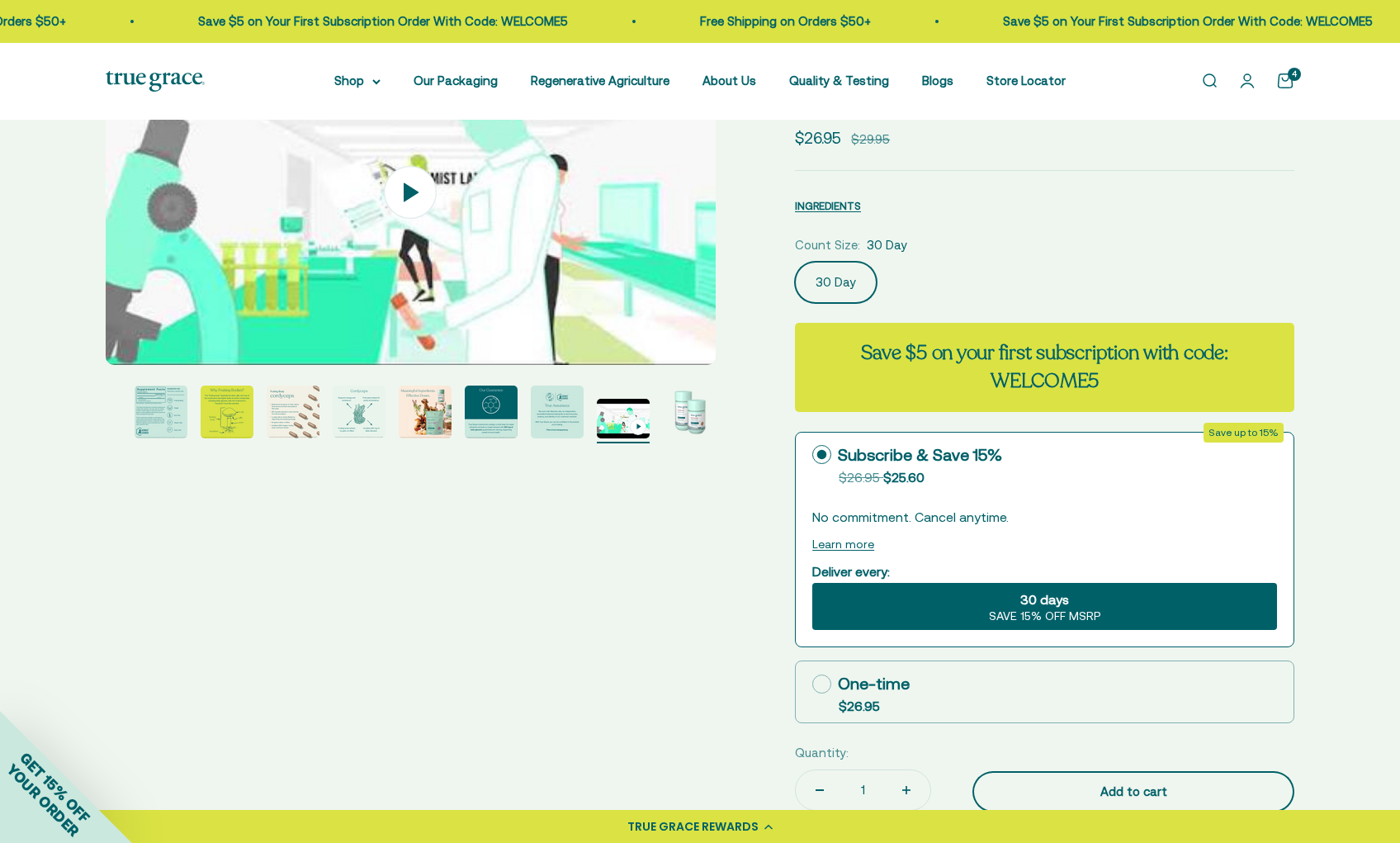
click at [1149, 791] on div "Add to cart" at bounding box center [1134, 792] width 256 height 20
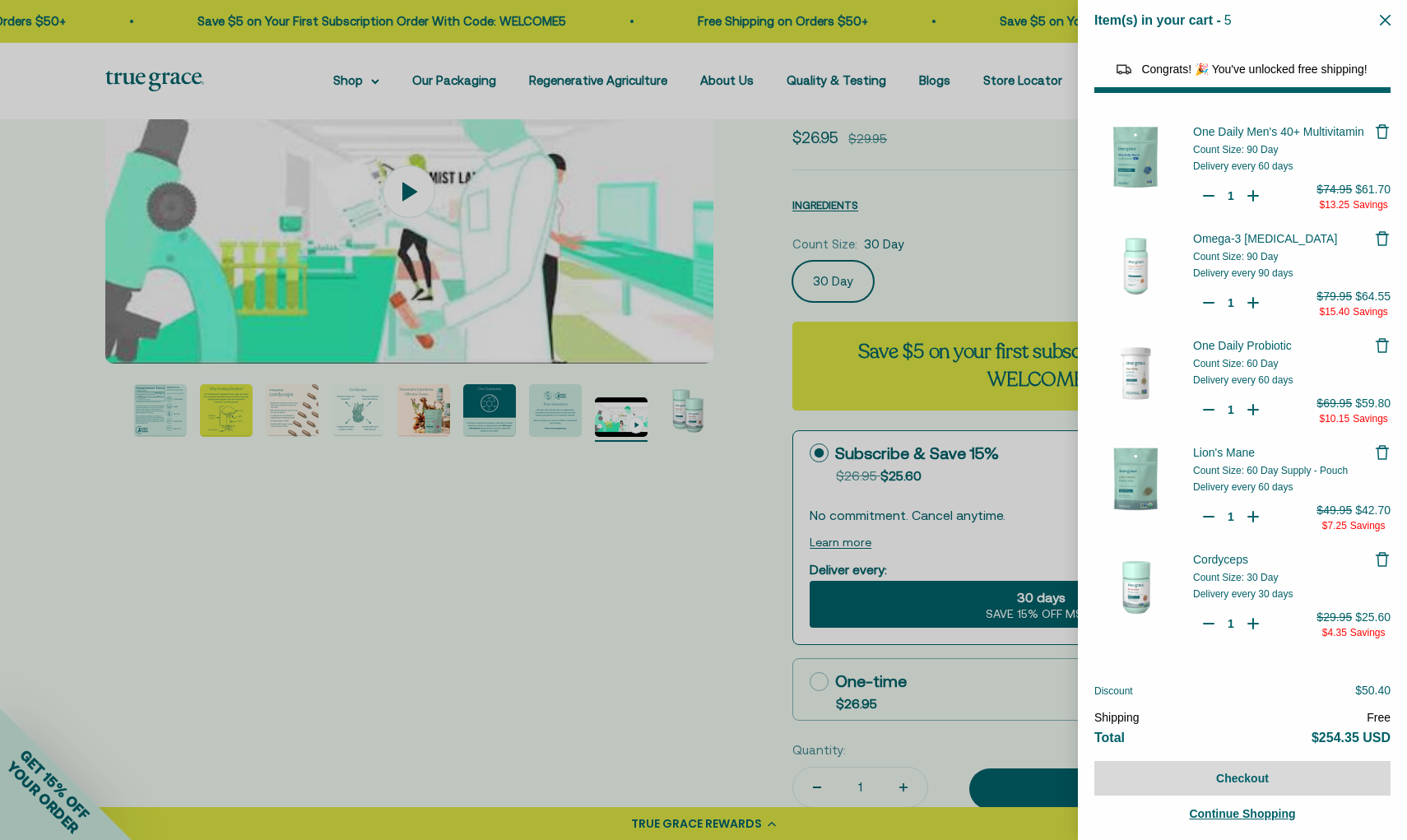
select select "40058346897600"
select select "46284026183894"
click at [1387, 22] on icon "Close" at bounding box center [1385, 20] width 11 height 11
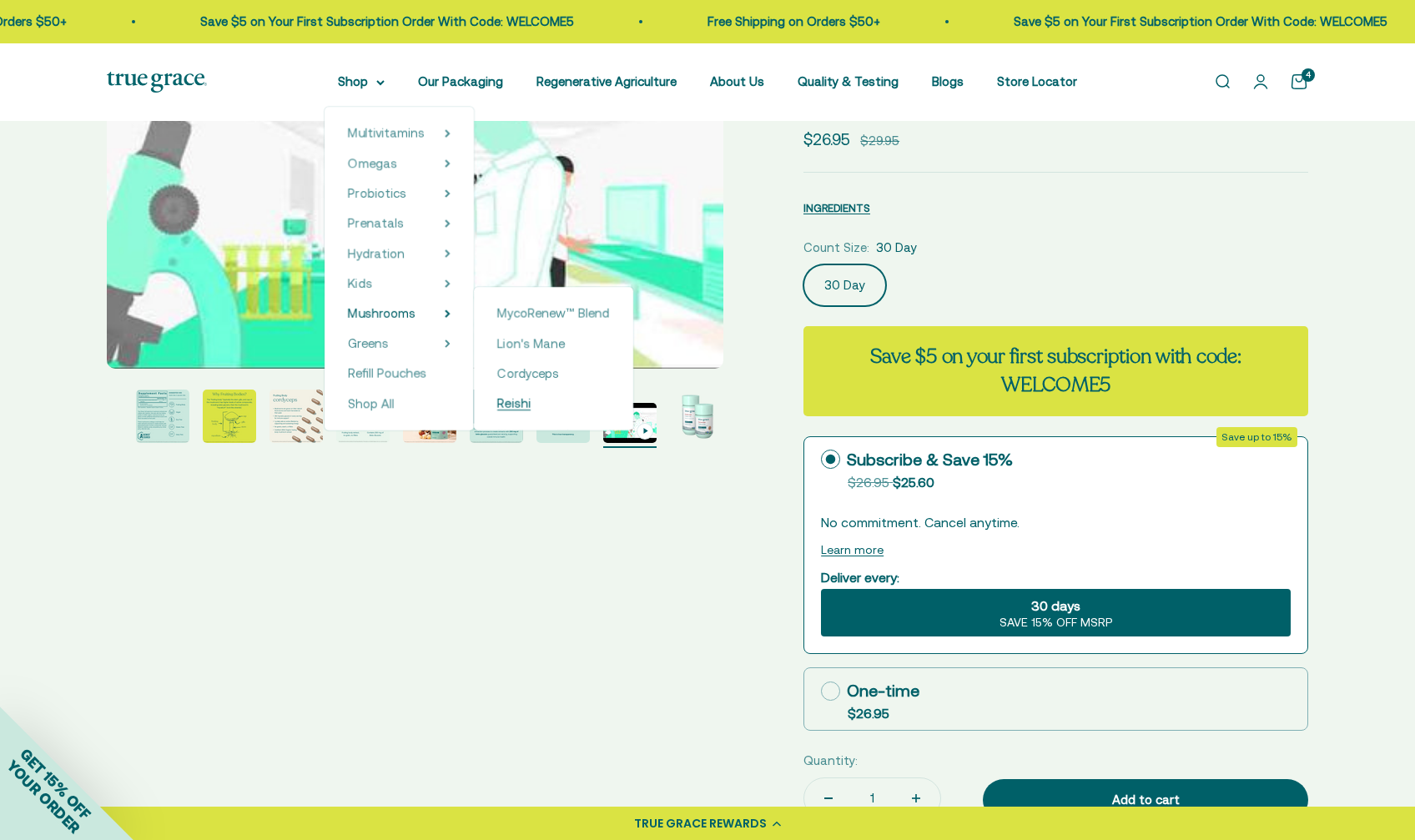
click at [518, 398] on span "Reishi" at bounding box center [514, 403] width 34 height 14
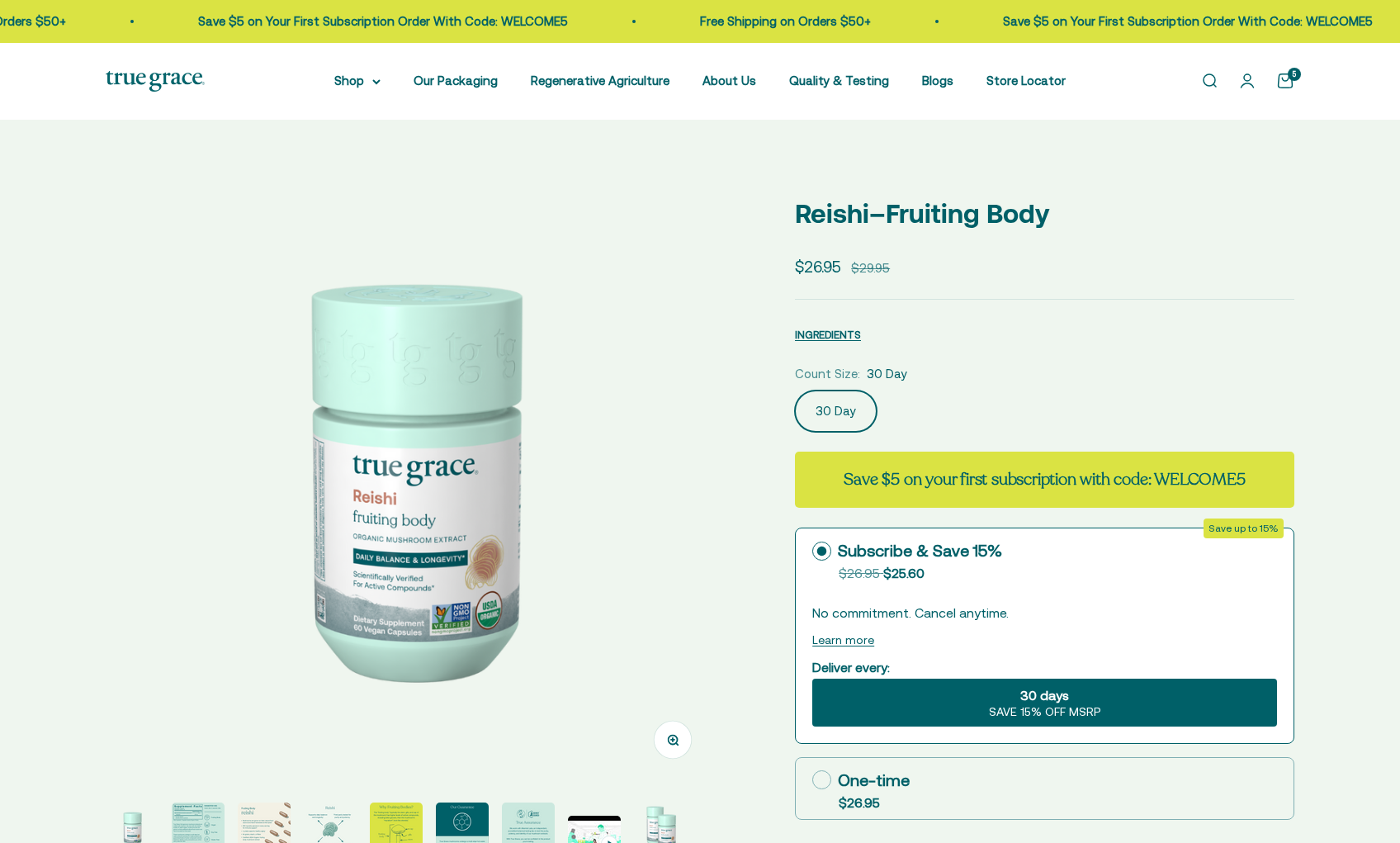
select select "3"
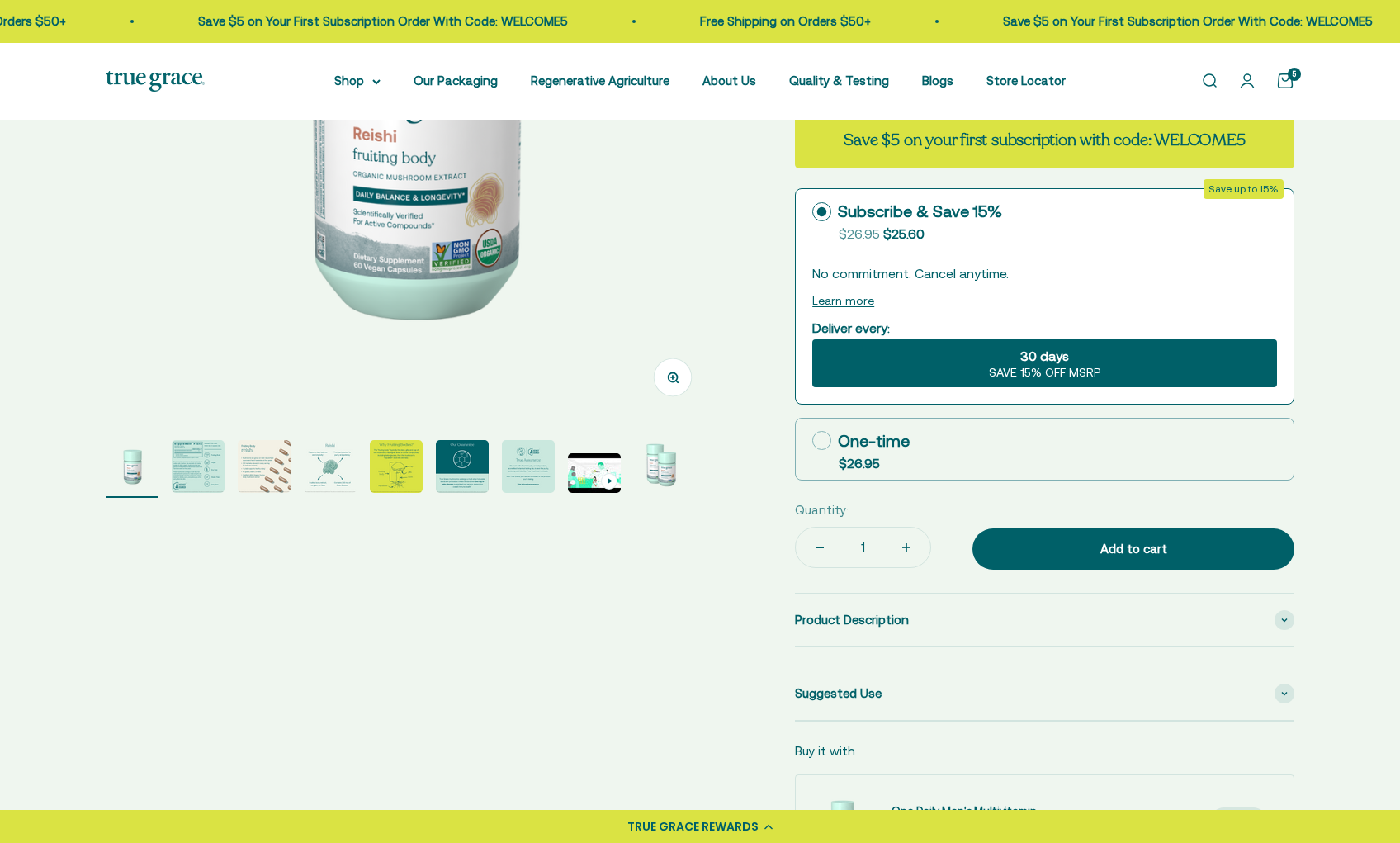
scroll to position [385, 0]
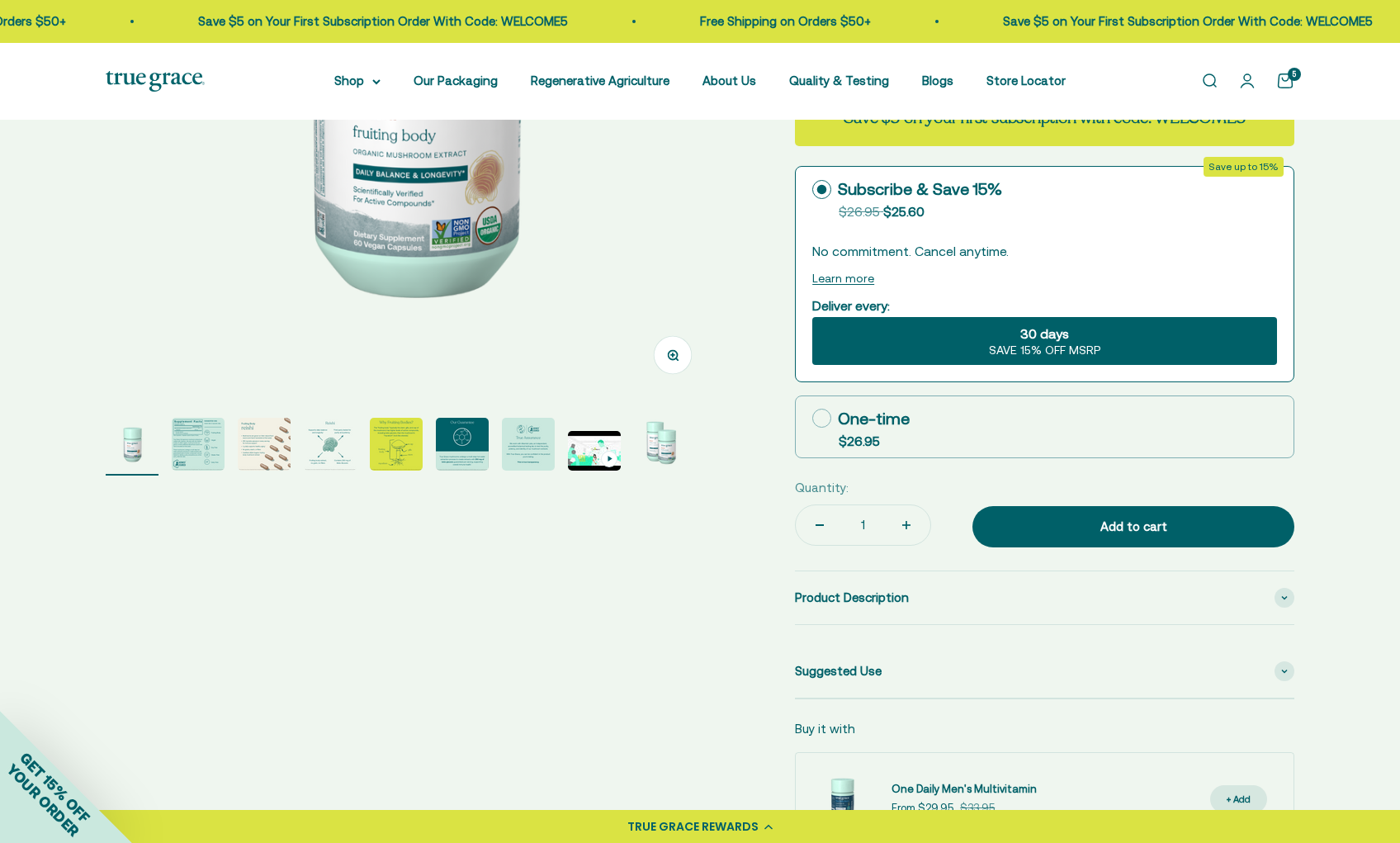
click at [193, 449] on img "Go to item 2" at bounding box center [198, 444] width 53 height 53
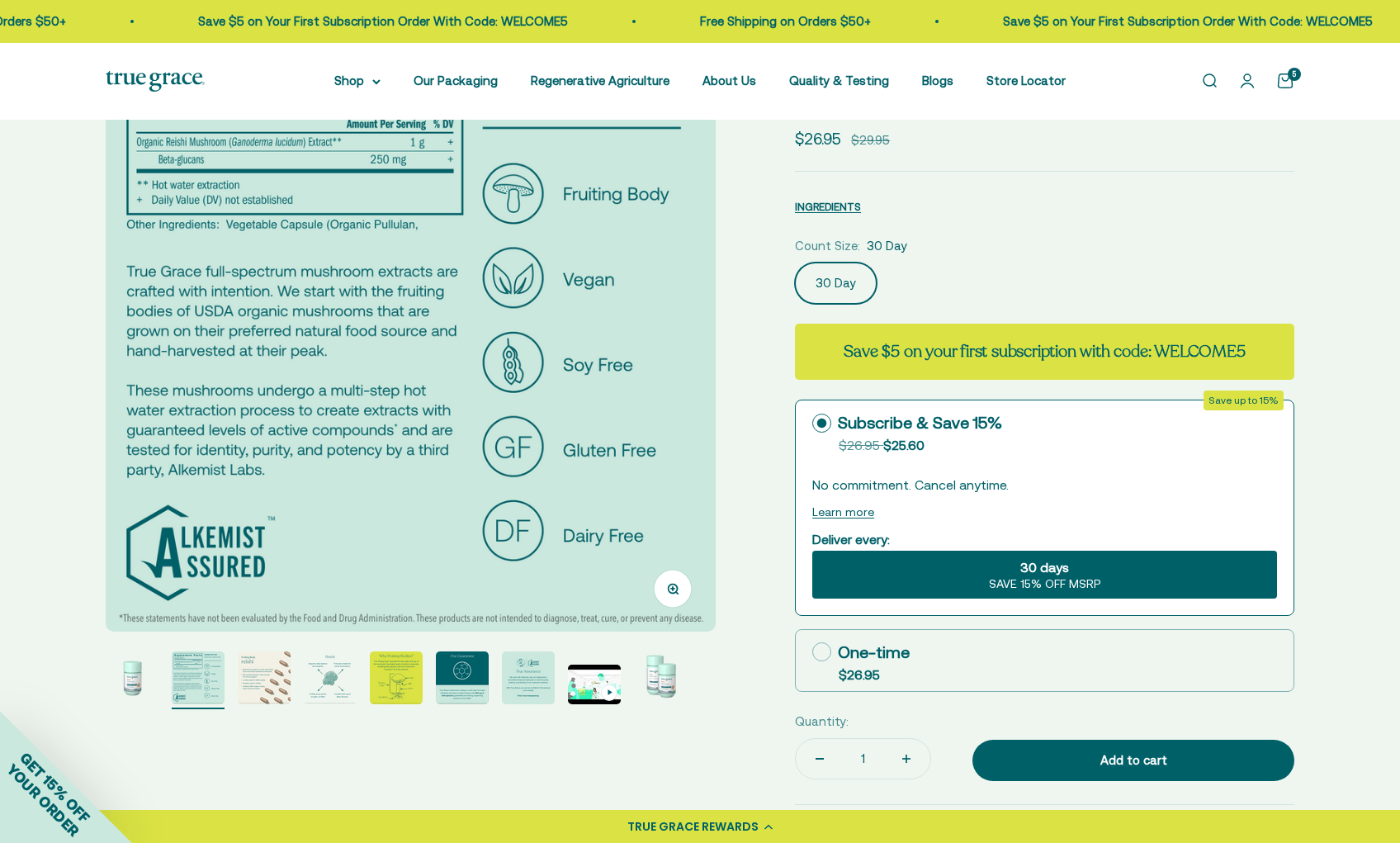
scroll to position [150, 0]
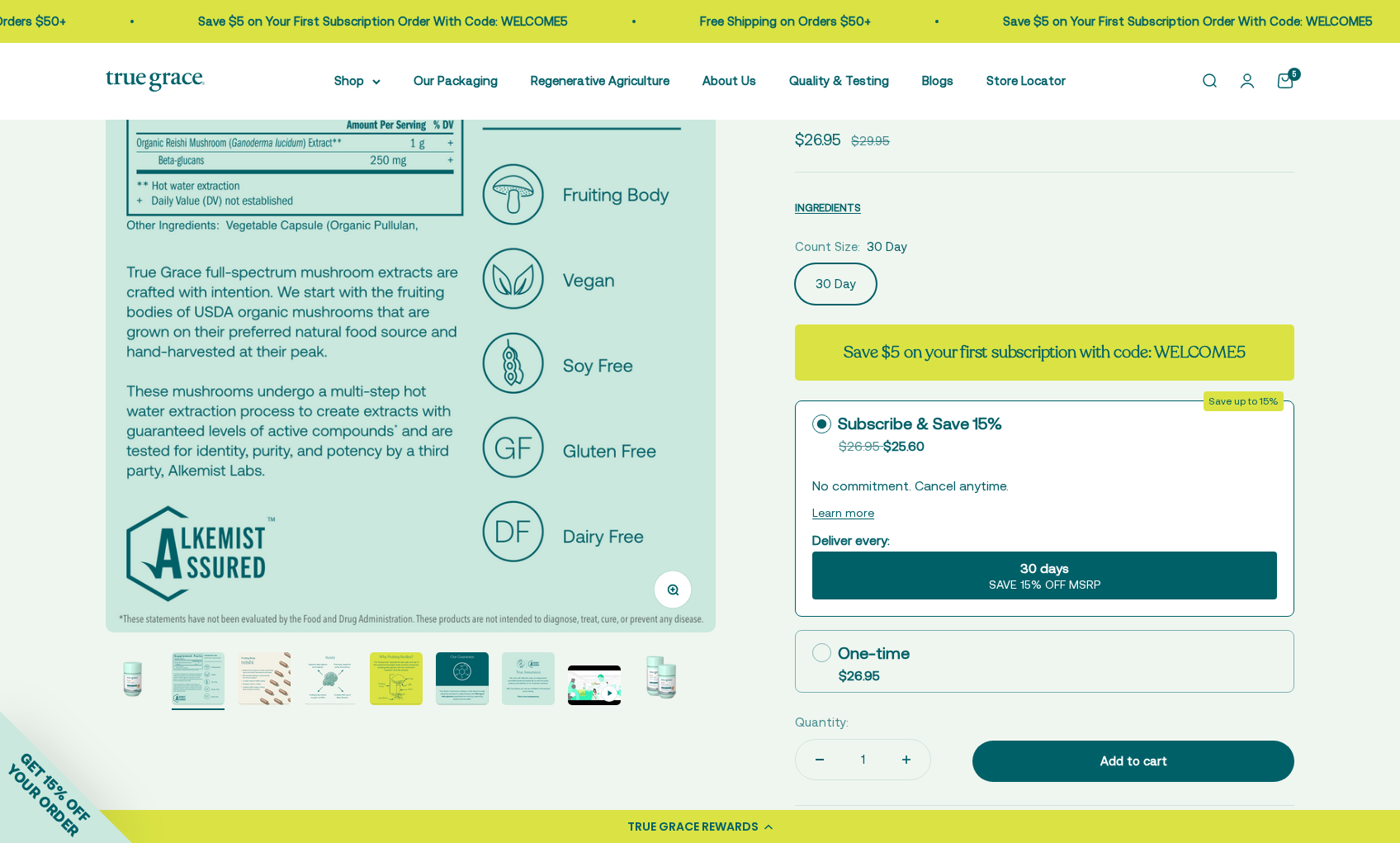
click at [253, 685] on img "Go to item 3" at bounding box center [264, 678] width 53 height 53
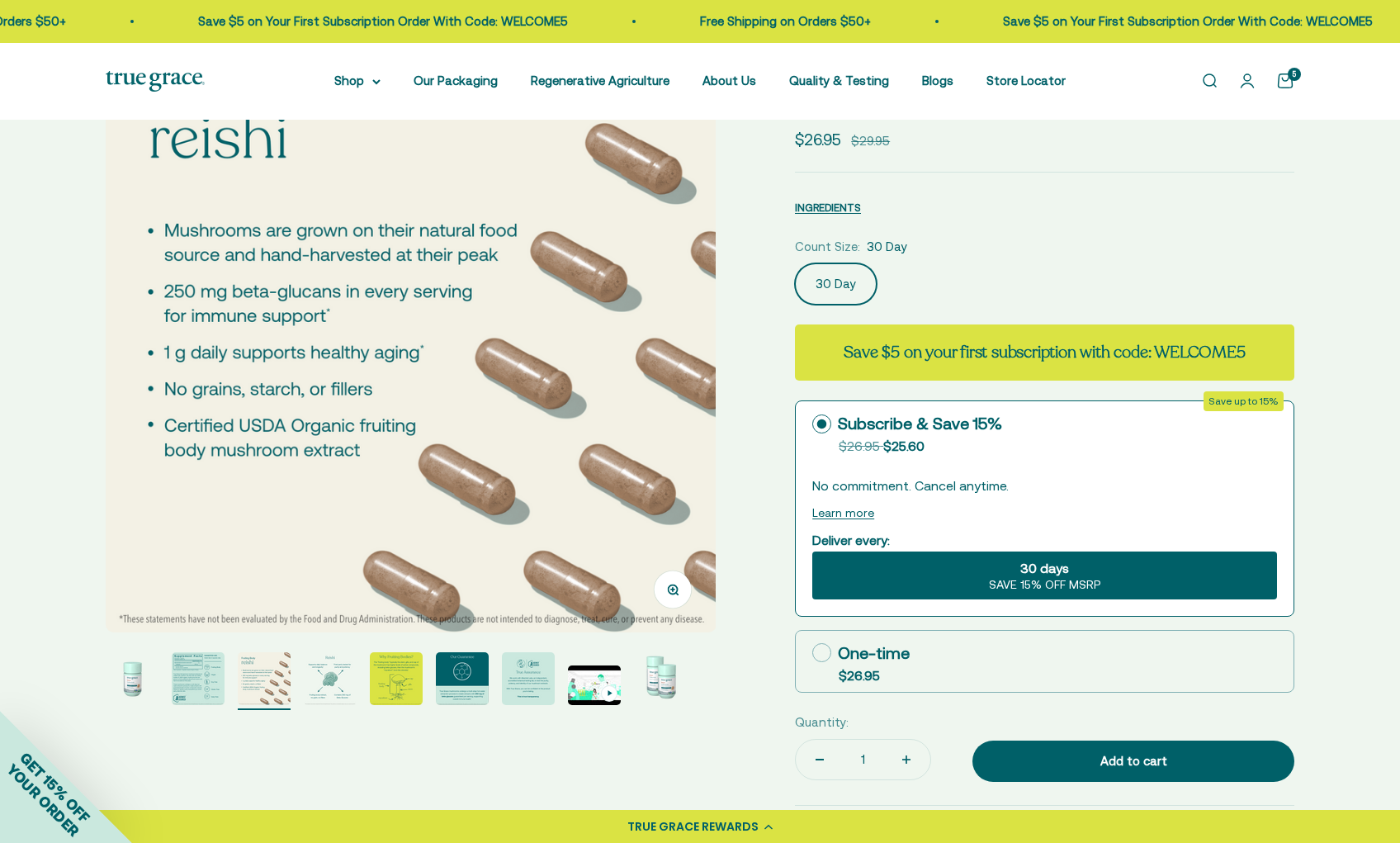
click at [337, 690] on img "Go to item 4" at bounding box center [330, 678] width 53 height 53
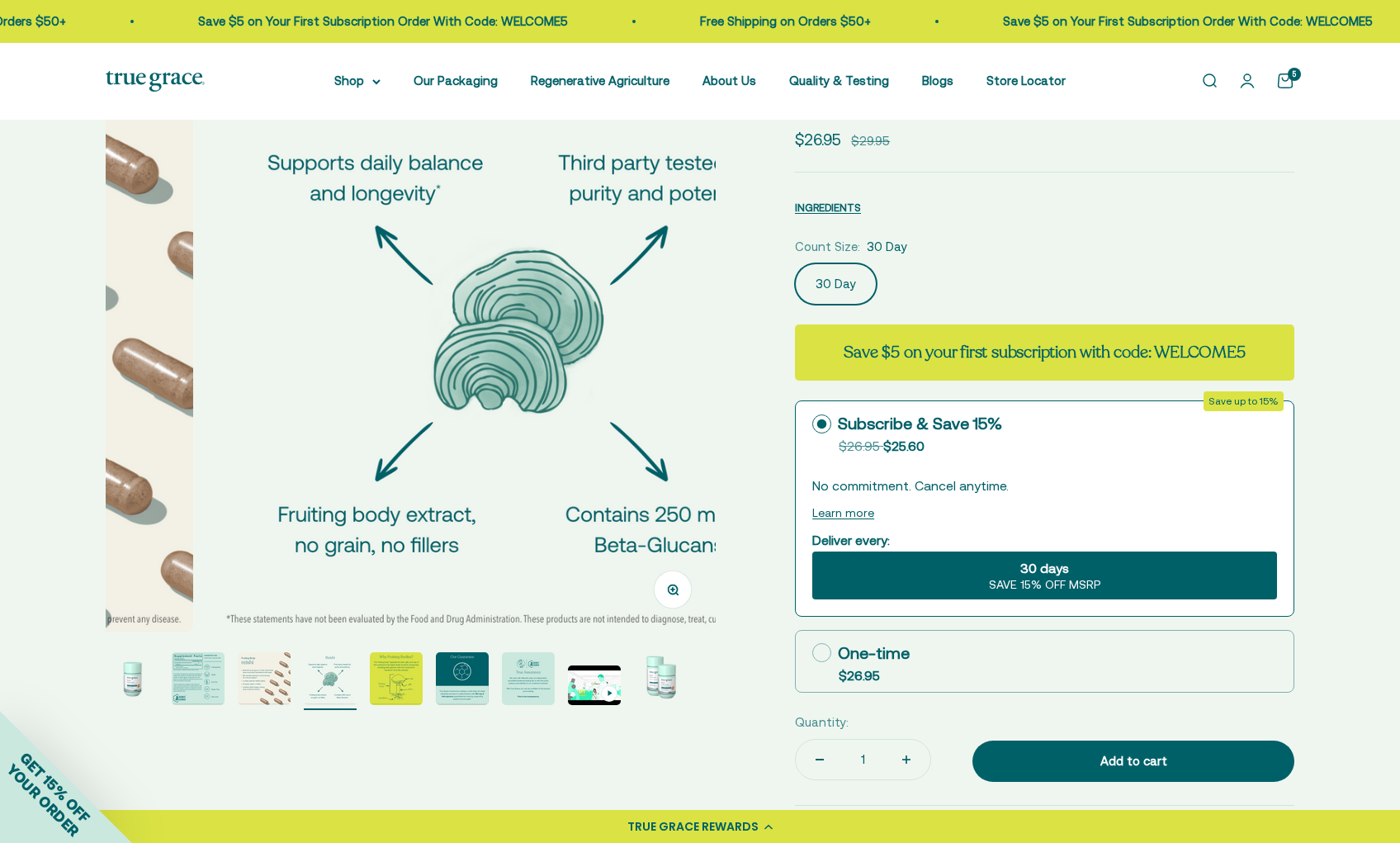
scroll to position [0, 1890]
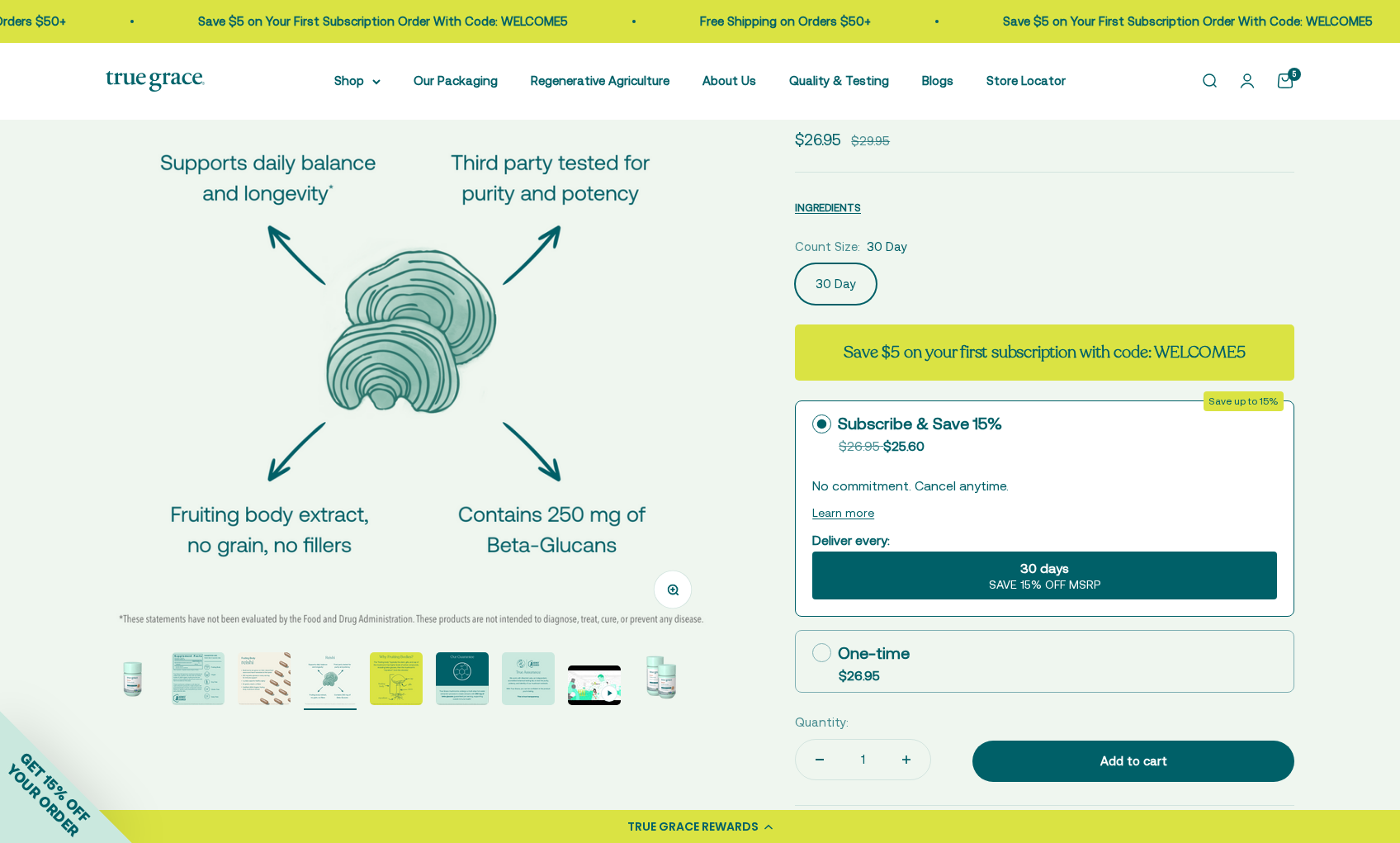
click at [399, 688] on img "Go to item 5" at bounding box center [396, 678] width 53 height 53
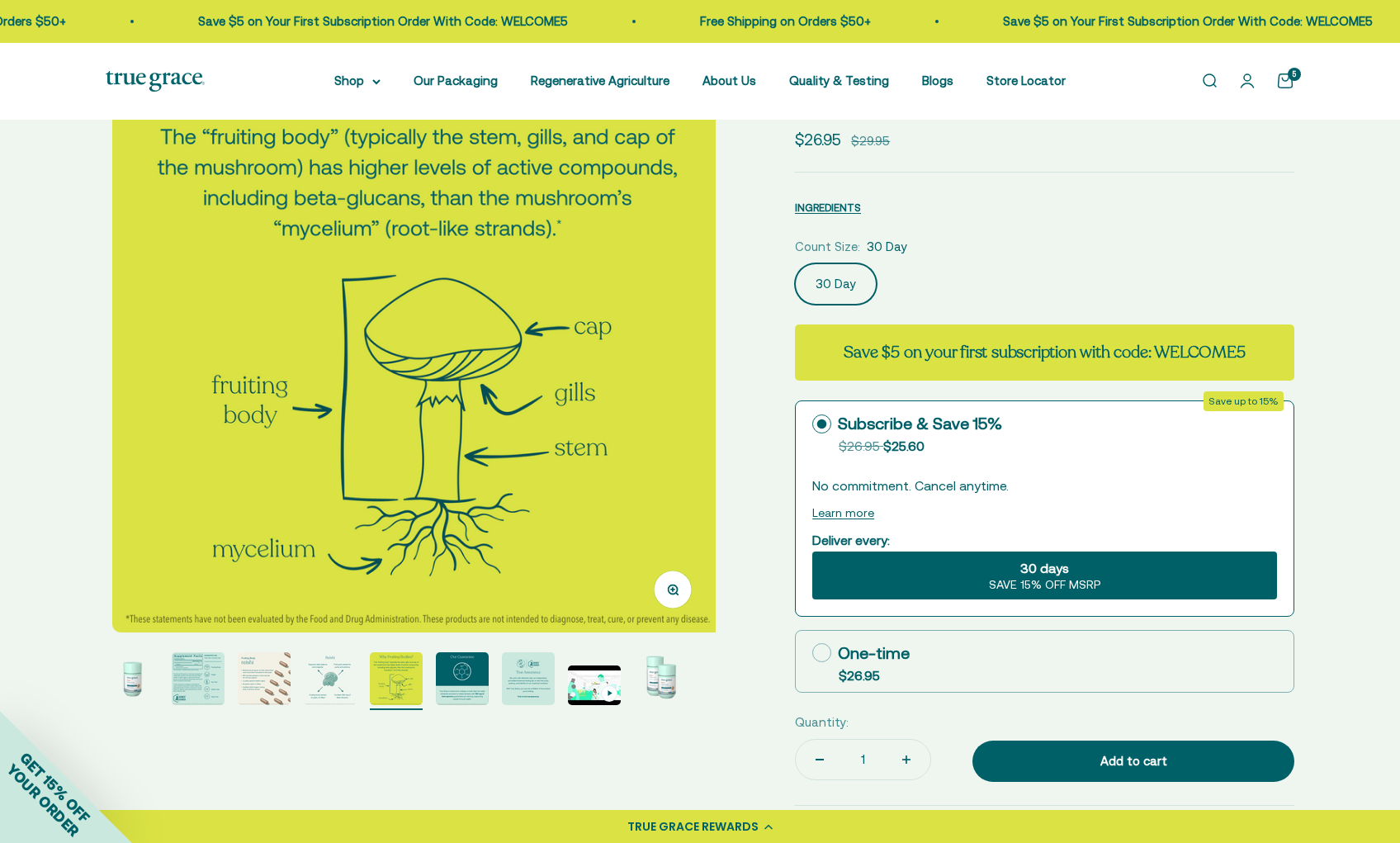
scroll to position [0, 2520]
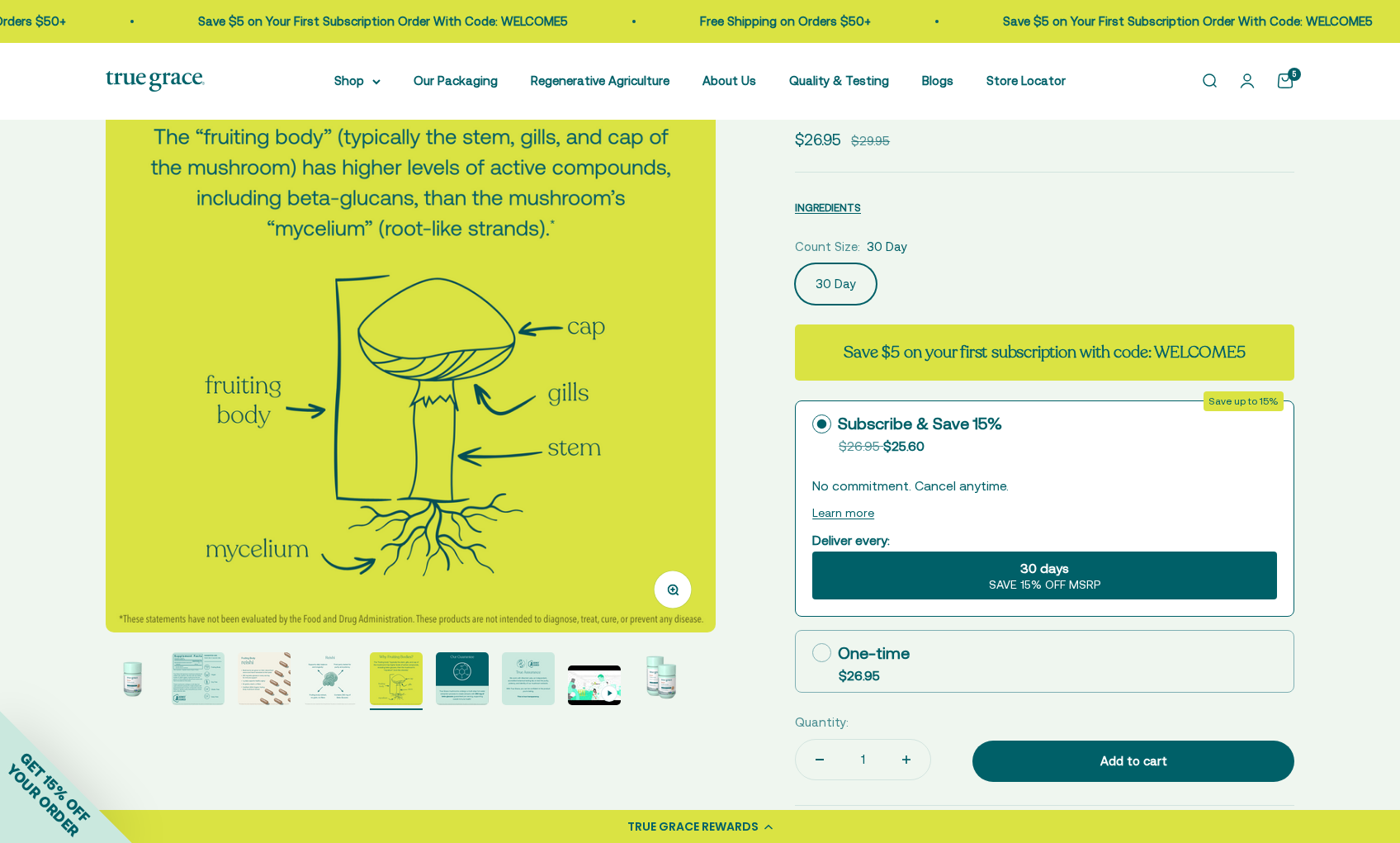
click at [458, 690] on img "Go to item 6" at bounding box center [462, 678] width 53 height 53
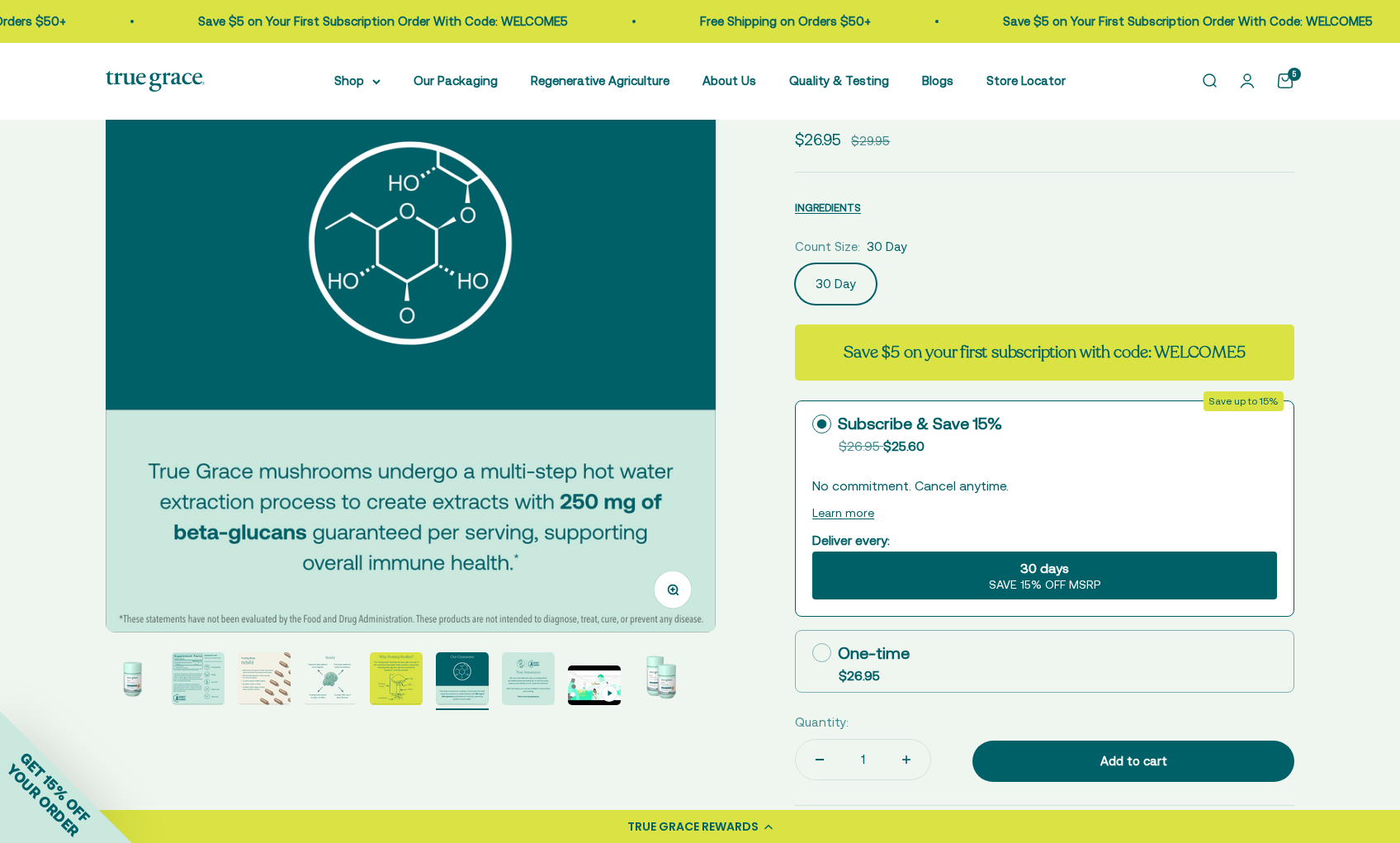
click at [536, 691] on img "Go to item 7" at bounding box center [528, 678] width 53 height 53
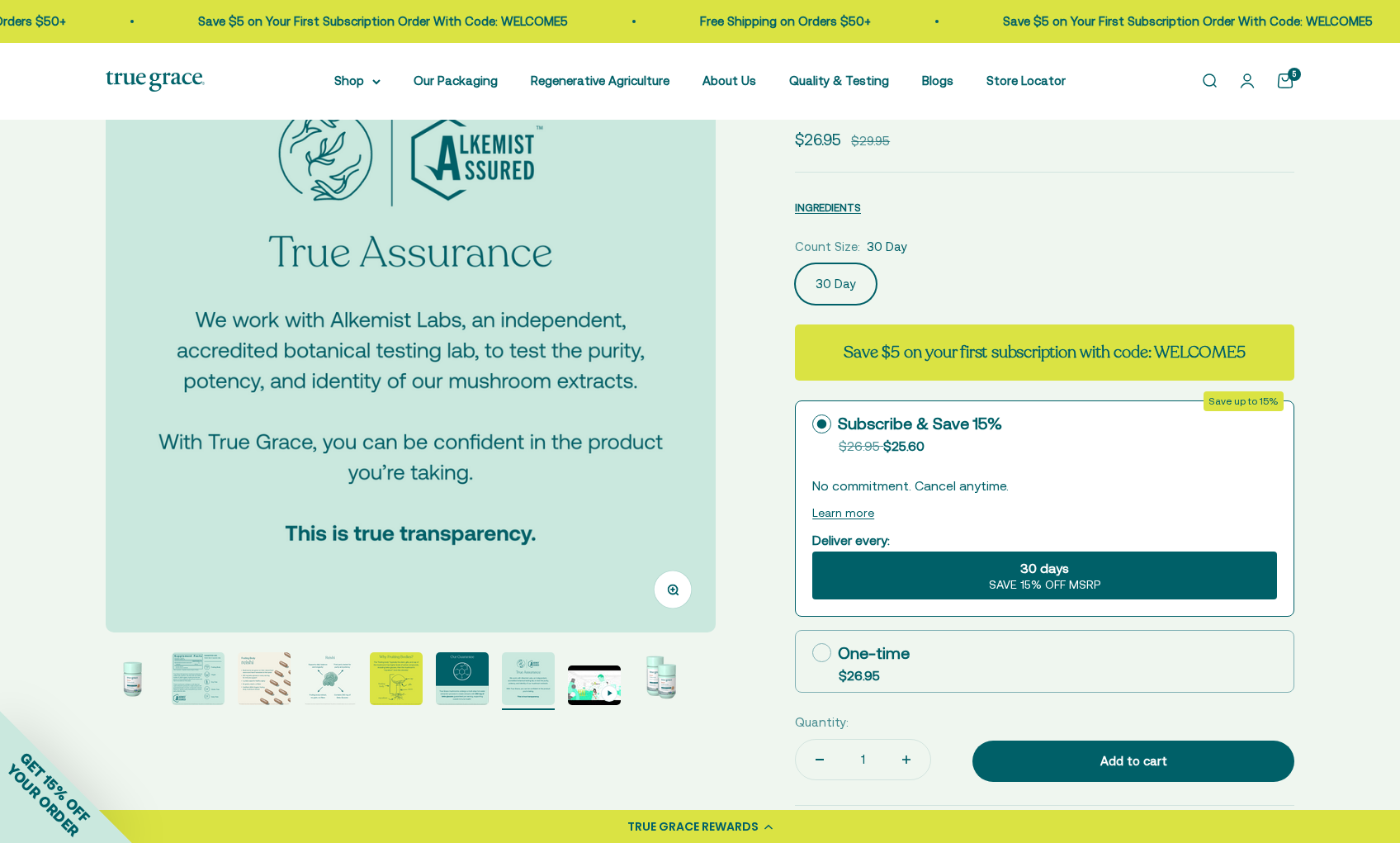
click at [669, 685] on img "Go to item 9" at bounding box center [660, 678] width 53 height 53
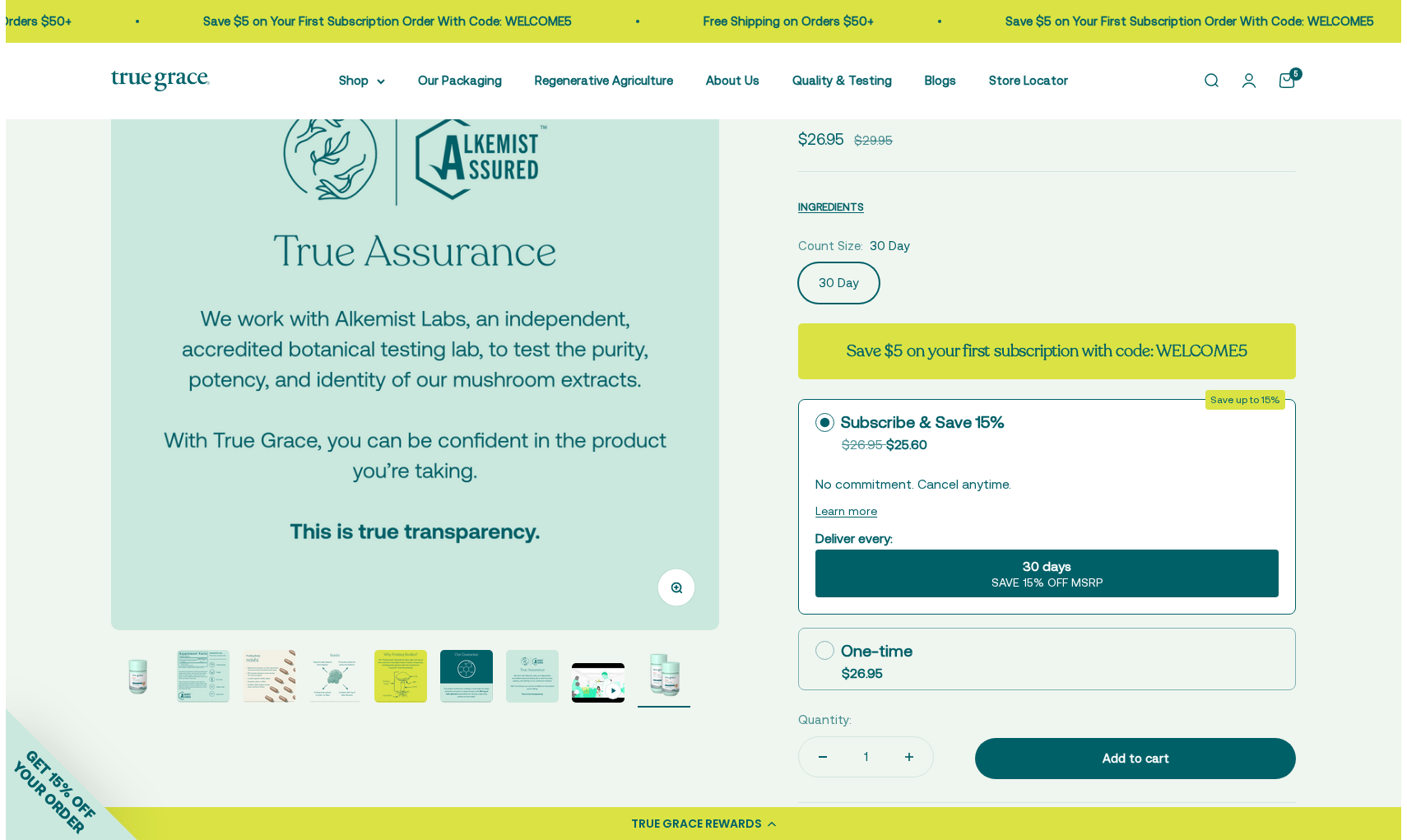
scroll to position [0, 5024]
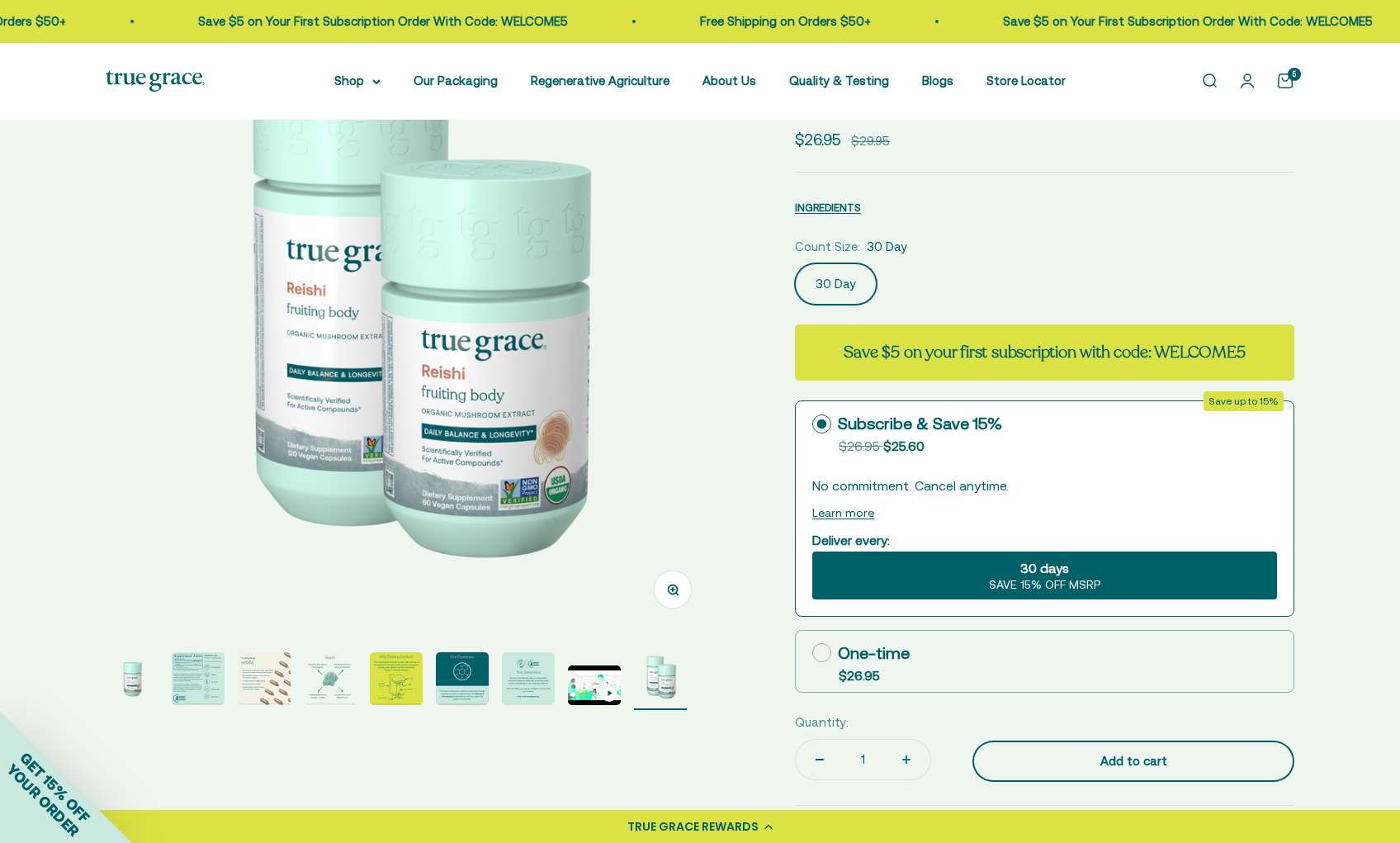
click at [1148, 757] on div "Add to cart" at bounding box center [1134, 761] width 256 height 20
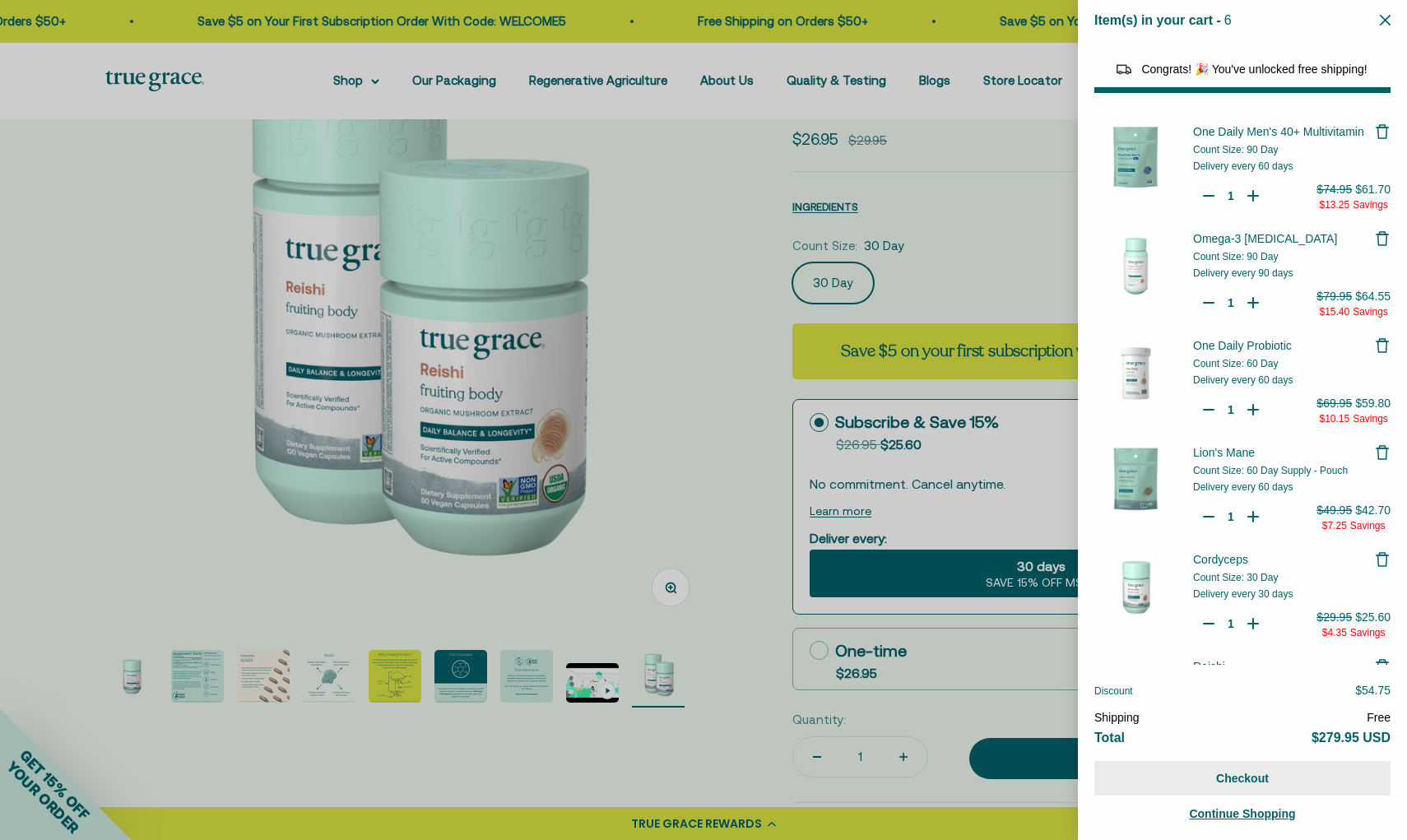
select select "40058346897600"
select select "46284026183894"
click at [1229, 779] on button "Checkout" at bounding box center [1242, 778] width 296 height 35
